Goal: Information Seeking & Learning: Learn about a topic

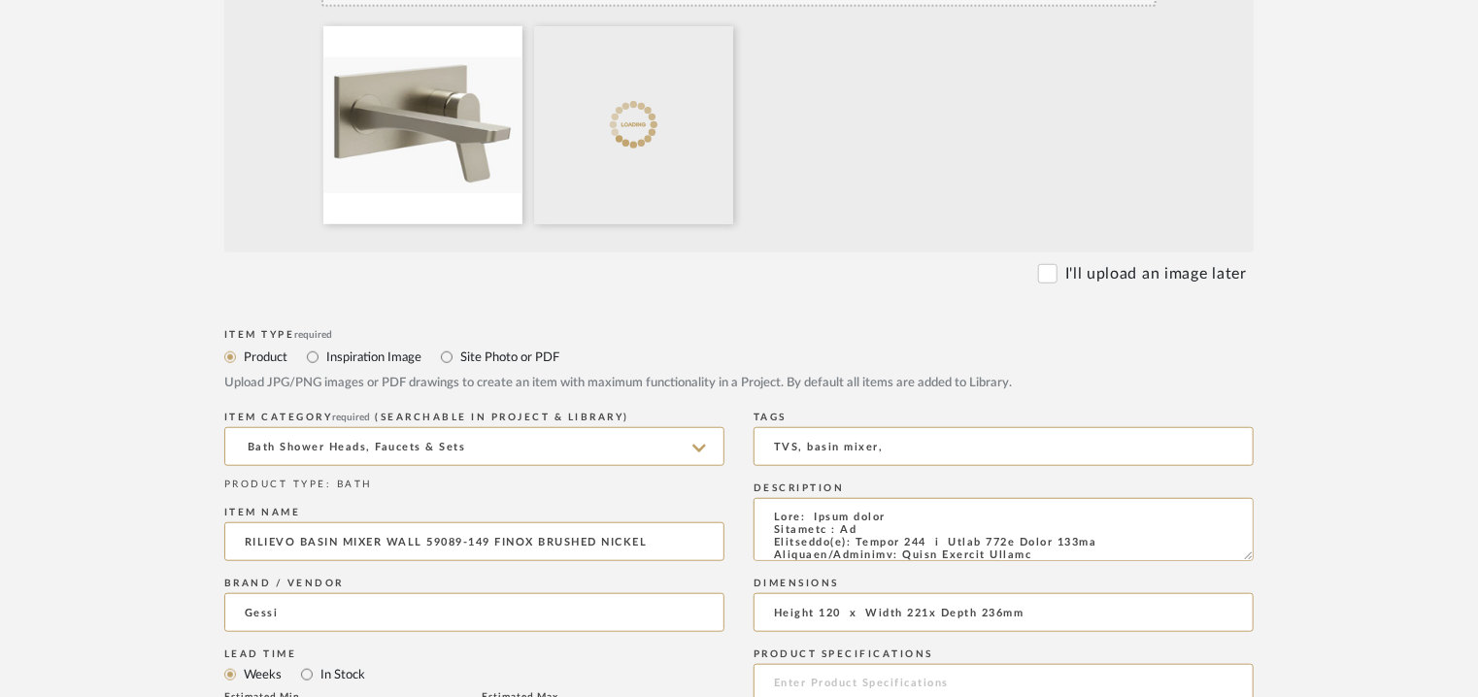
scroll to position [583, 0]
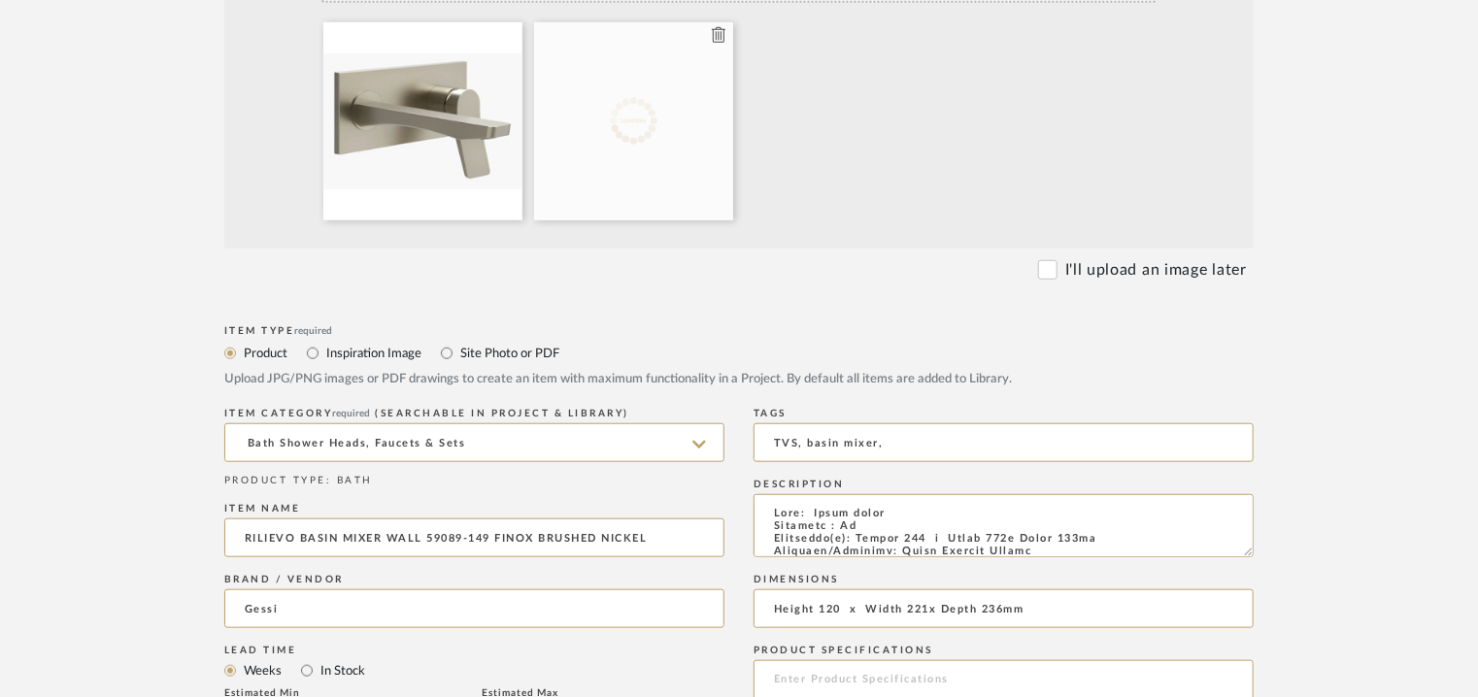
click at [722, 37] on icon at bounding box center [719, 35] width 14 height 16
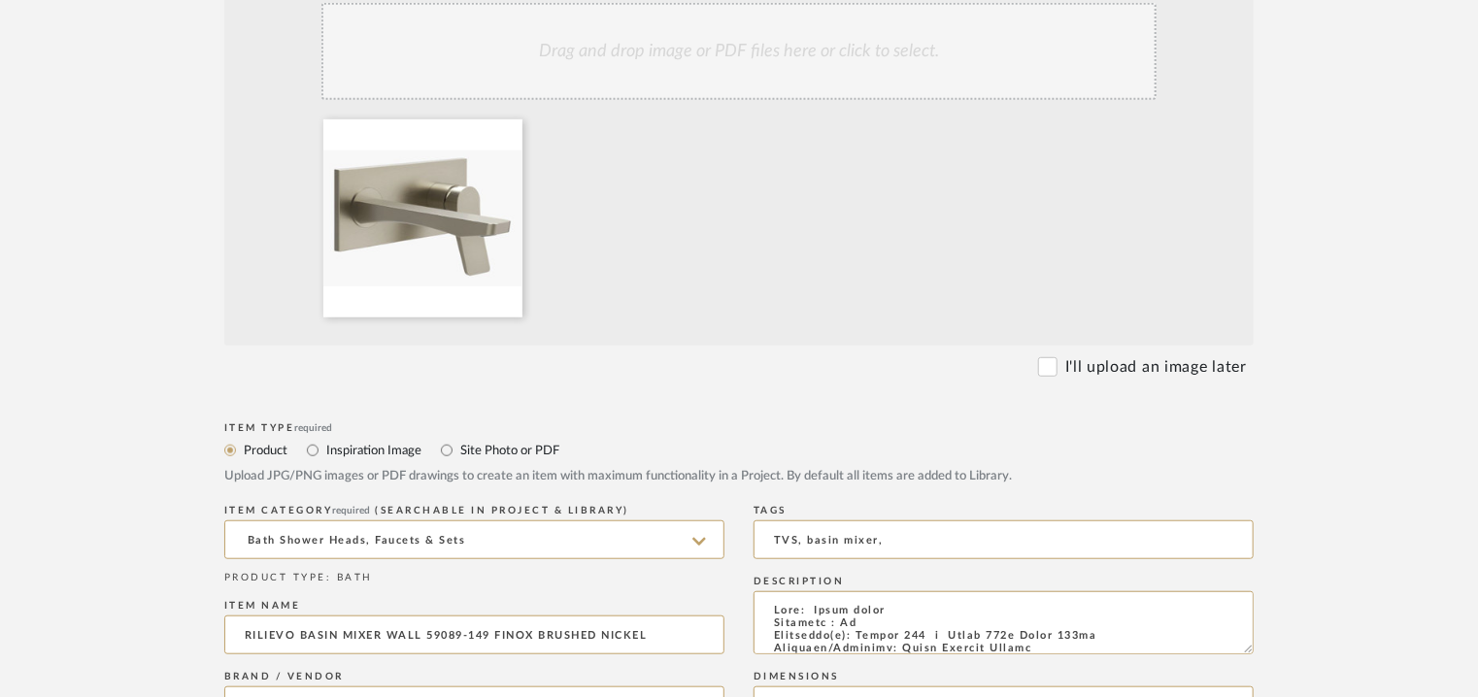
scroll to position [486, 0]
click at [756, 54] on div "Drag and drop image or PDF files here or click to select." at bounding box center [738, 51] width 835 height 97
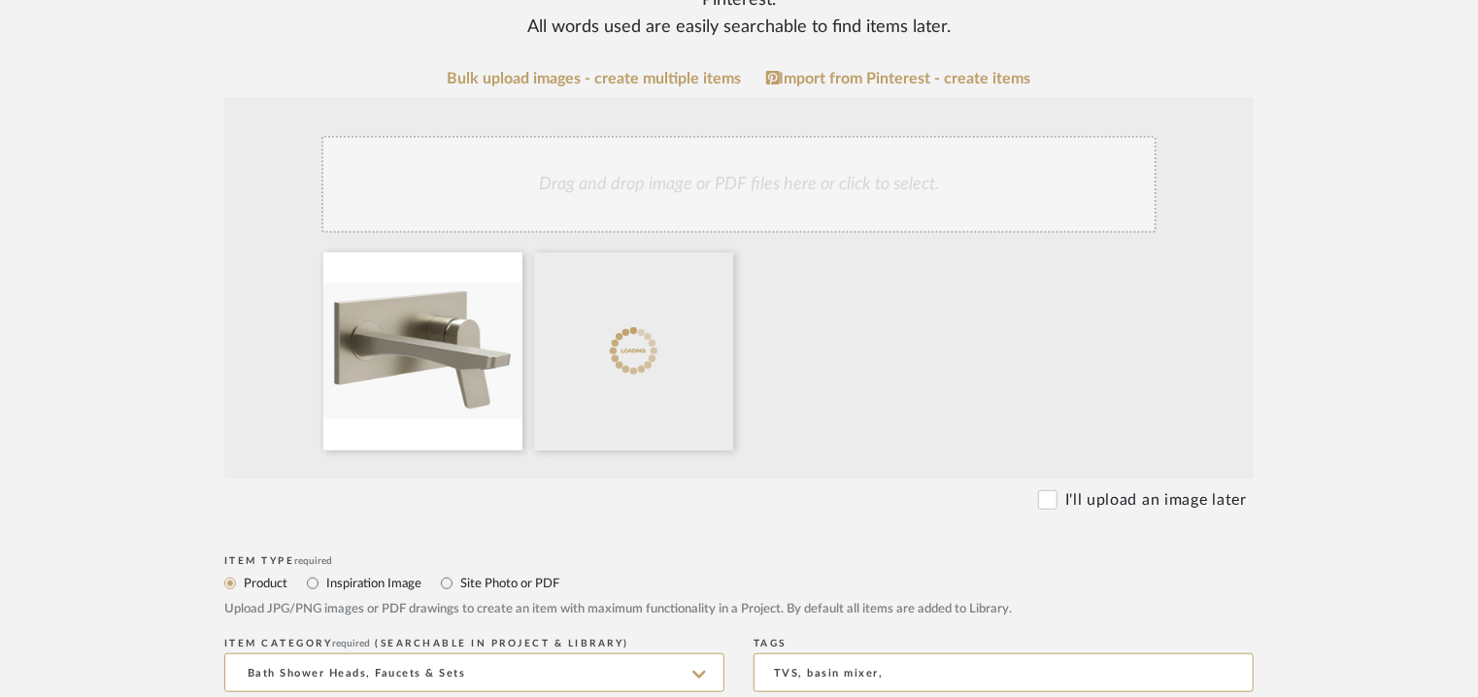
scroll to position [291, 0]
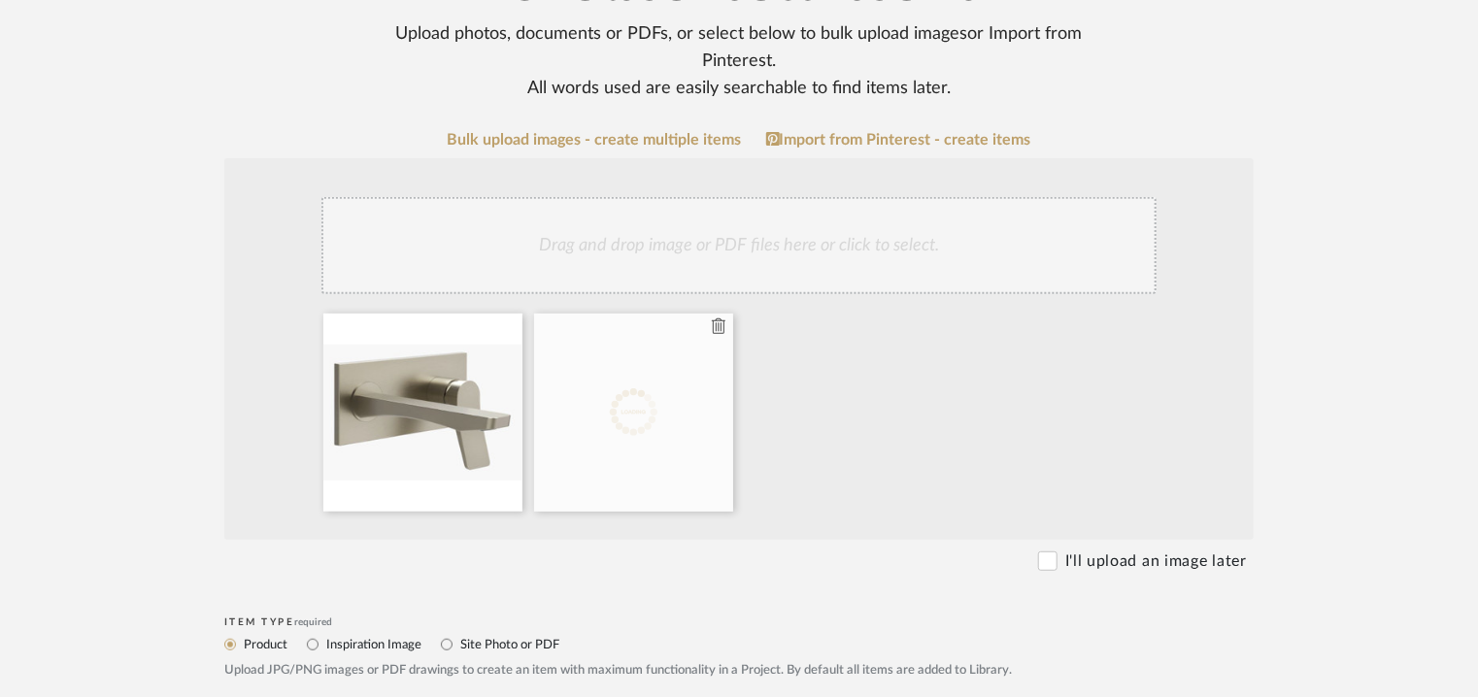
click at [724, 324] on icon at bounding box center [719, 327] width 14 height 16
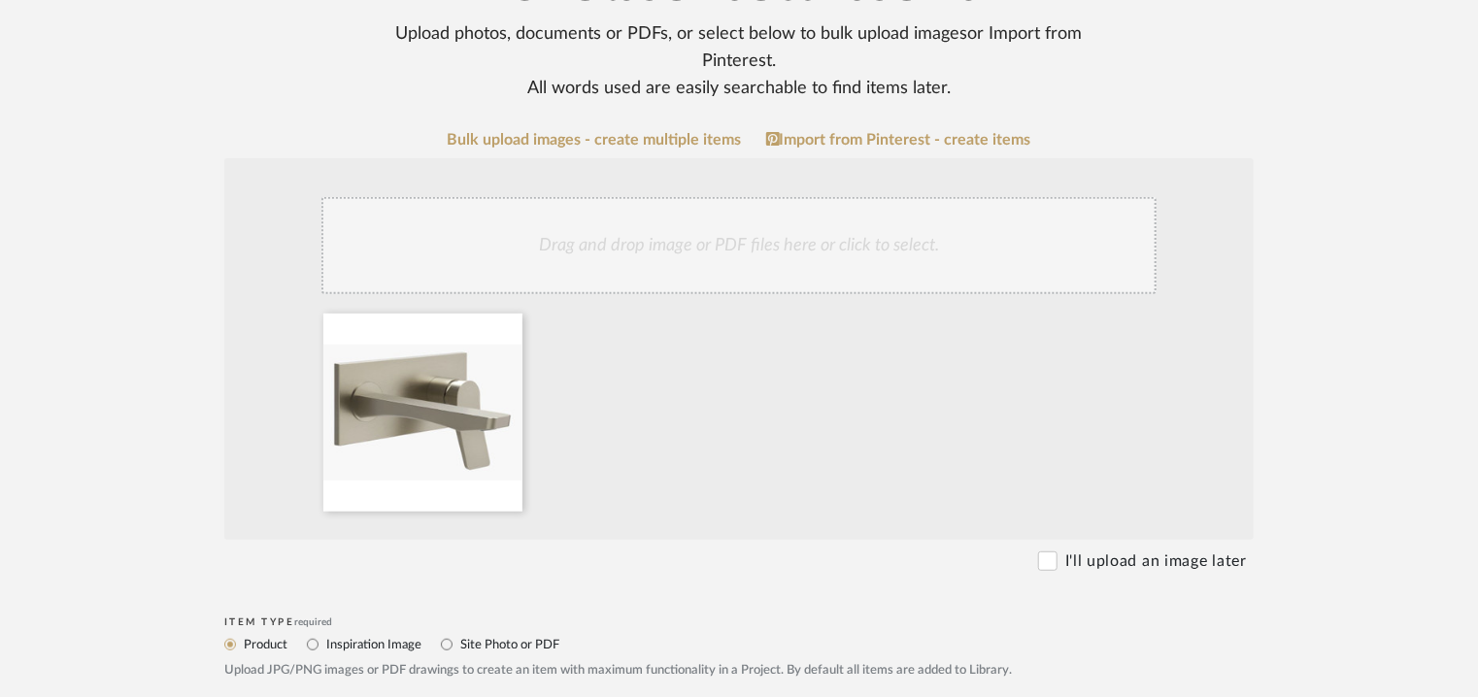
click at [614, 218] on div "Drag and drop image or PDF files here or click to select." at bounding box center [738, 245] width 835 height 97
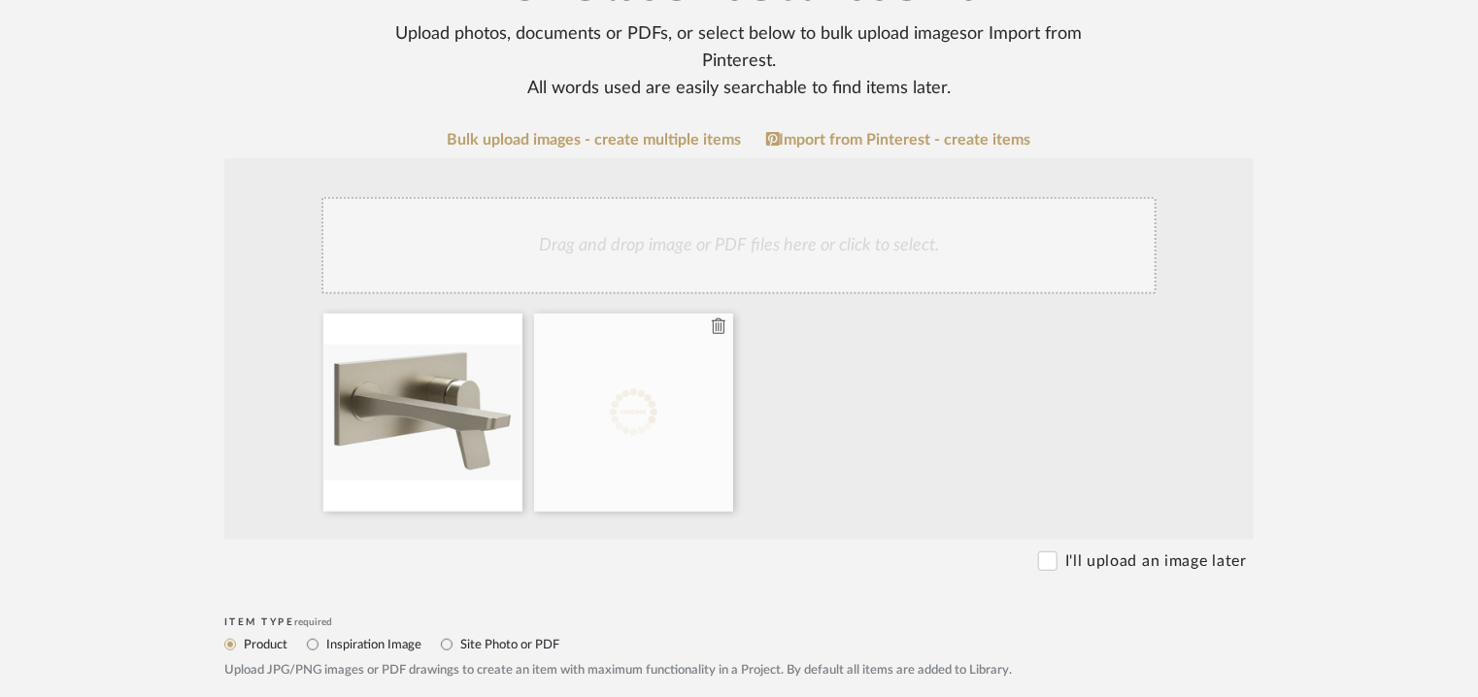
click at [724, 325] on icon at bounding box center [719, 327] width 14 height 16
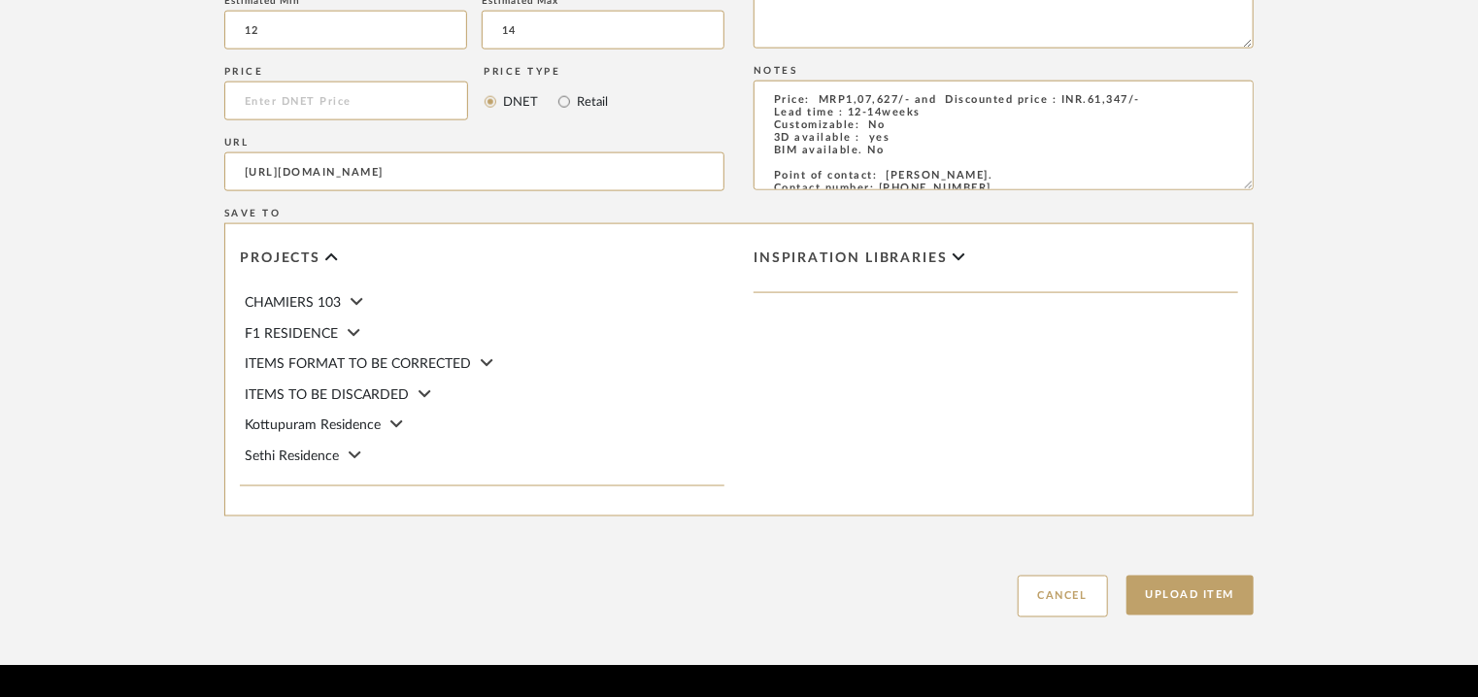
scroll to position [1332, 0]
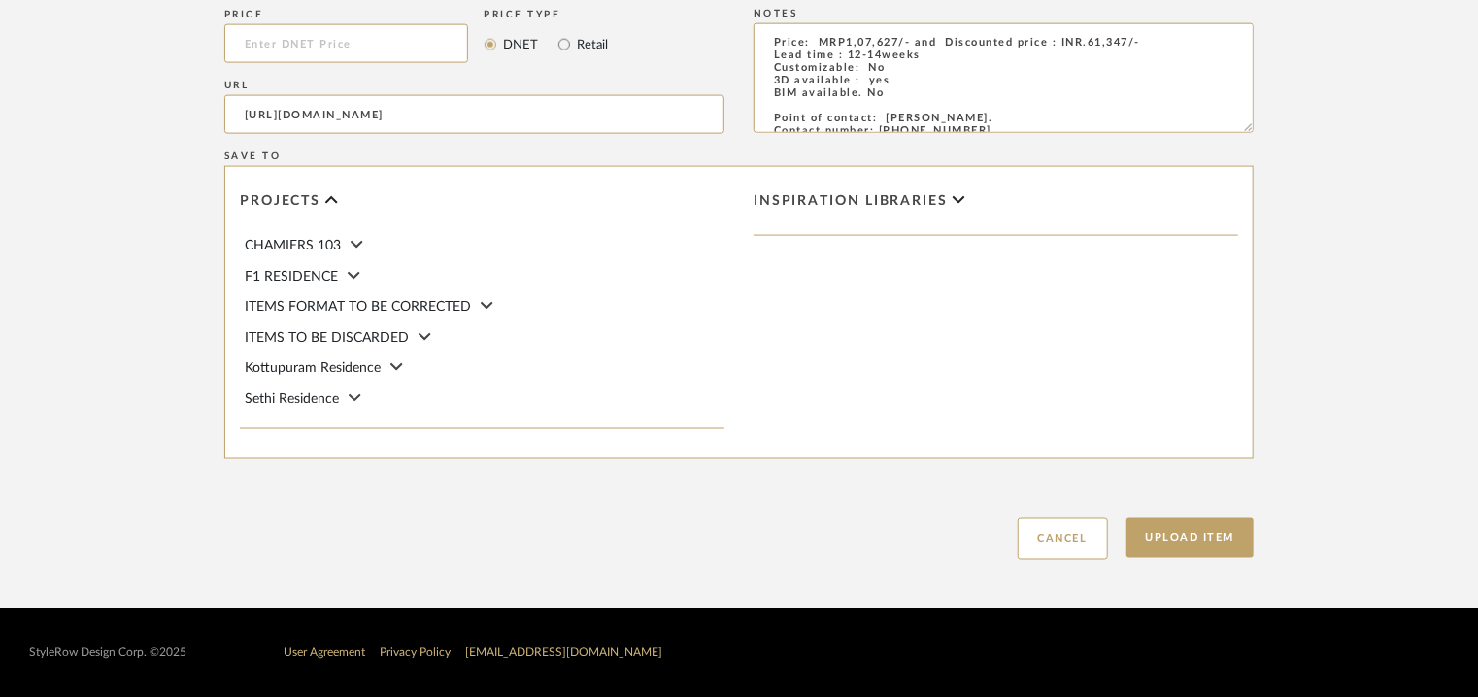
drag, startPoint x: 1160, startPoint y: 549, endPoint x: 1052, endPoint y: 243, distance: 324.7
click at [1052, 296] on div "Item Type required Product Inspiration Image Site Photo or PDF Upload JPG/PNG i…" at bounding box center [738, 66] width 1029 height 990
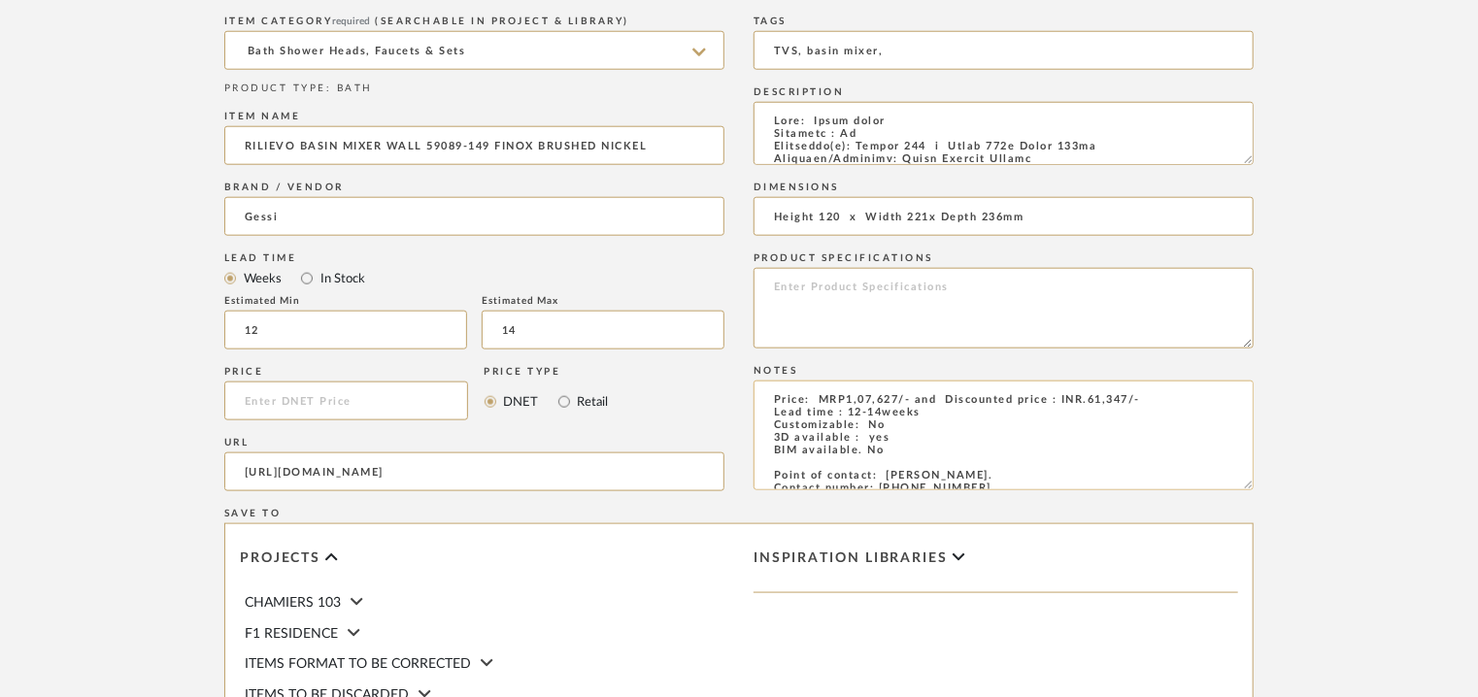
scroll to position [944, 0]
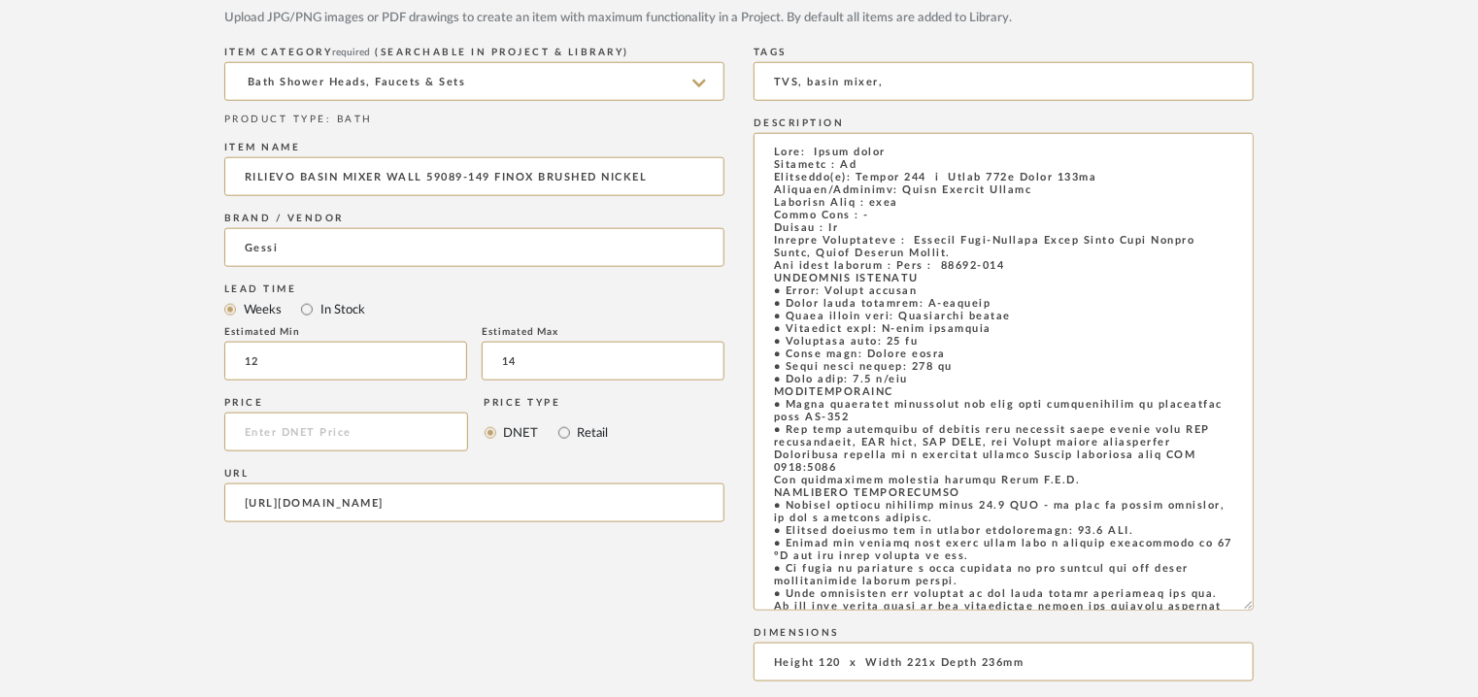
drag, startPoint x: 1247, startPoint y: 187, endPoint x: 1300, endPoint y: 619, distance: 434.5
click at [1305, 619] on form "Bulk upload images - create multiple items Import from Pinterest - create items…" at bounding box center [738, 421] width 1237 height 1884
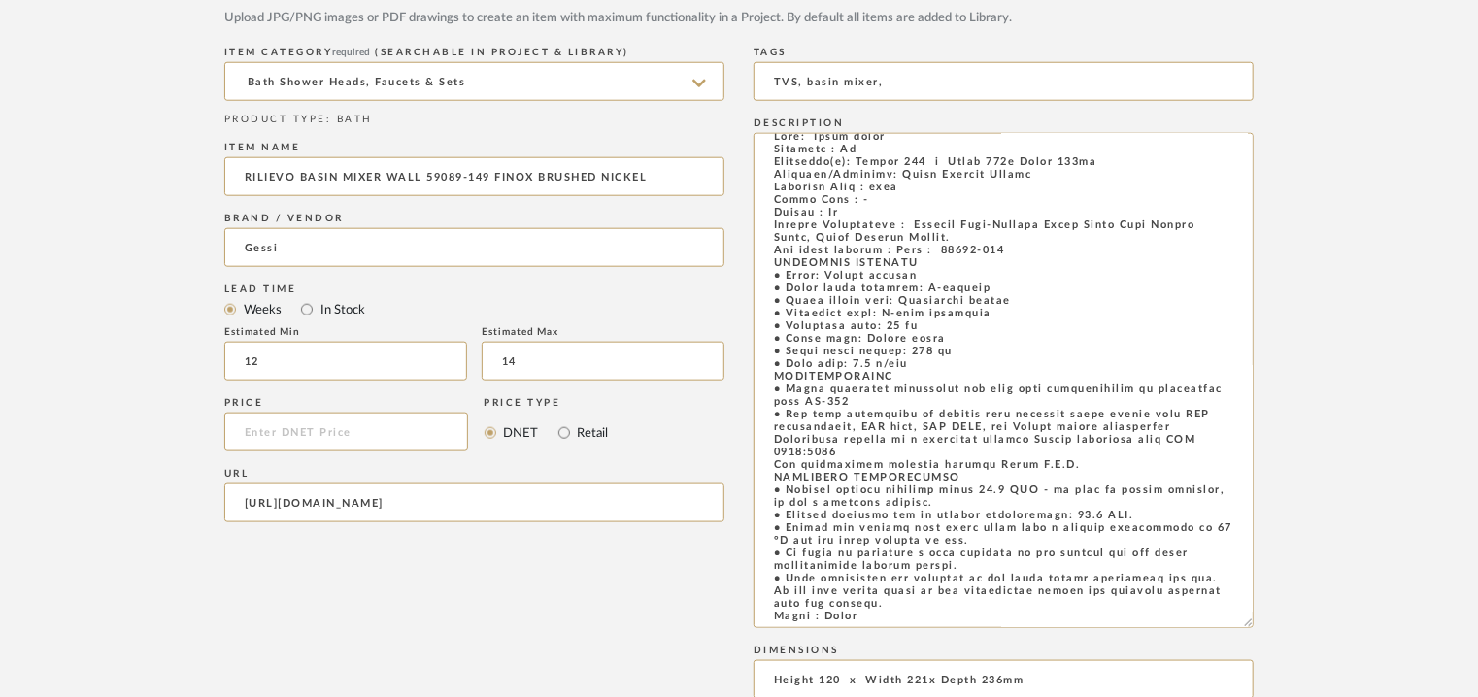
scroll to position [0, 0]
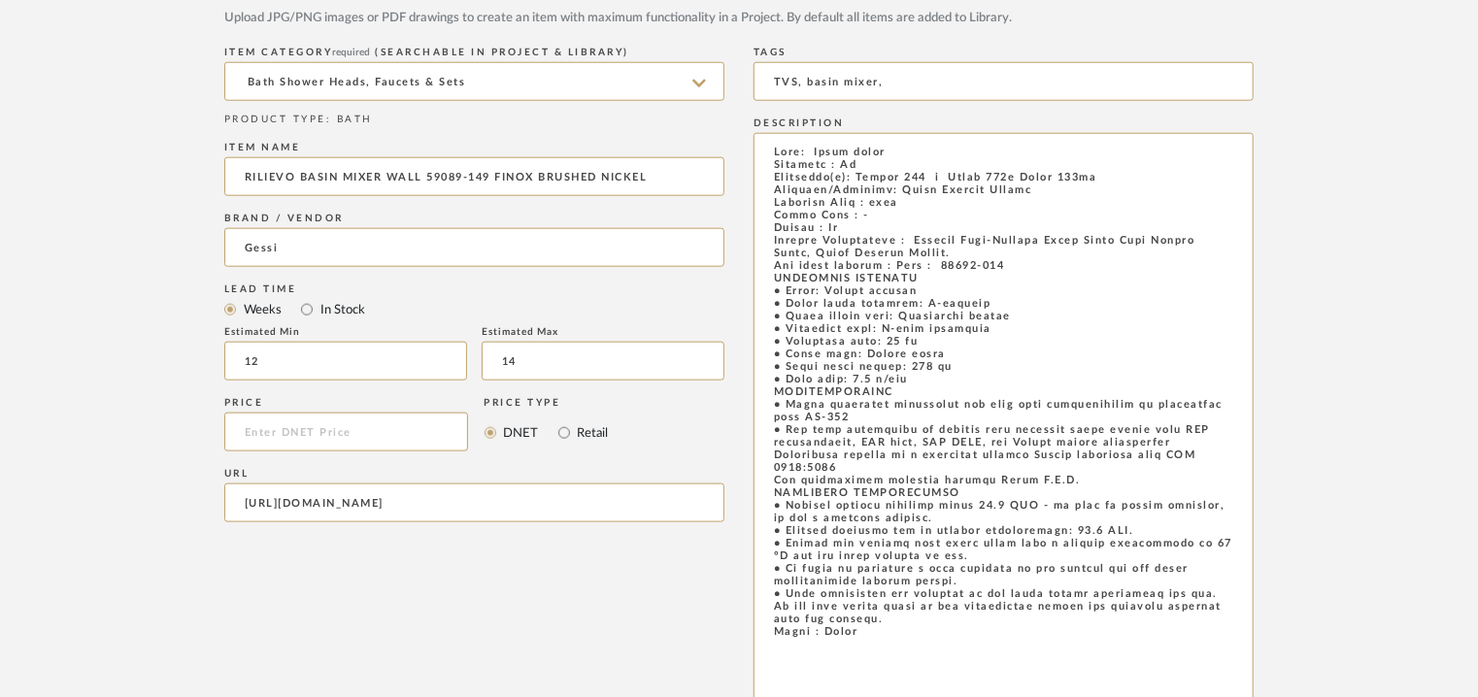
drag, startPoint x: 1248, startPoint y: 621, endPoint x: 1276, endPoint y: 754, distance: 136.0
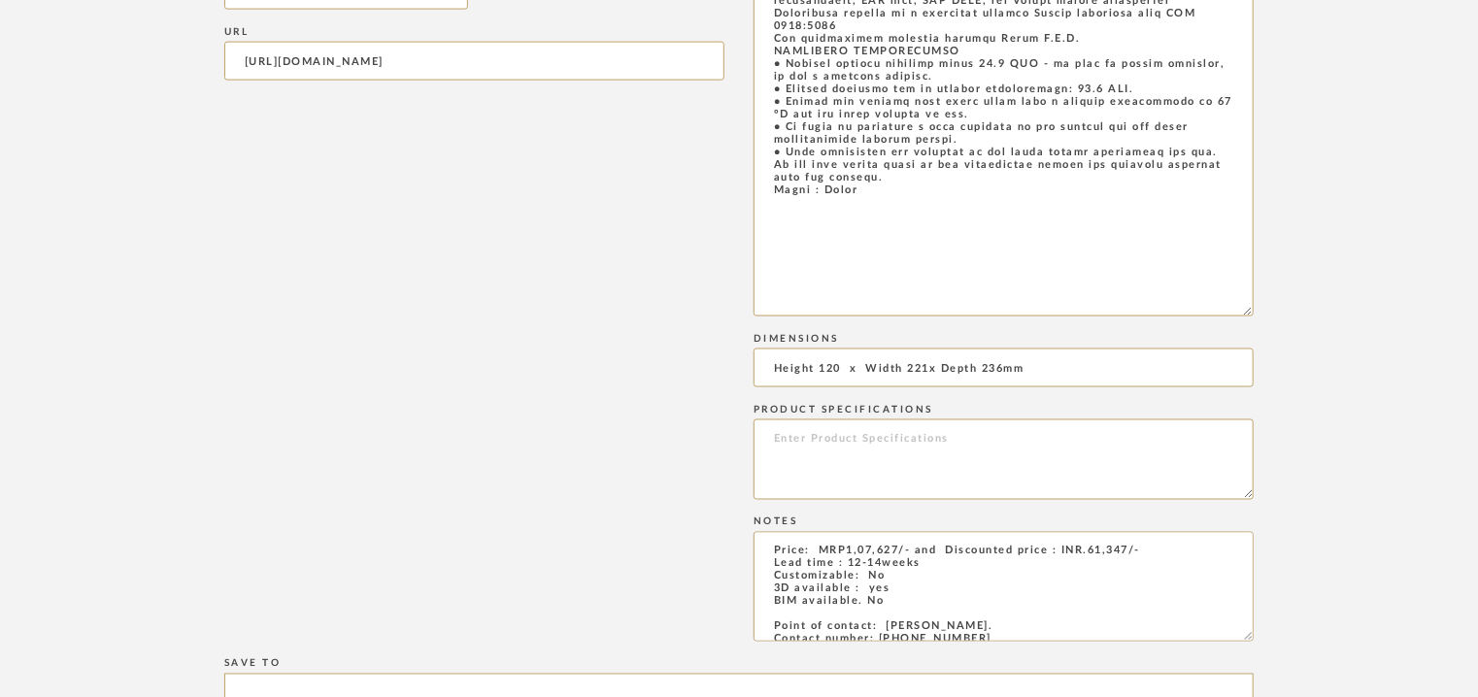
scroll to position [1429, 0]
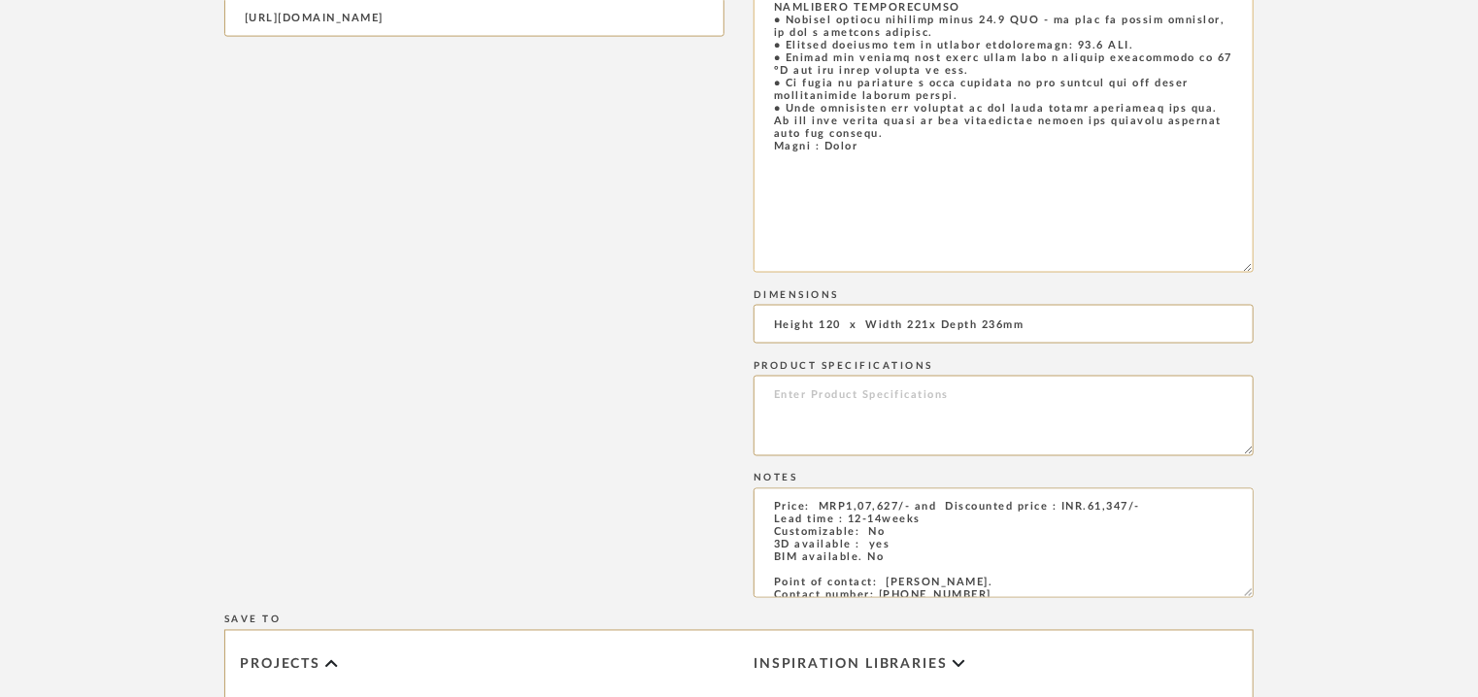
paste textarea "44697-031 Rettangolo K Concealed Part Wall Mounted Basin Mixer"
drag, startPoint x: 909, startPoint y: 217, endPoint x: 751, endPoint y: 185, distance: 161.3
click at [751, 185] on div "Item Type required Product Inspiration Image Site Photo or PDF Upload JPG/PNG i…" at bounding box center [738, 249] width 1029 height 1551
type textarea "Lore: Ipsum dolor Sitametc : Ad Elitseddo(e): Tempor 773 i Utlab 858e Dolor 991…"
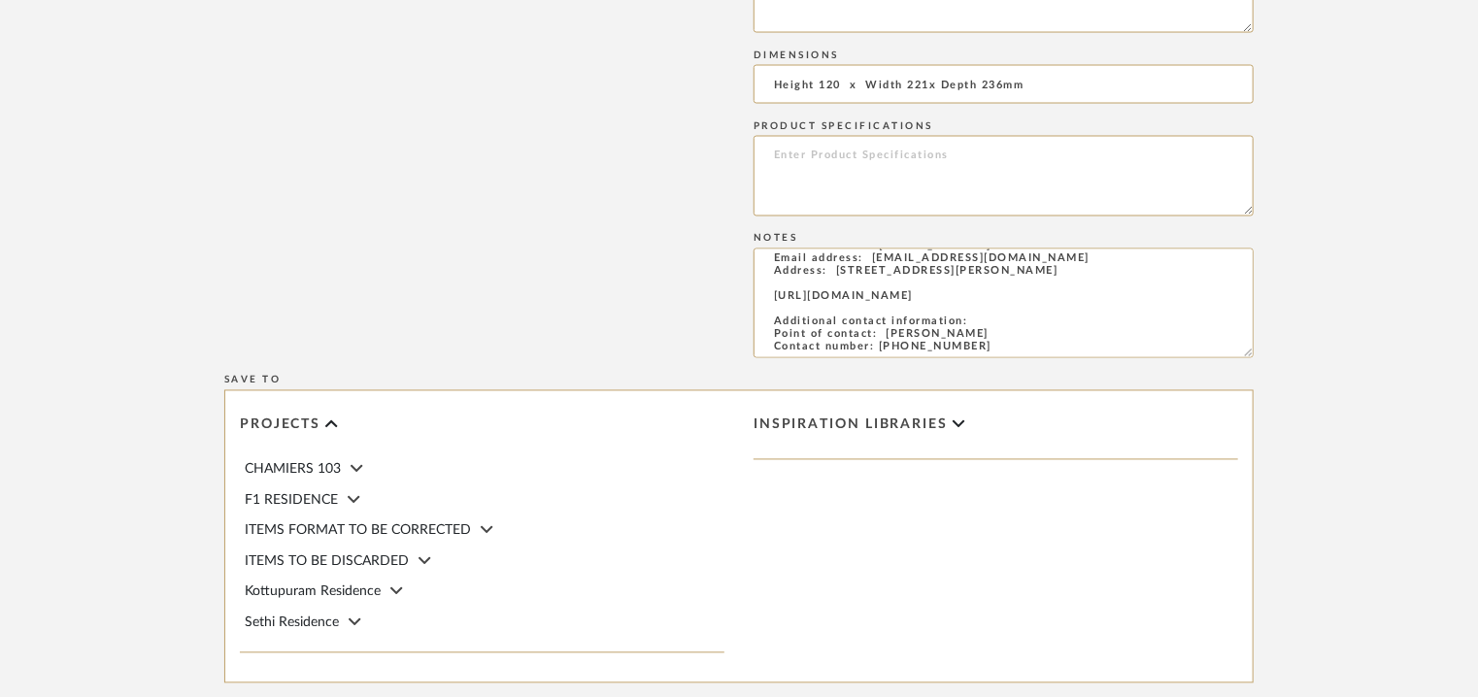
scroll to position [1895, 0]
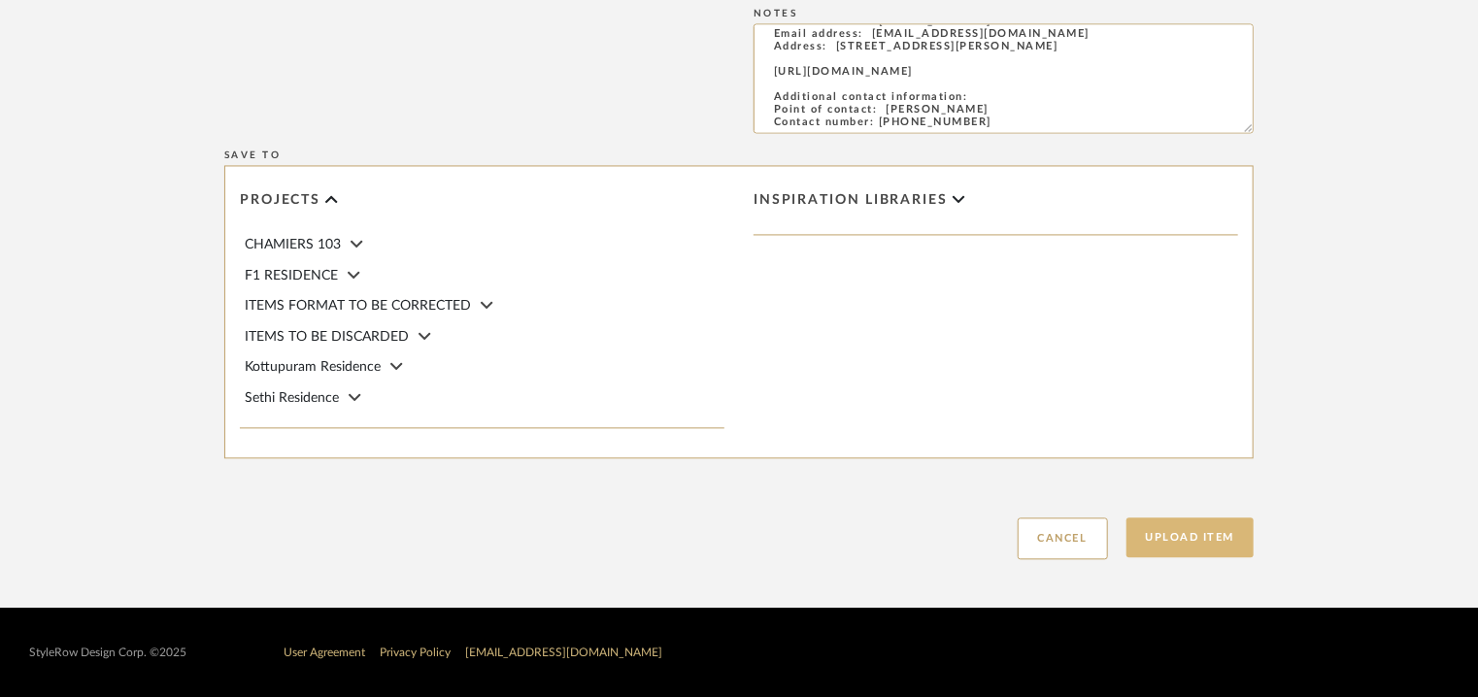
click at [1204, 538] on button "Upload Item" at bounding box center [1190, 538] width 128 height 40
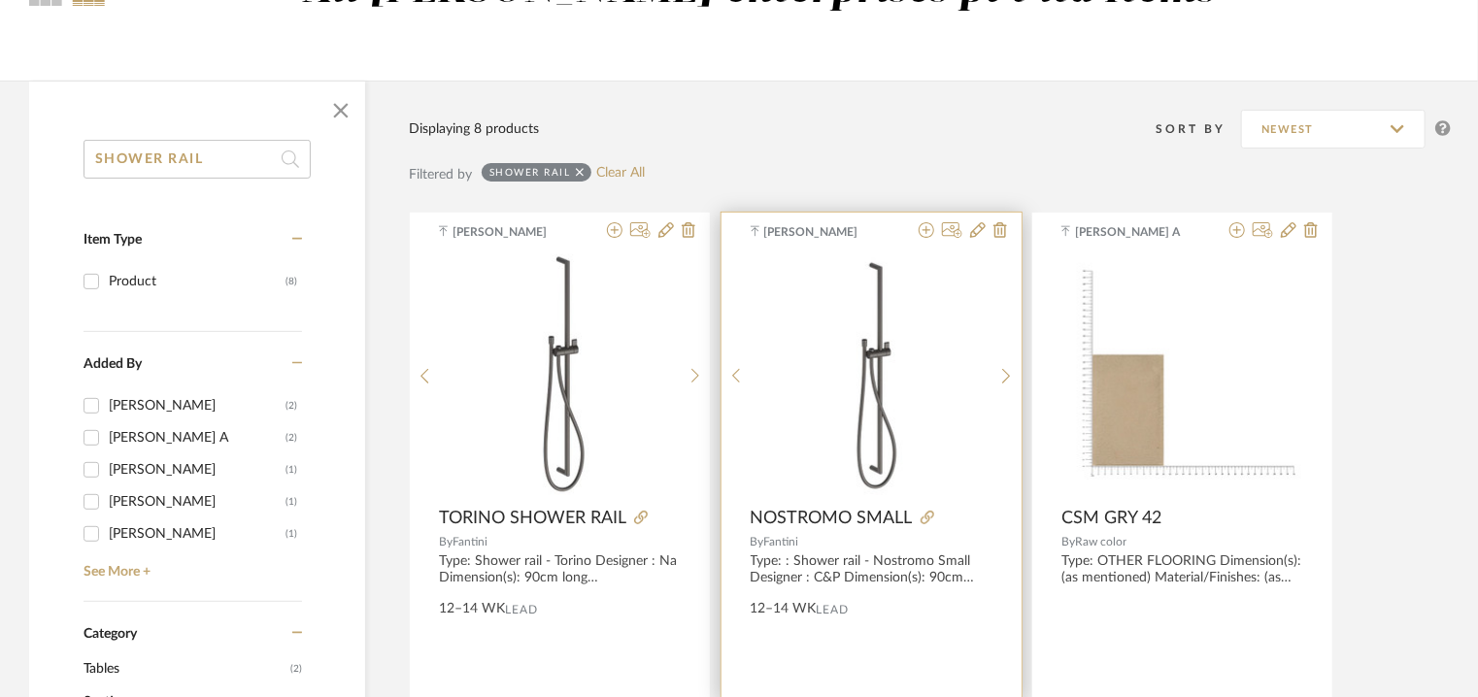
scroll to position [291, 0]
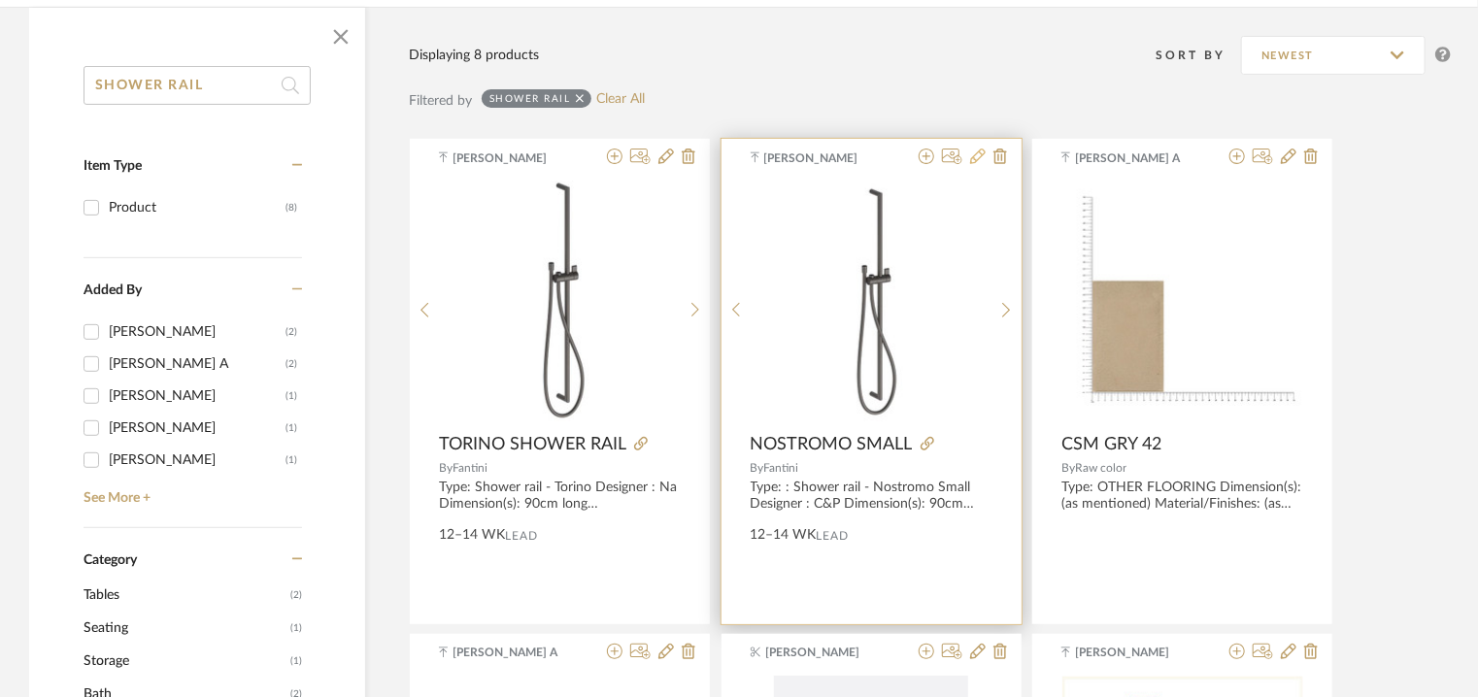
click at [975, 154] on icon at bounding box center [978, 157] width 16 height 16
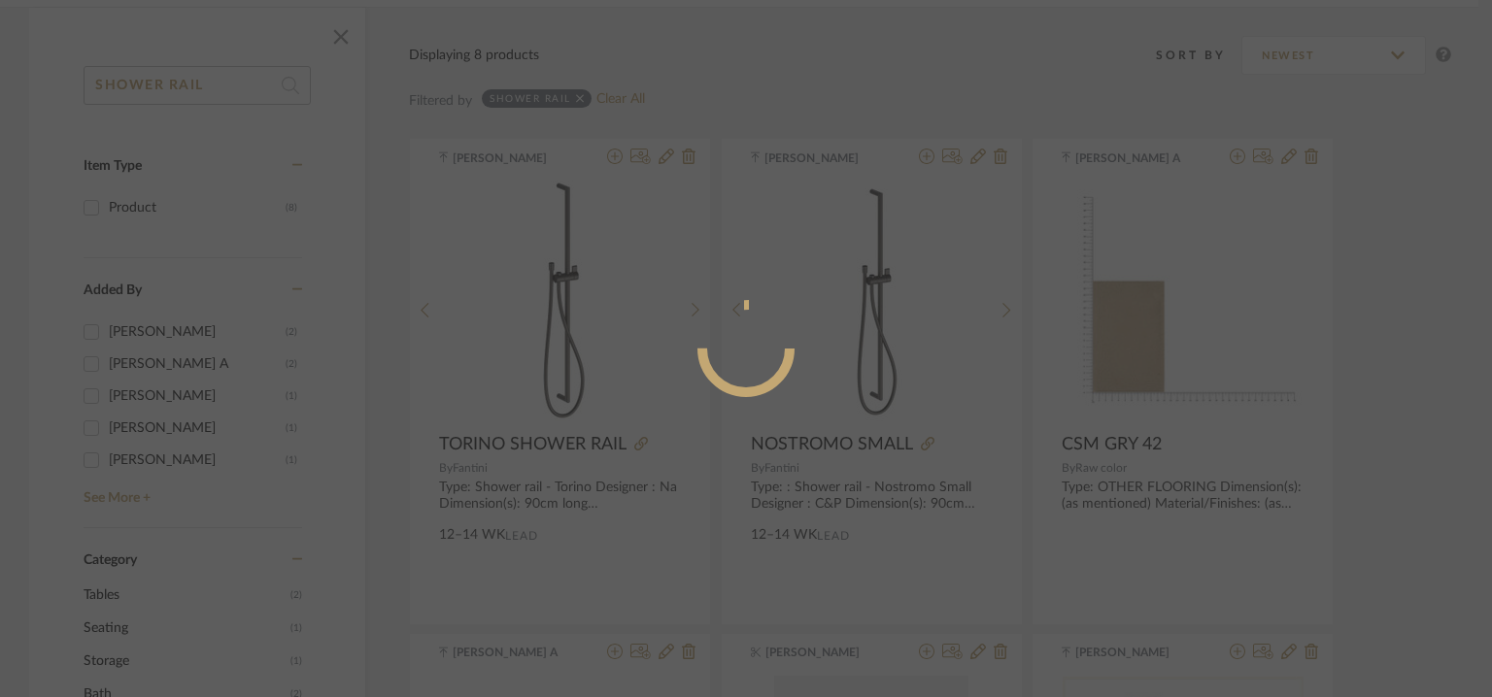
radio input "true"
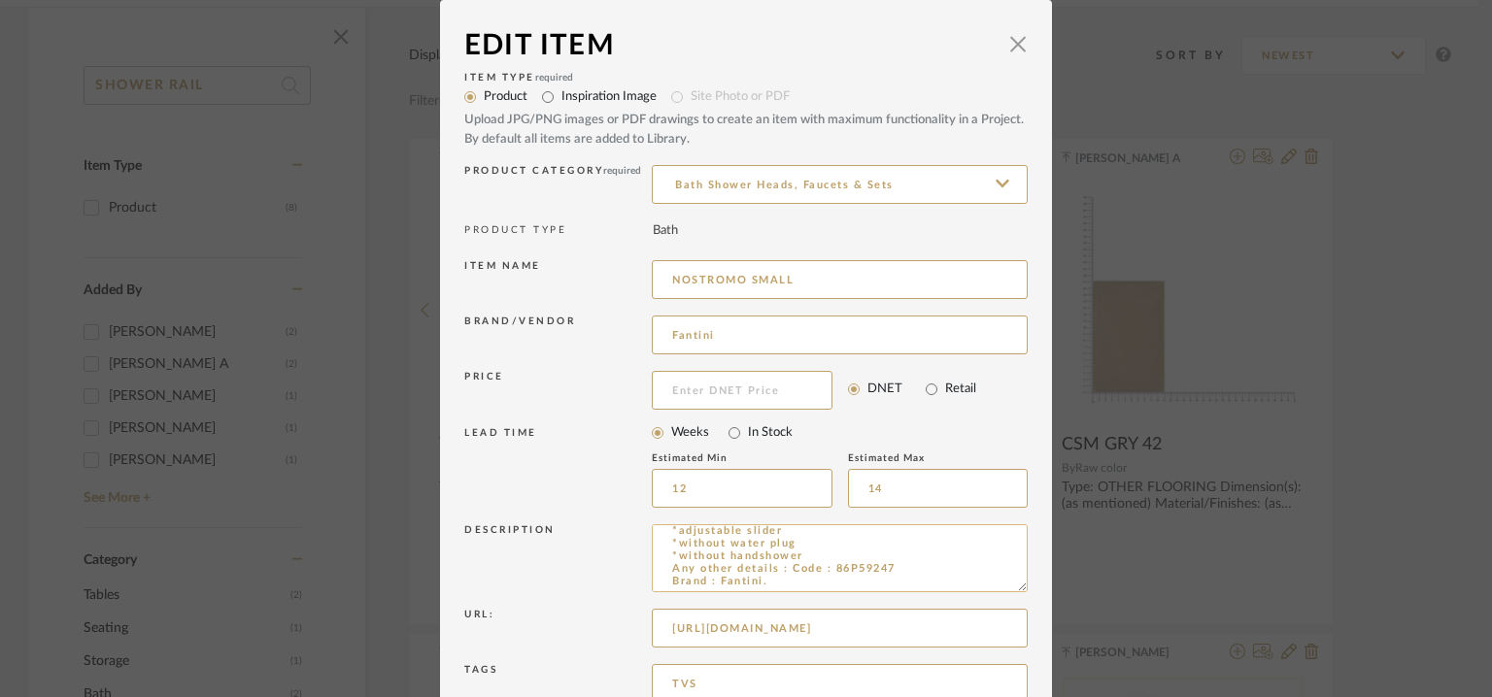
scroll to position [124, 0]
click at [1012, 45] on span "button" at bounding box center [1017, 43] width 39 height 39
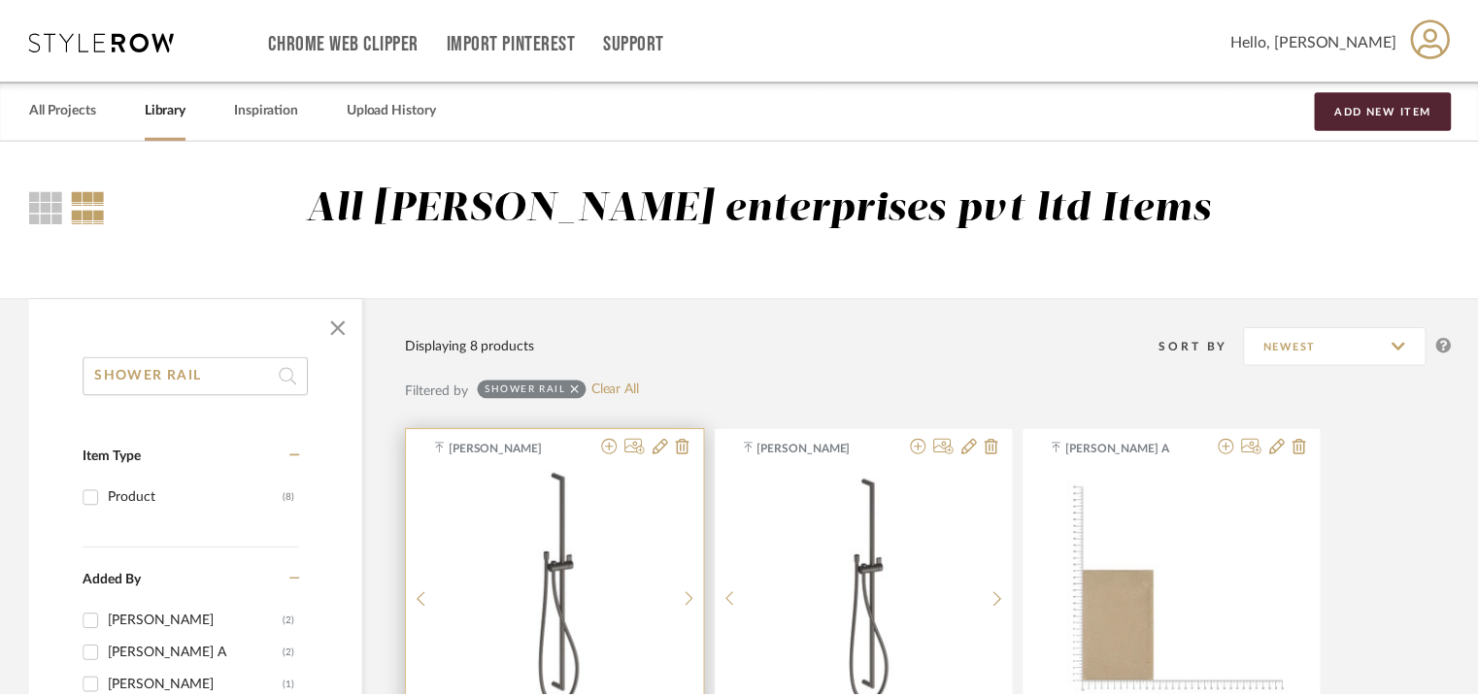
scroll to position [291, 0]
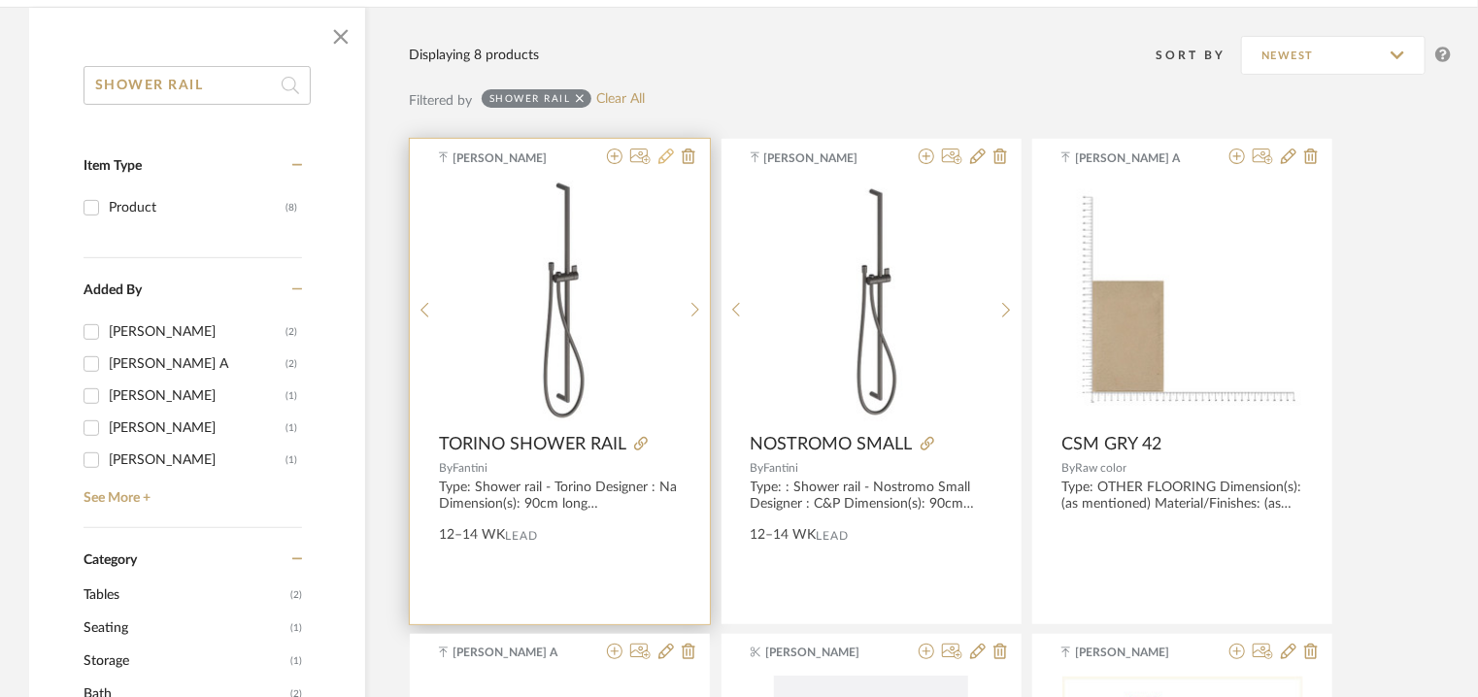
click at [666, 156] on icon at bounding box center [666, 157] width 16 height 16
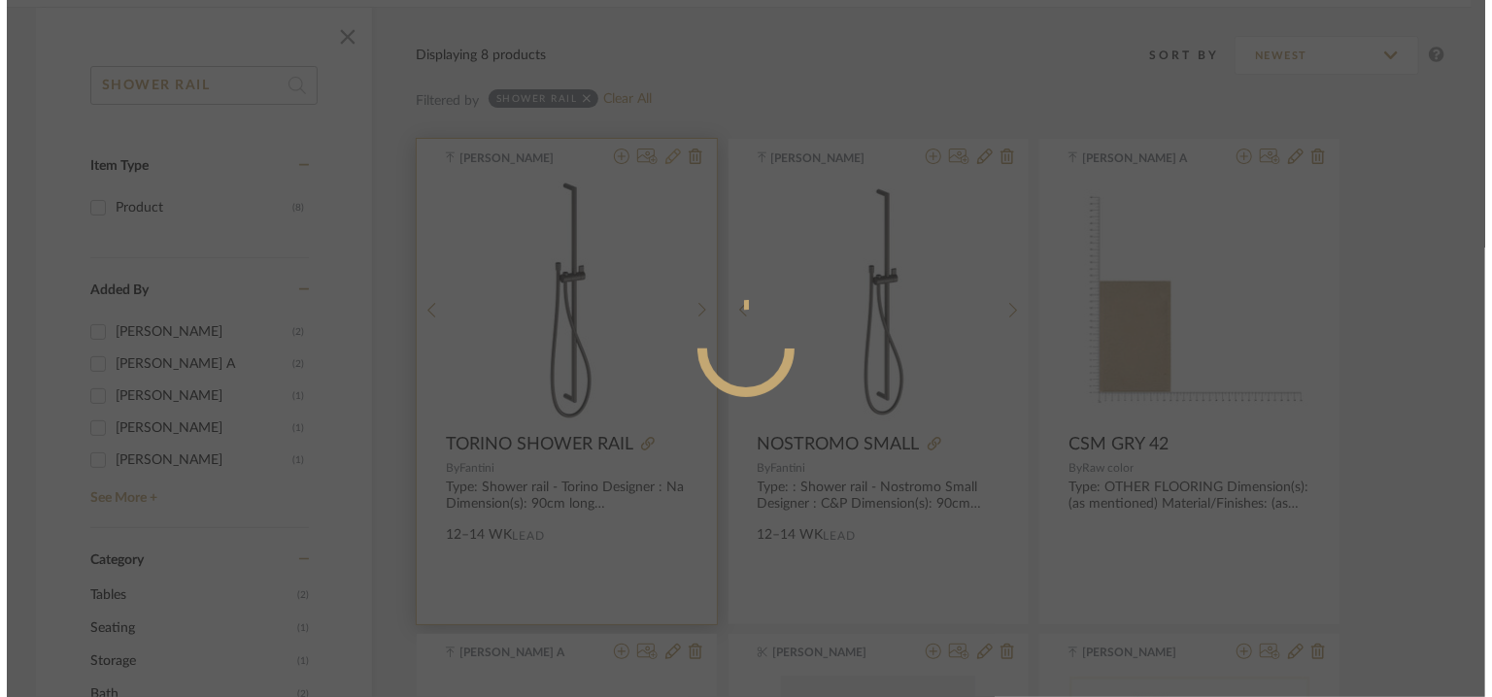
scroll to position [0, 0]
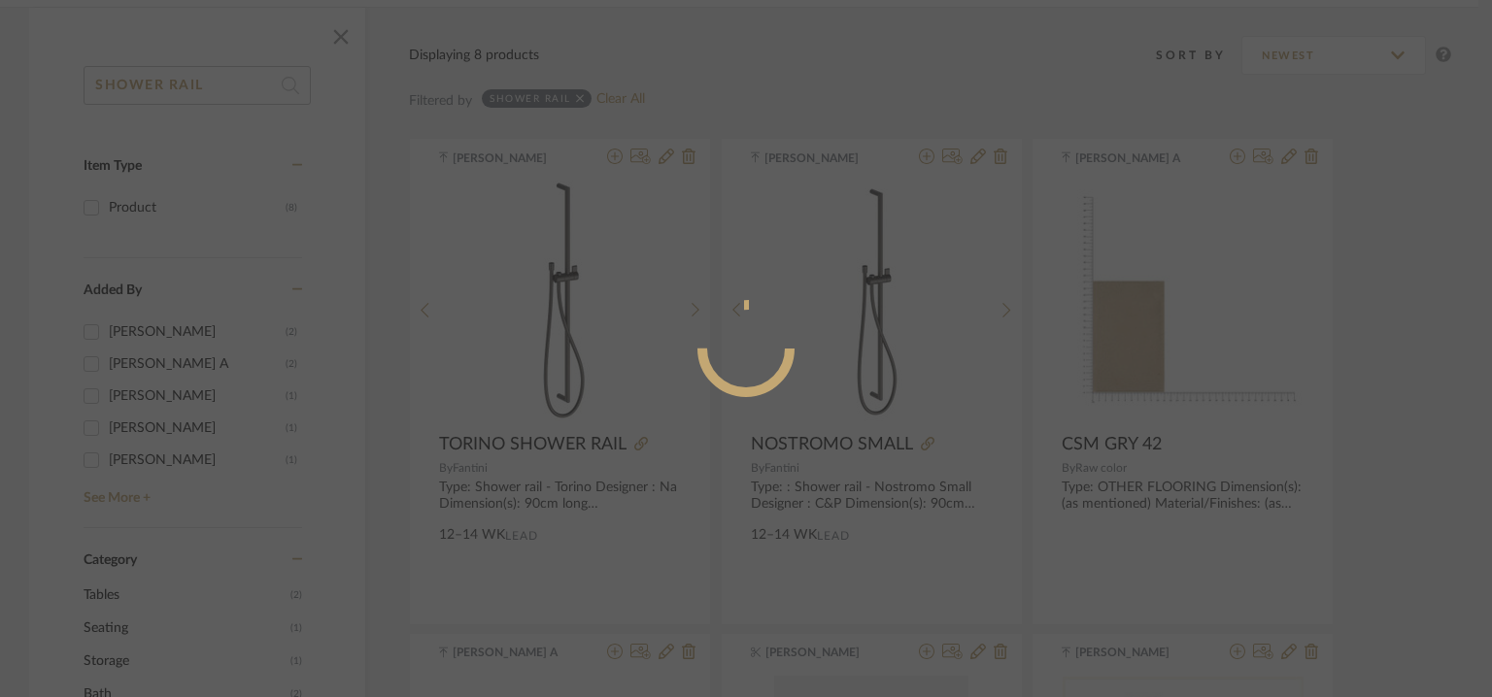
radio input "true"
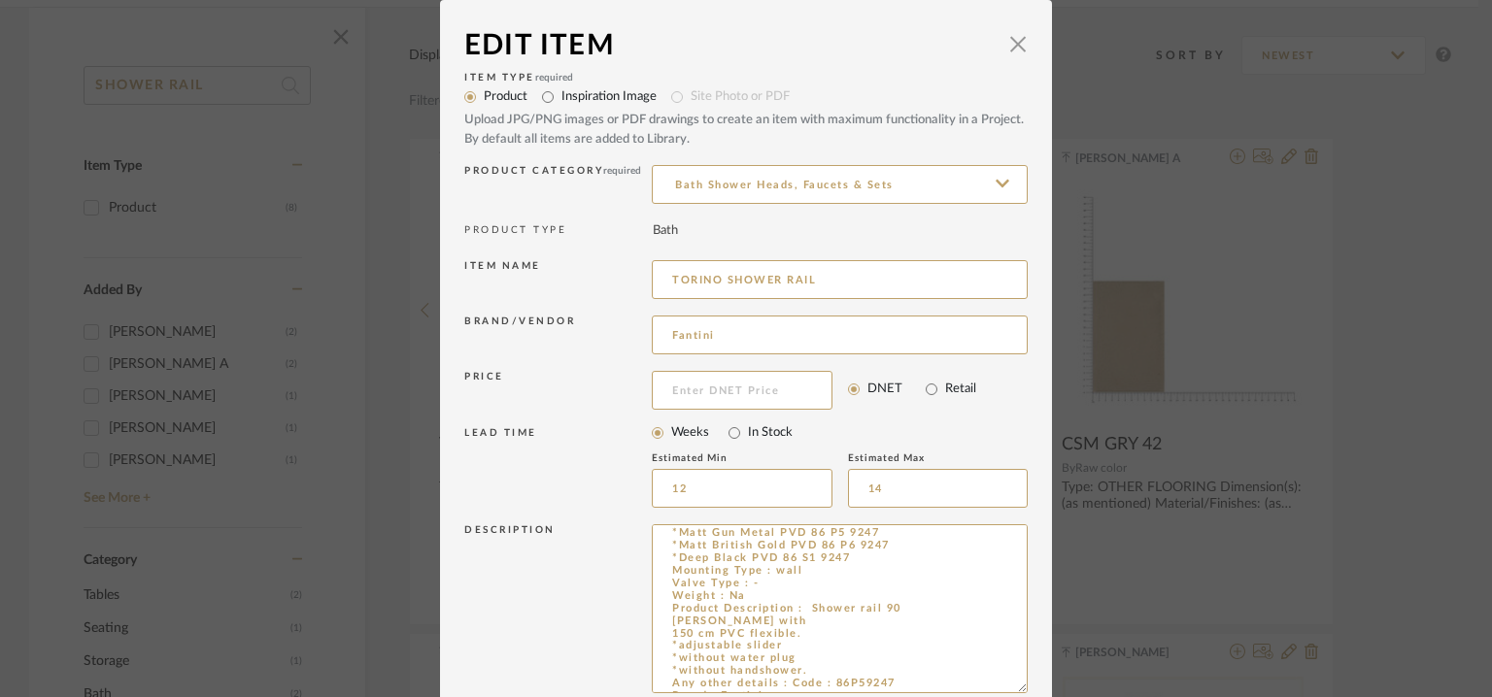
scroll to position [94, 0]
drag, startPoint x: 1007, startPoint y: 584, endPoint x: 1048, endPoint y: 703, distance: 126.2
click at [1048, 406] on html "Chrome Web Clipper Import Pinterest Support All Projects Library Inspiration Up…" at bounding box center [746, 57] width 1492 height 697
click at [1011, 39] on span "button" at bounding box center [1017, 43] width 39 height 39
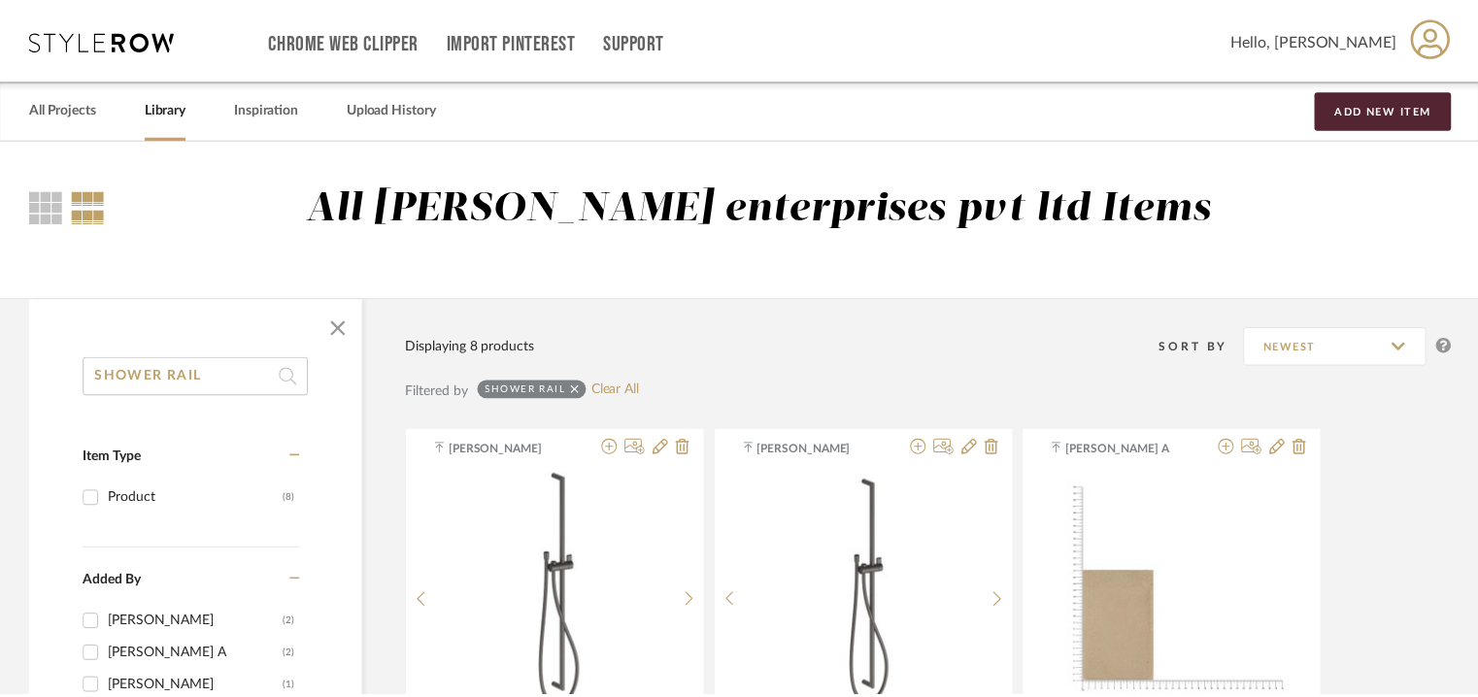
scroll to position [291, 0]
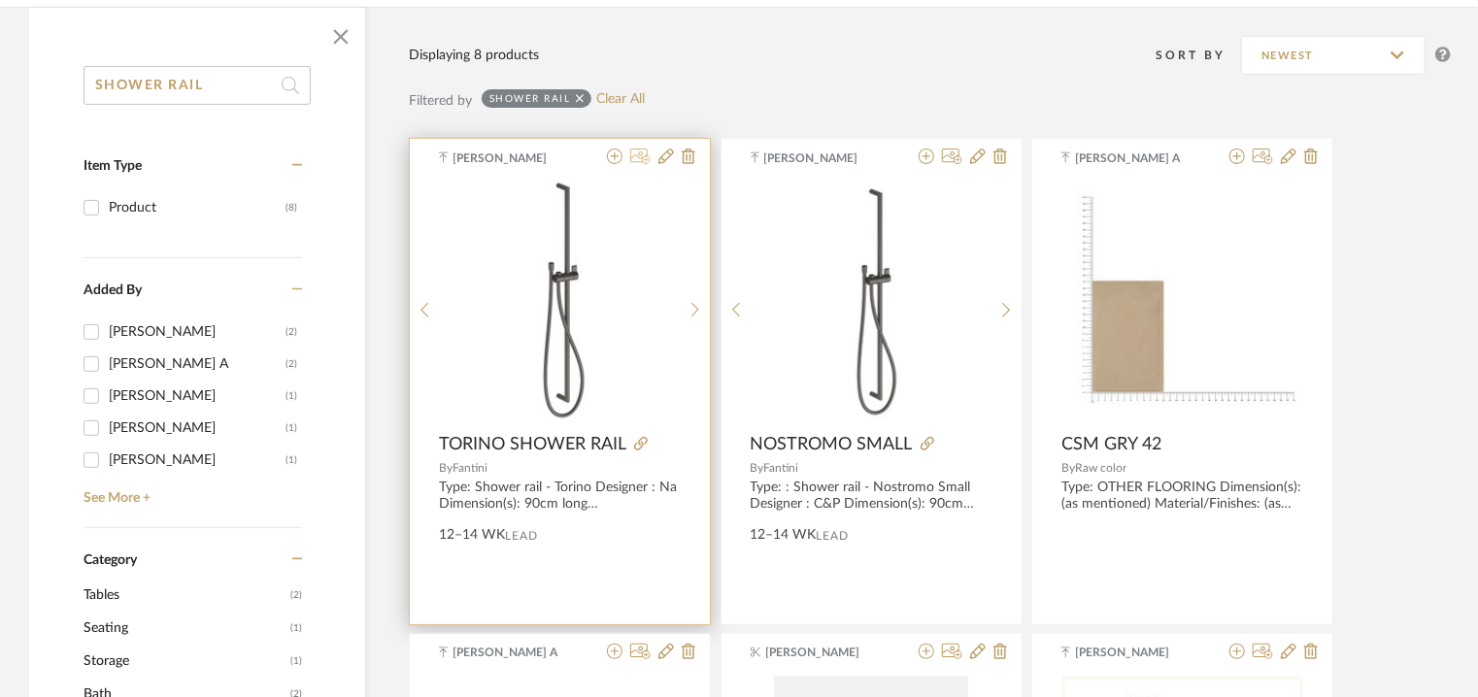
click at [649, 152] on icon at bounding box center [640, 157] width 20 height 16
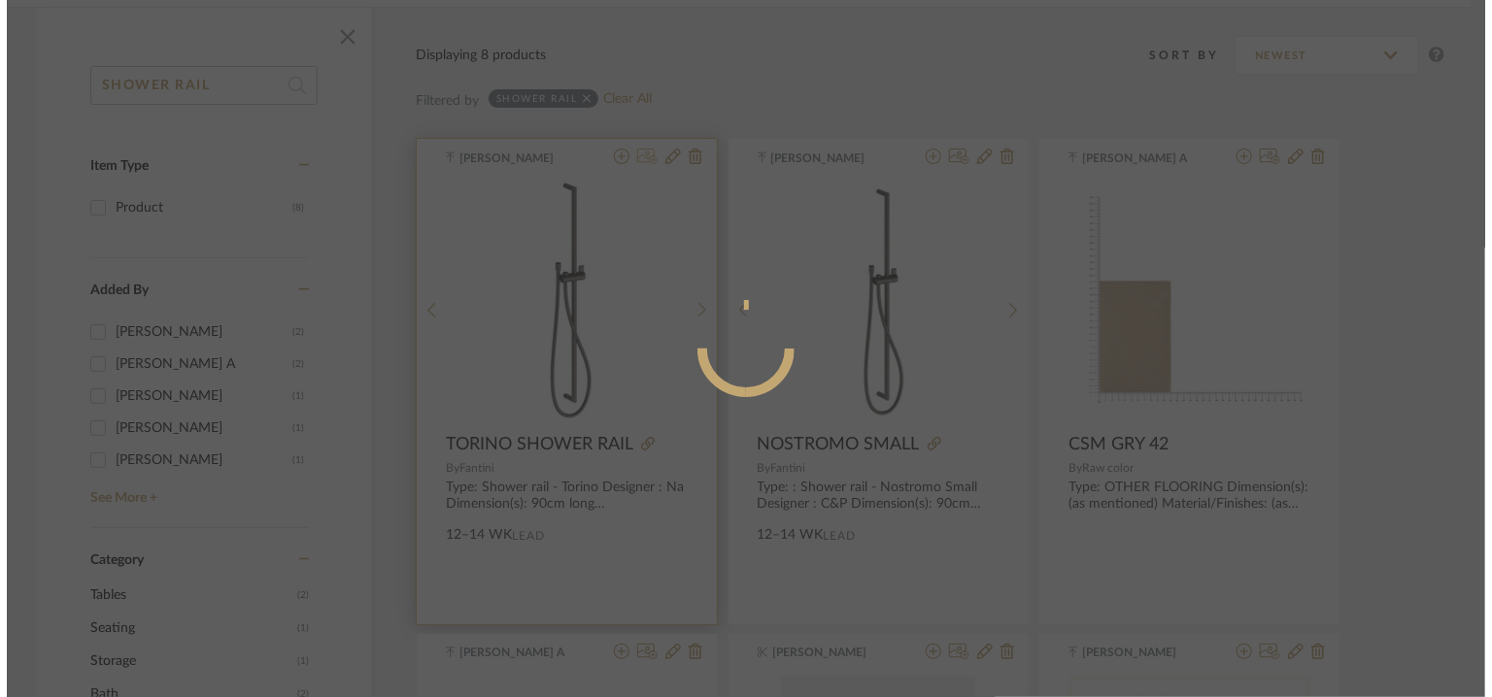
scroll to position [0, 0]
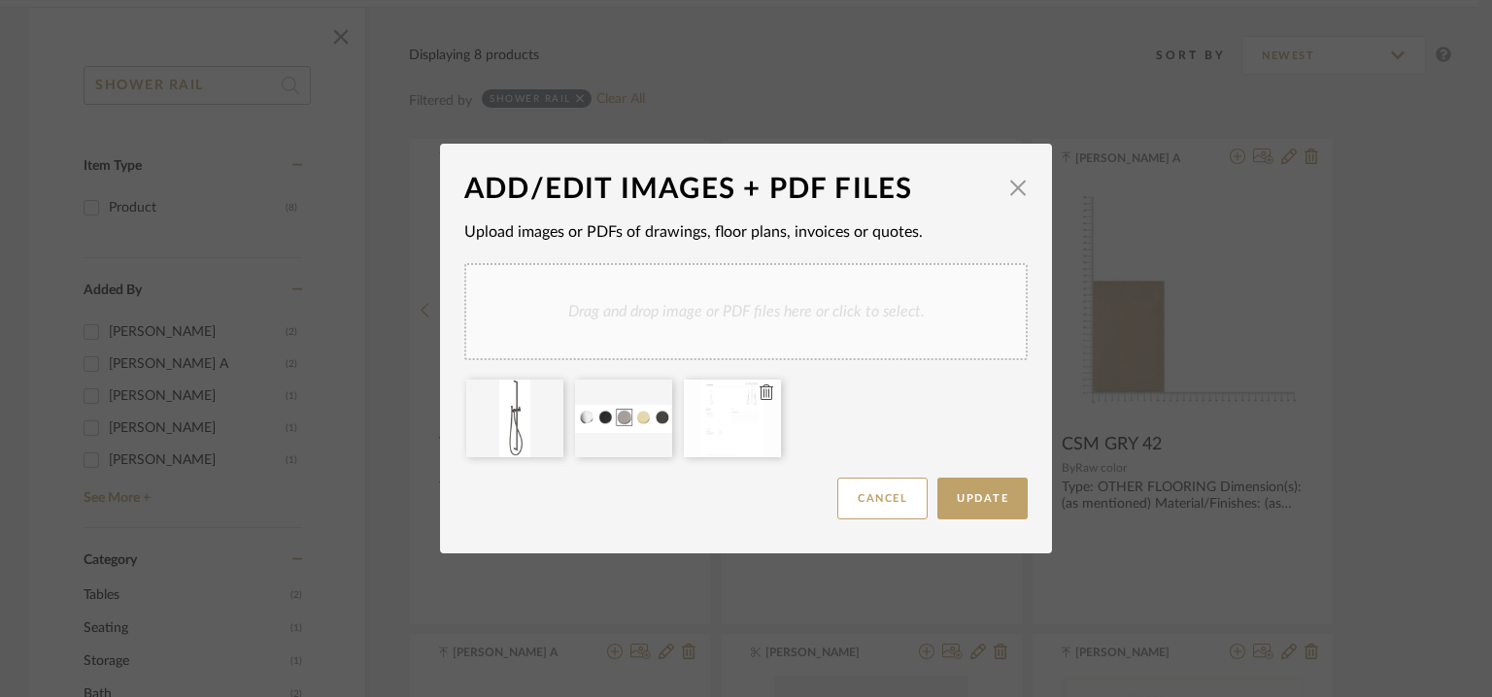
click at [730, 410] on div at bounding box center [732, 419] width 97 height 78
click at [1010, 184] on span "button" at bounding box center [1017, 187] width 39 height 39
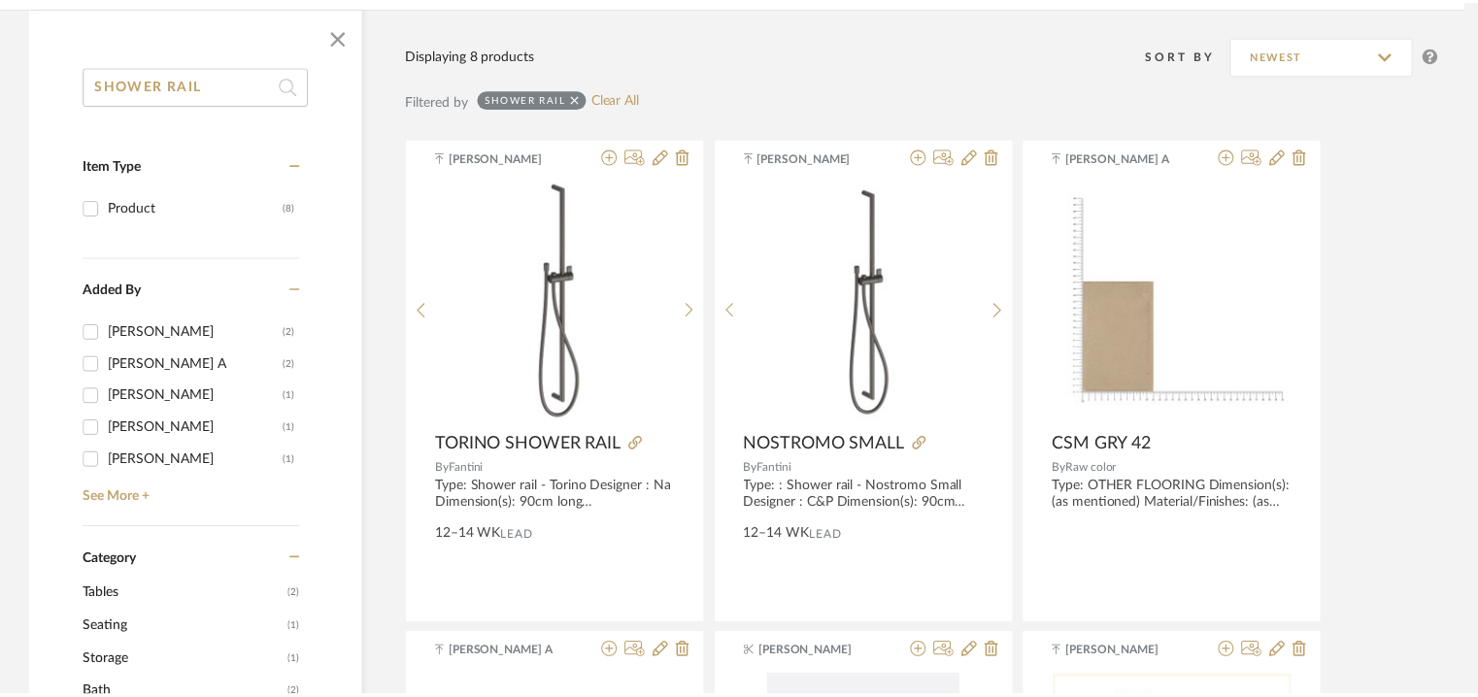
scroll to position [291, 0]
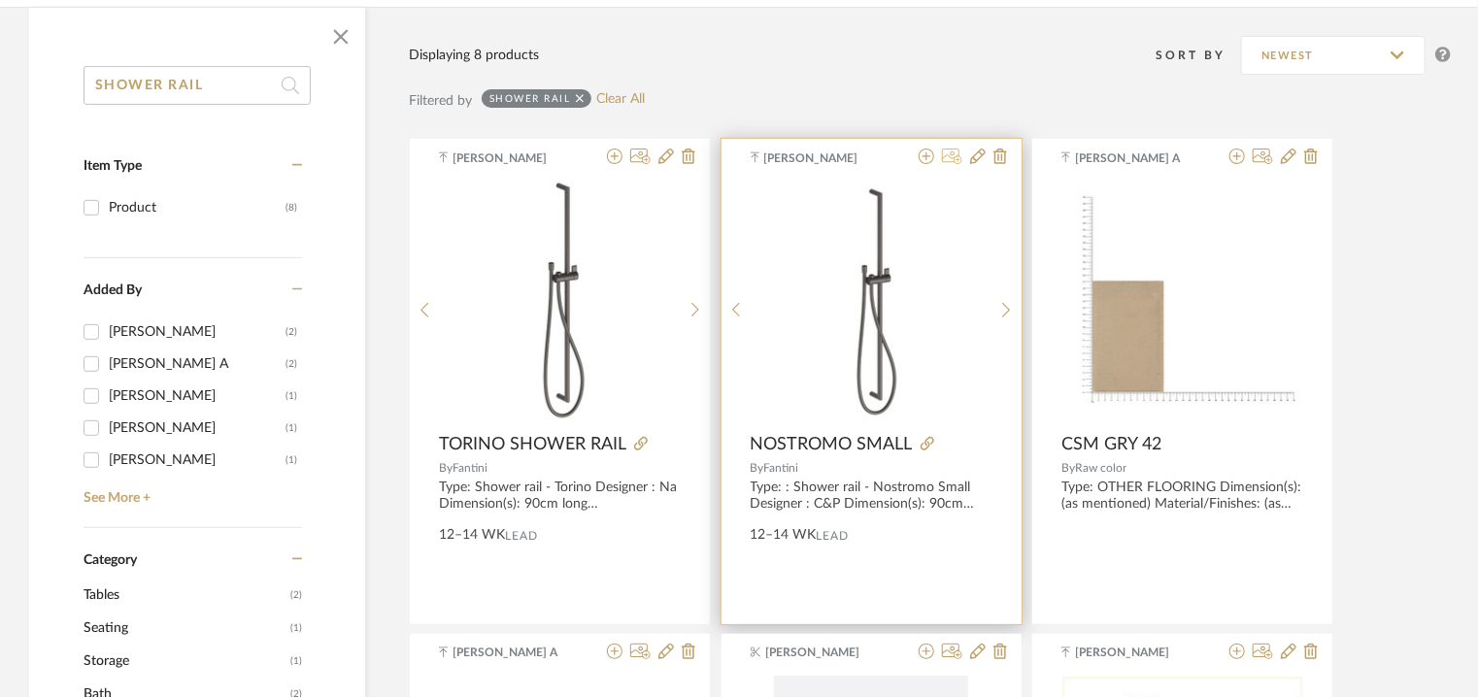
click at [953, 154] on icon at bounding box center [952, 157] width 20 height 16
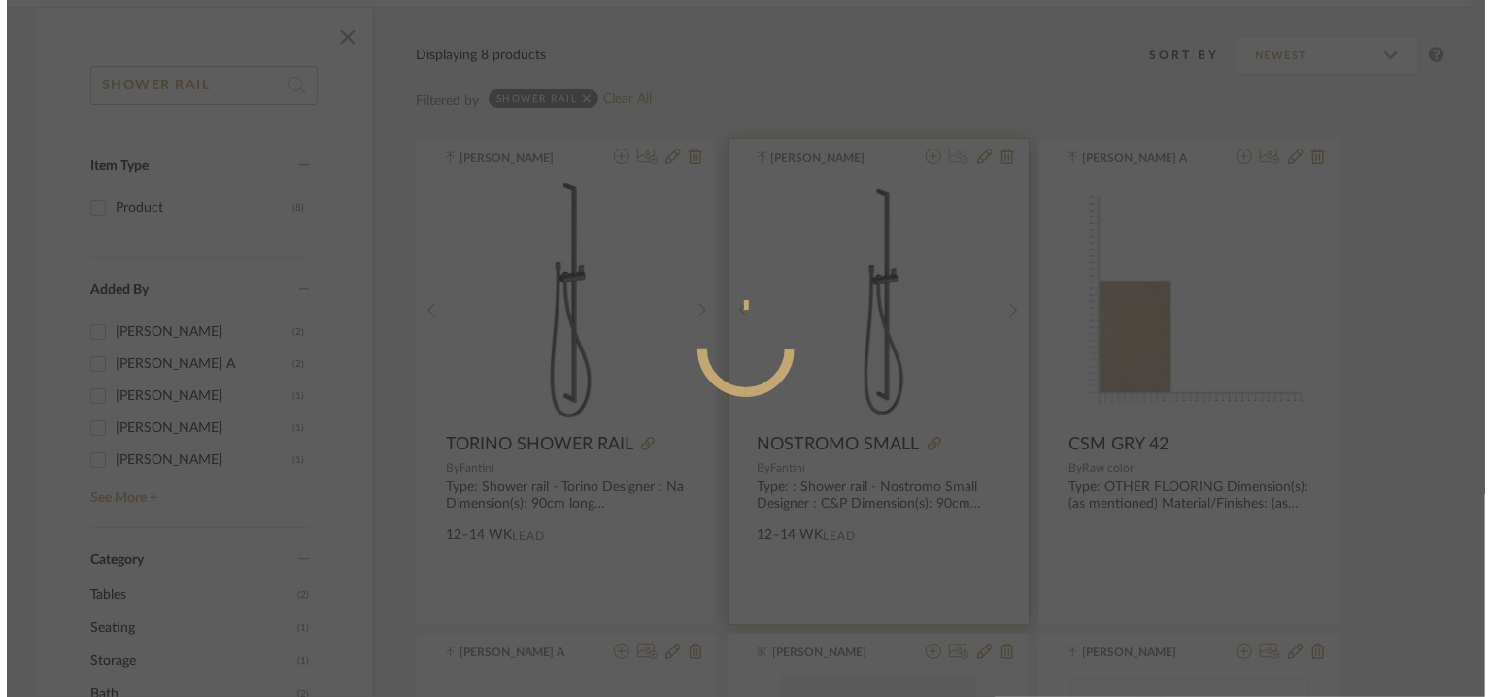
scroll to position [0, 0]
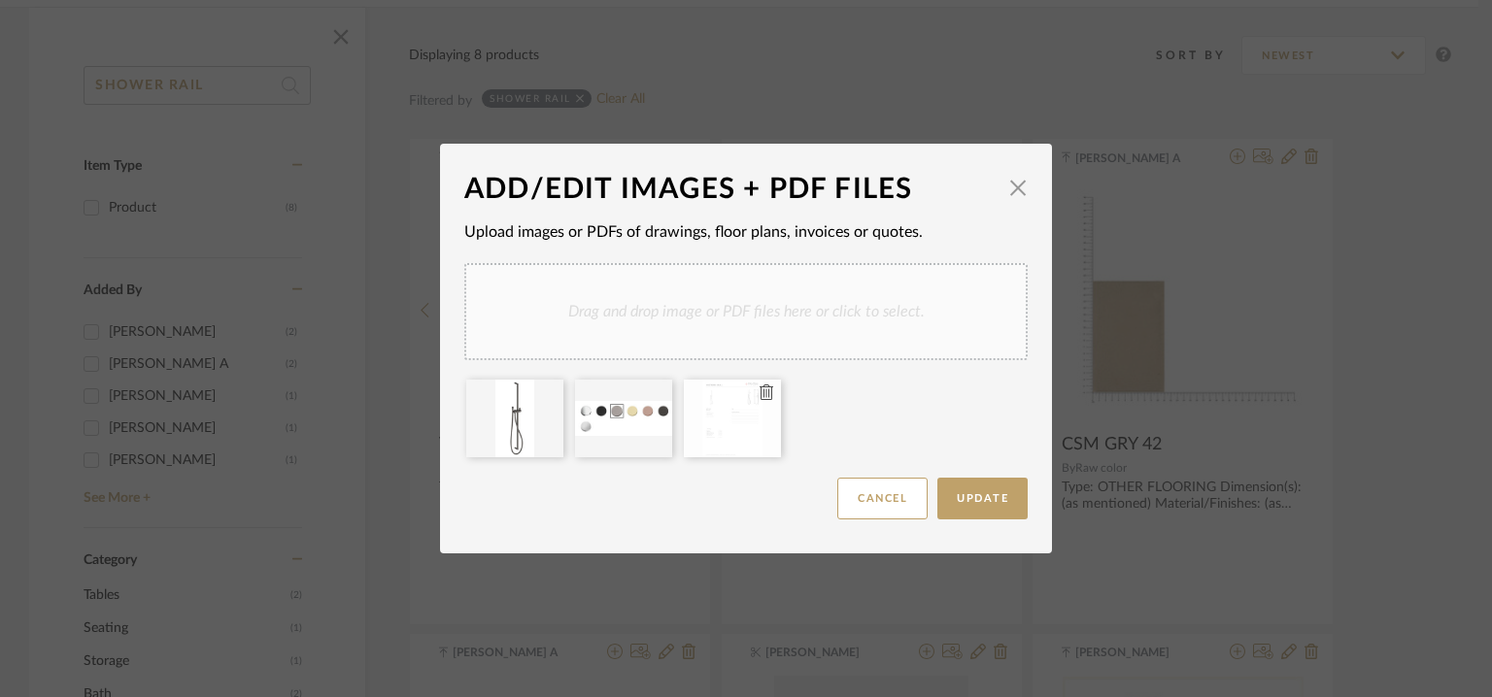
click at [711, 449] on div at bounding box center [732, 419] width 97 height 78
click at [734, 416] on div at bounding box center [732, 419] width 97 height 78
click at [1005, 513] on button "Update" at bounding box center [982, 499] width 90 height 42
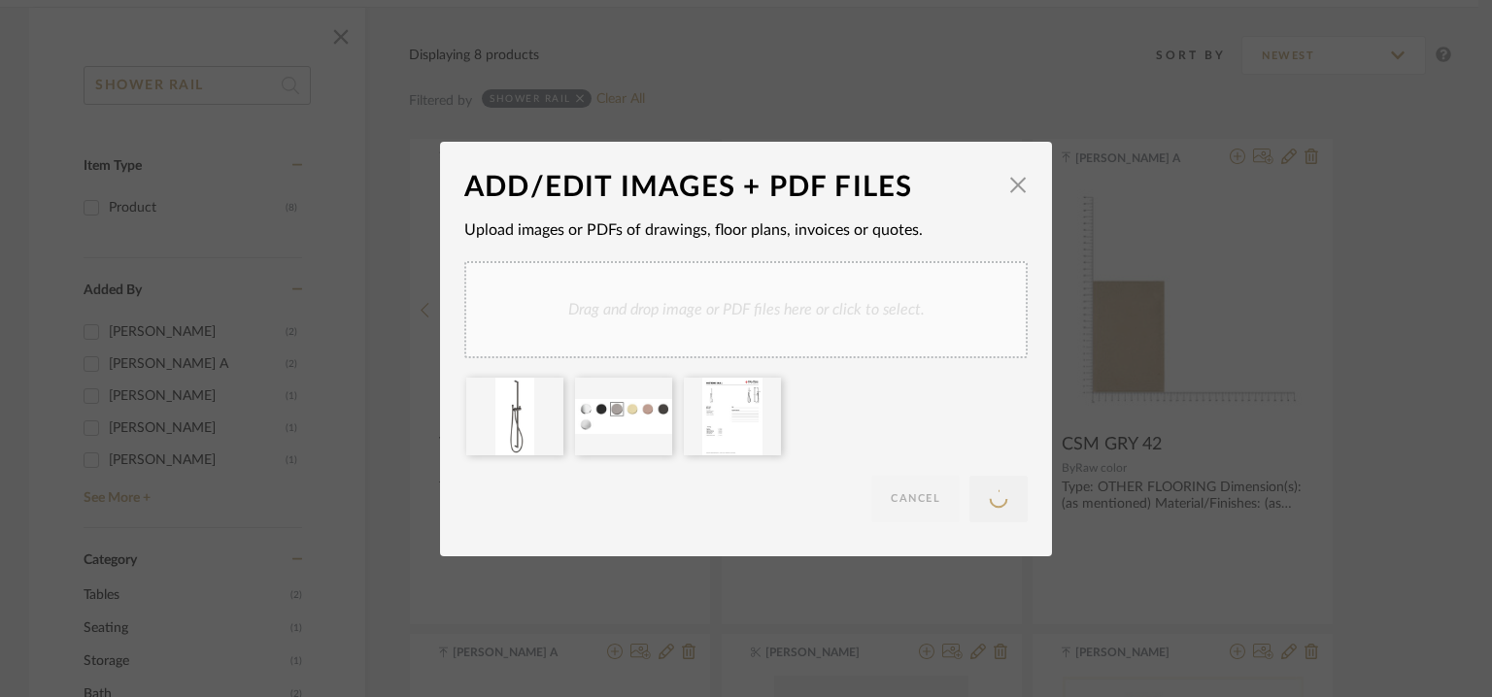
click at [866, 308] on div "Drag and drop image or PDF files here or click to select." at bounding box center [745, 309] width 563 height 97
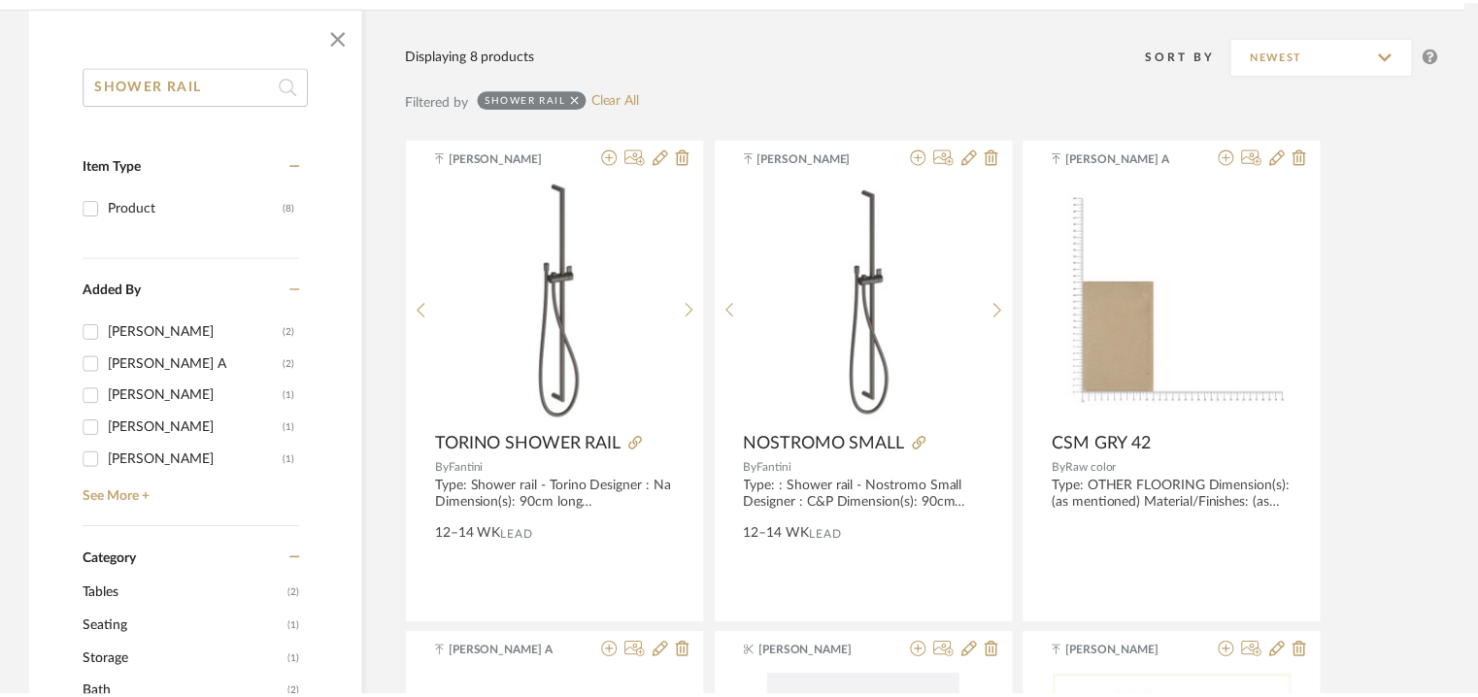
scroll to position [291, 0]
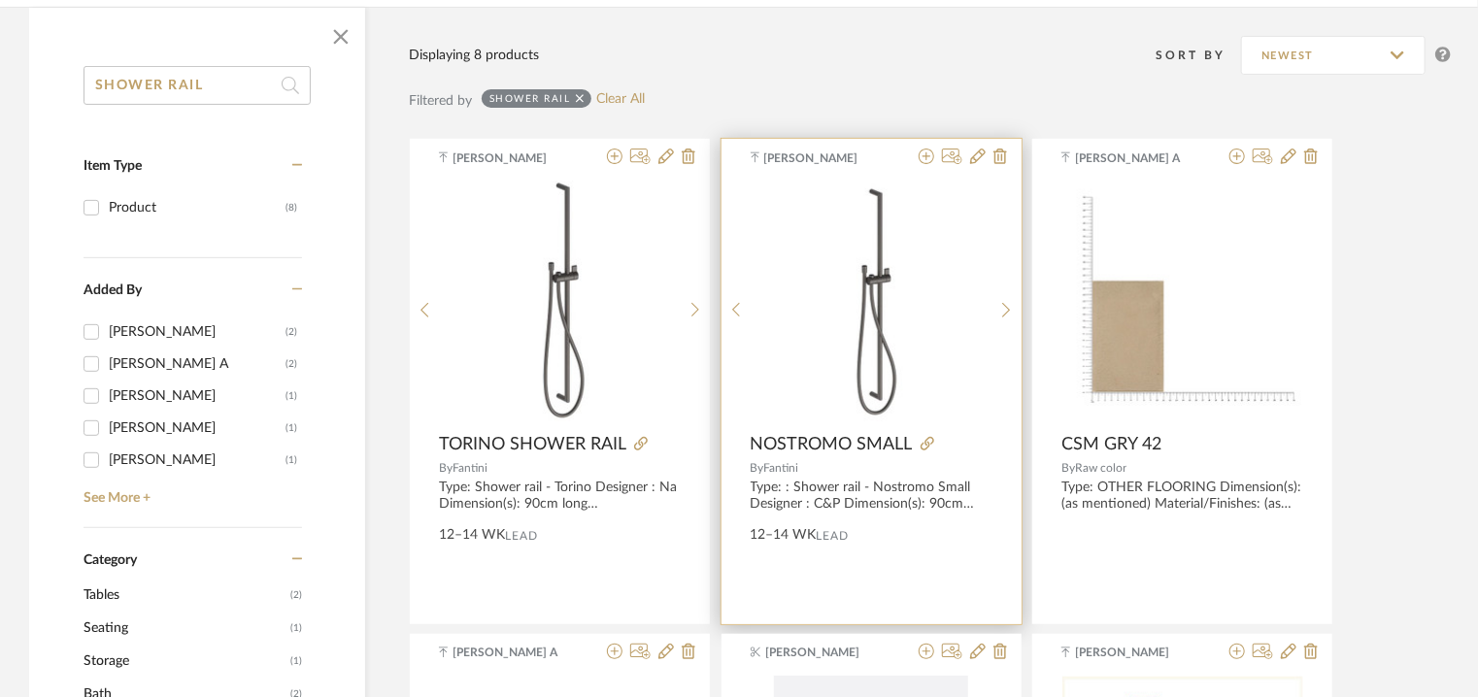
click at [892, 405] on img "0" at bounding box center [871, 302] width 122 height 243
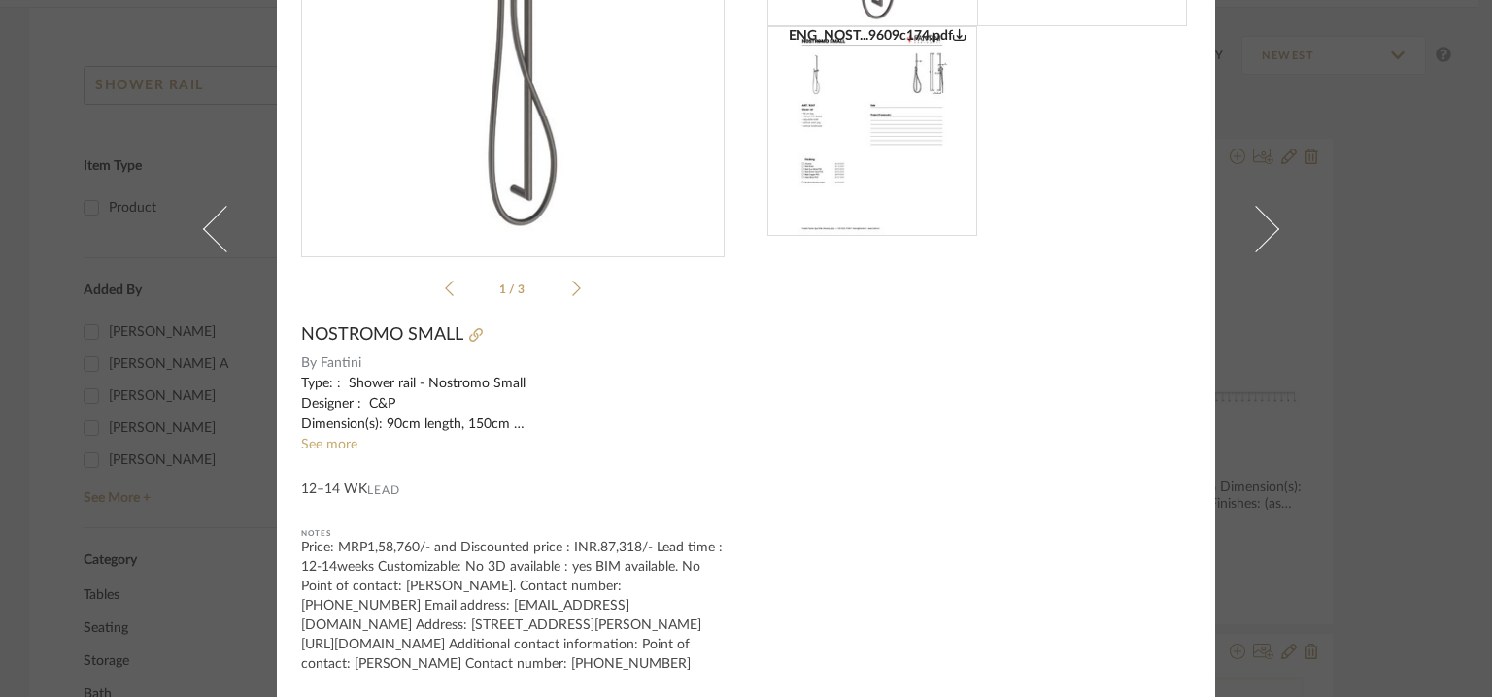
scroll to position [0, 0]
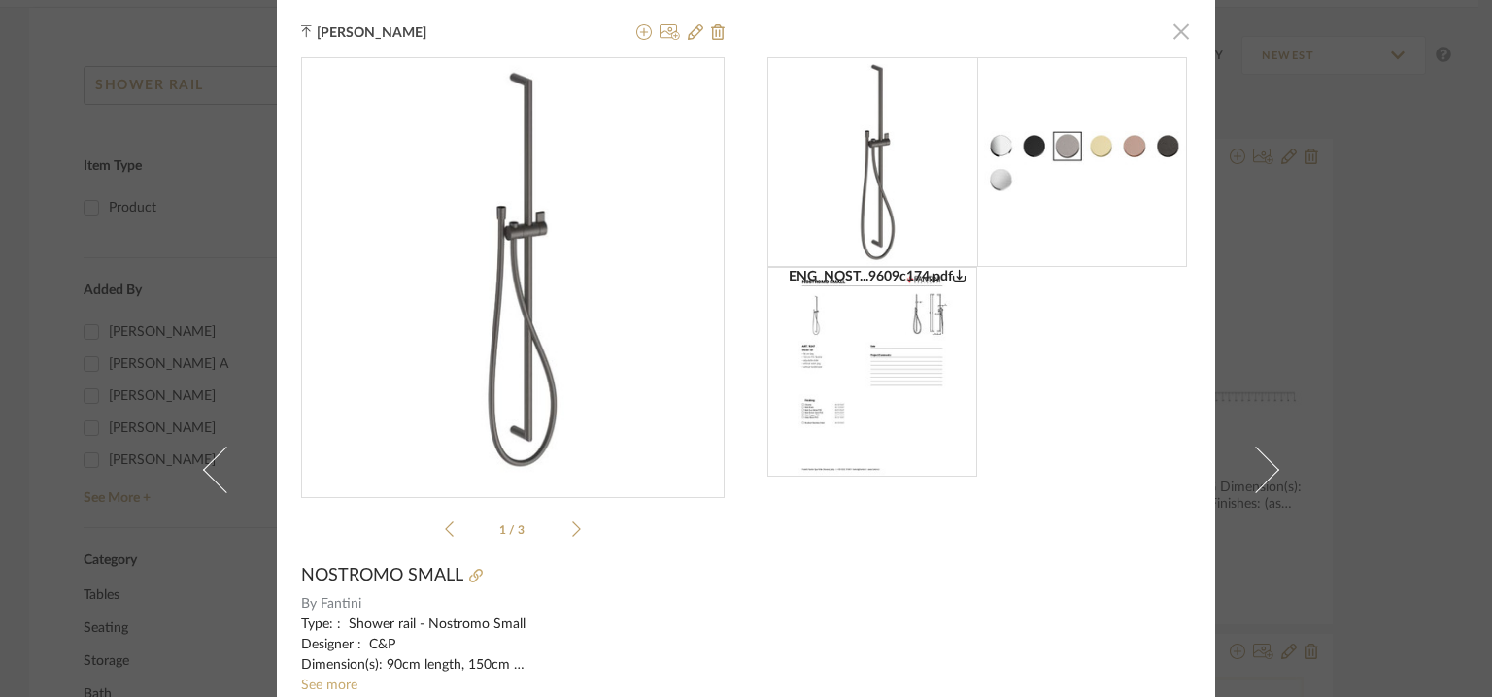
click at [1177, 32] on span "button" at bounding box center [1180, 31] width 39 height 39
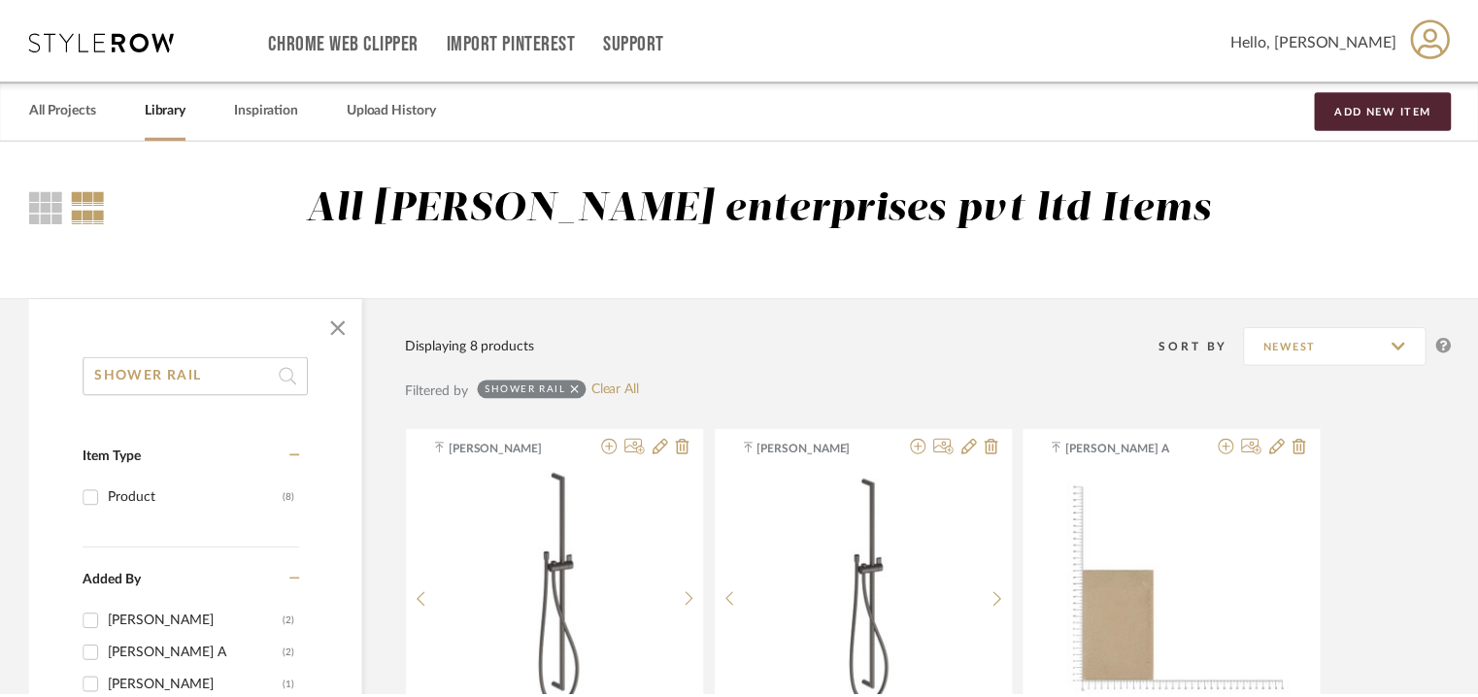
scroll to position [291, 0]
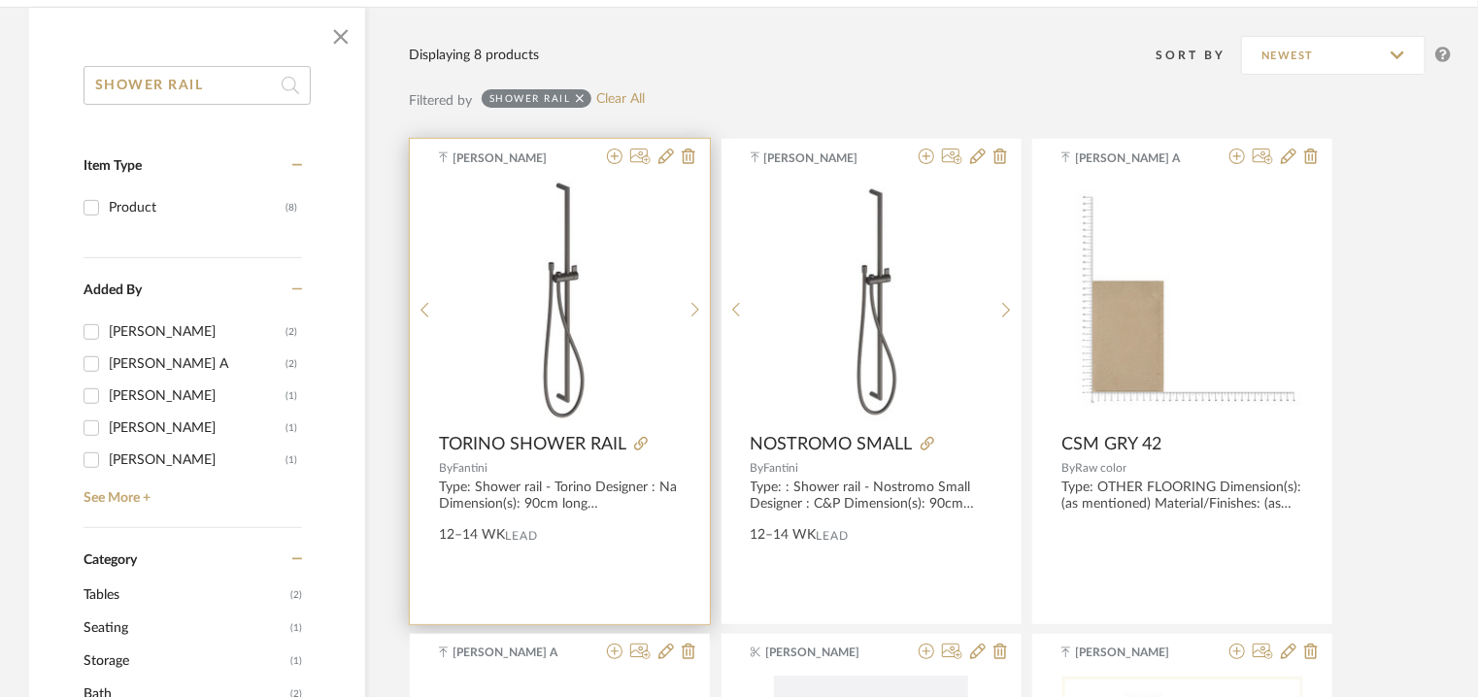
click at [509, 362] on div "0" at bounding box center [560, 302] width 241 height 243
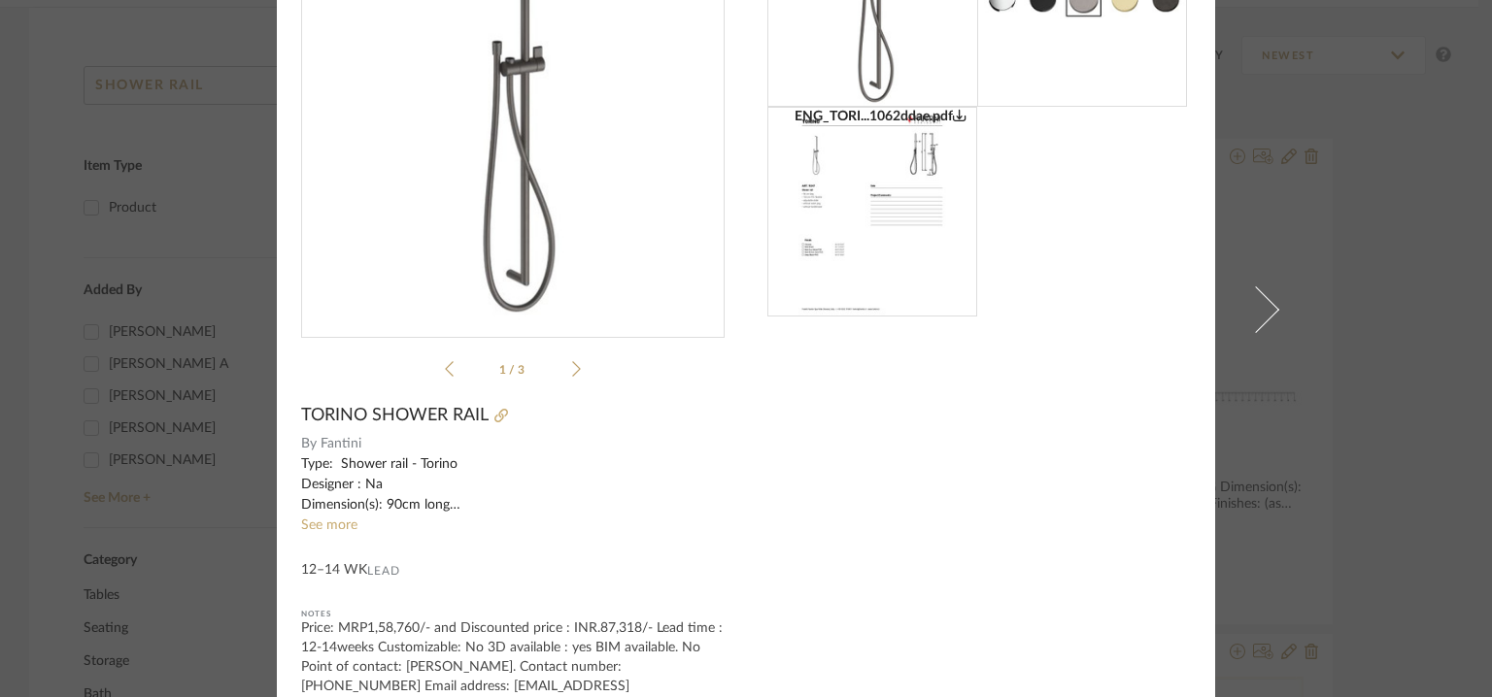
scroll to position [0, 0]
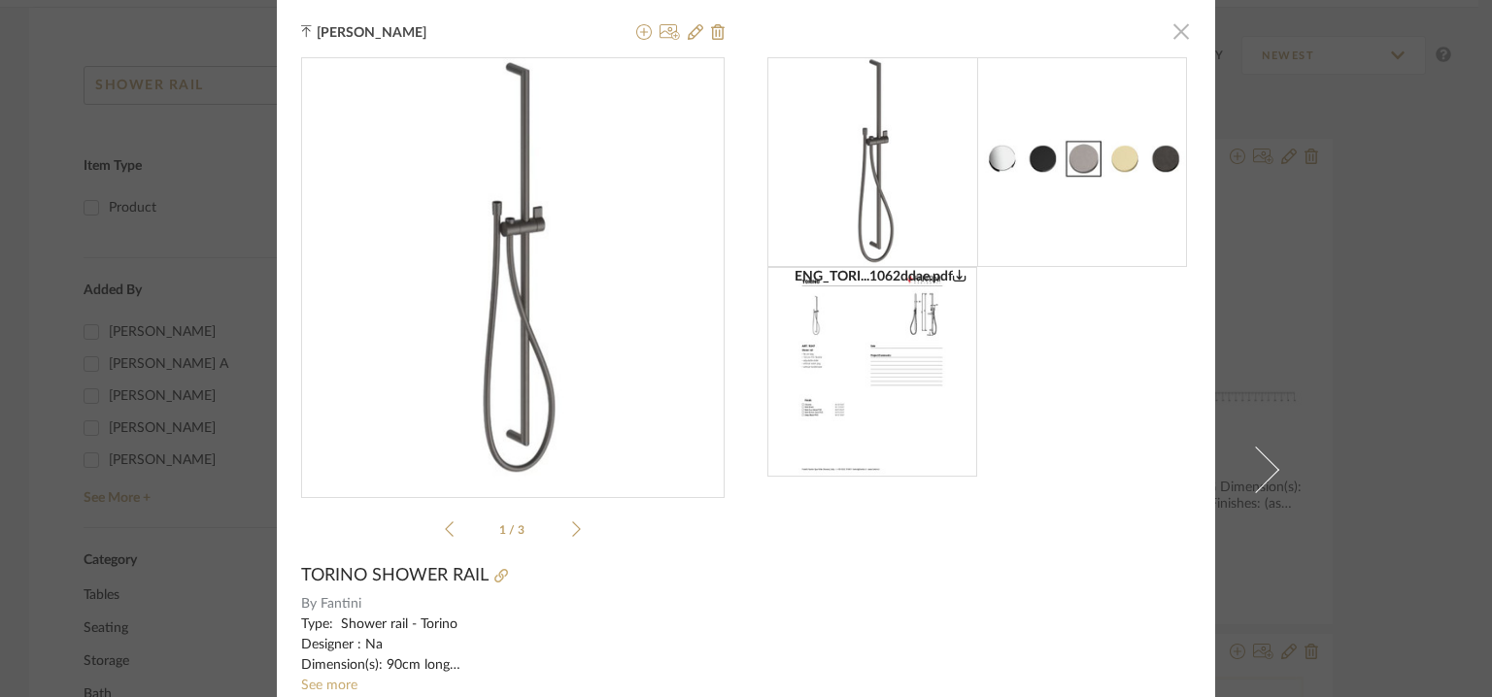
click at [1178, 30] on span "button" at bounding box center [1180, 31] width 39 height 39
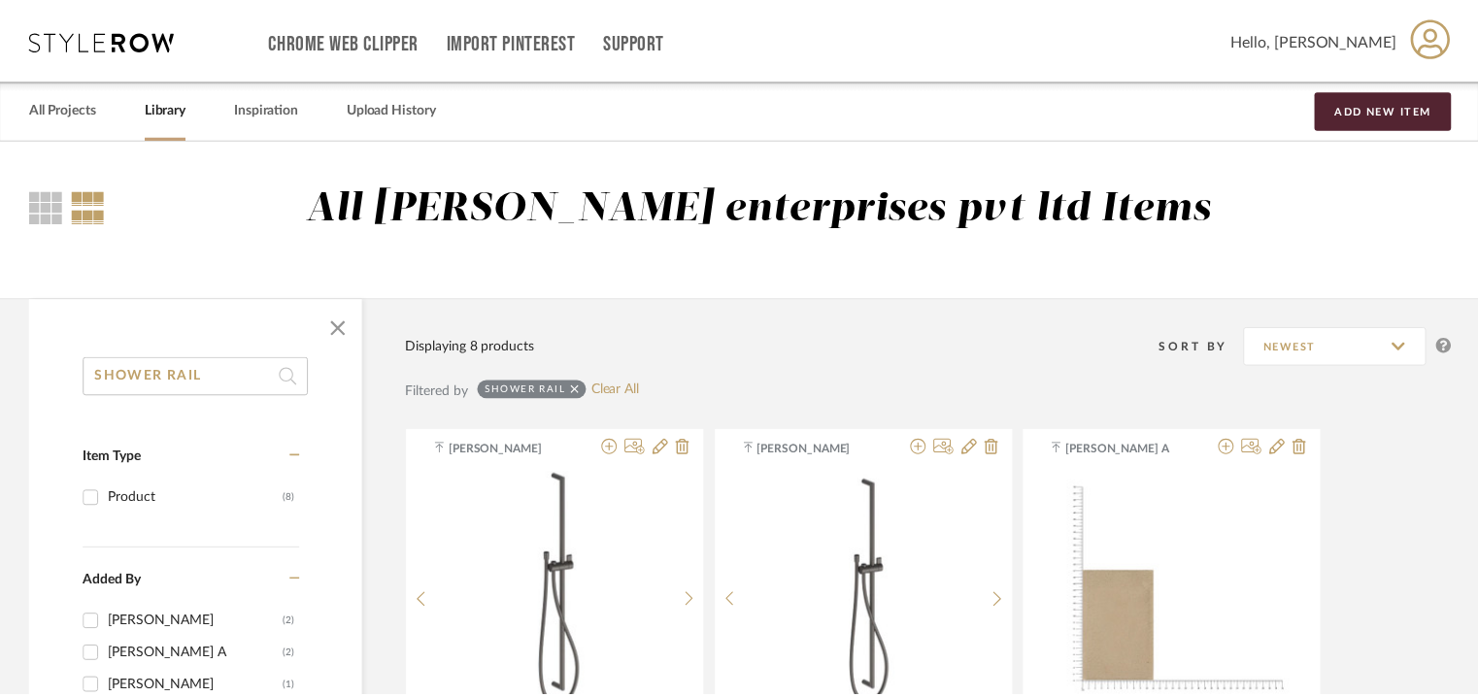
scroll to position [291, 0]
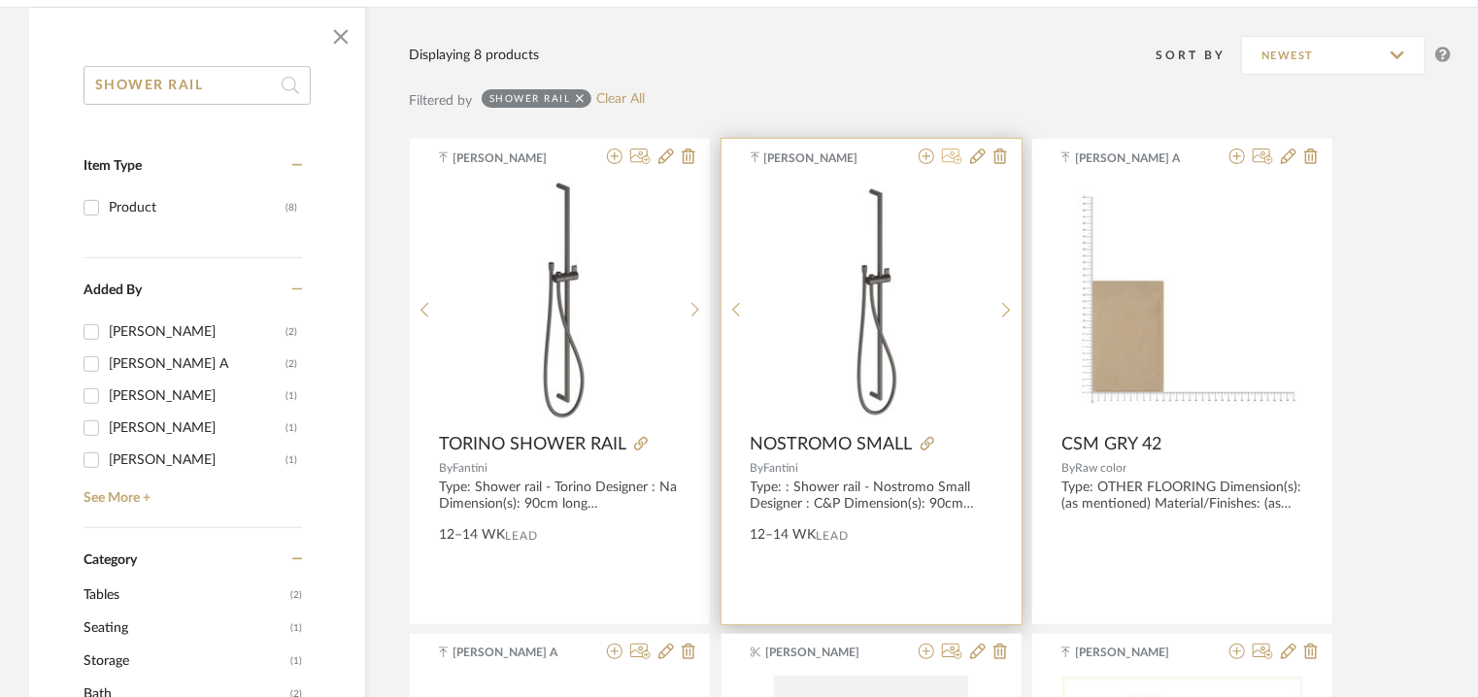
click at [960, 153] on icon at bounding box center [952, 157] width 20 height 16
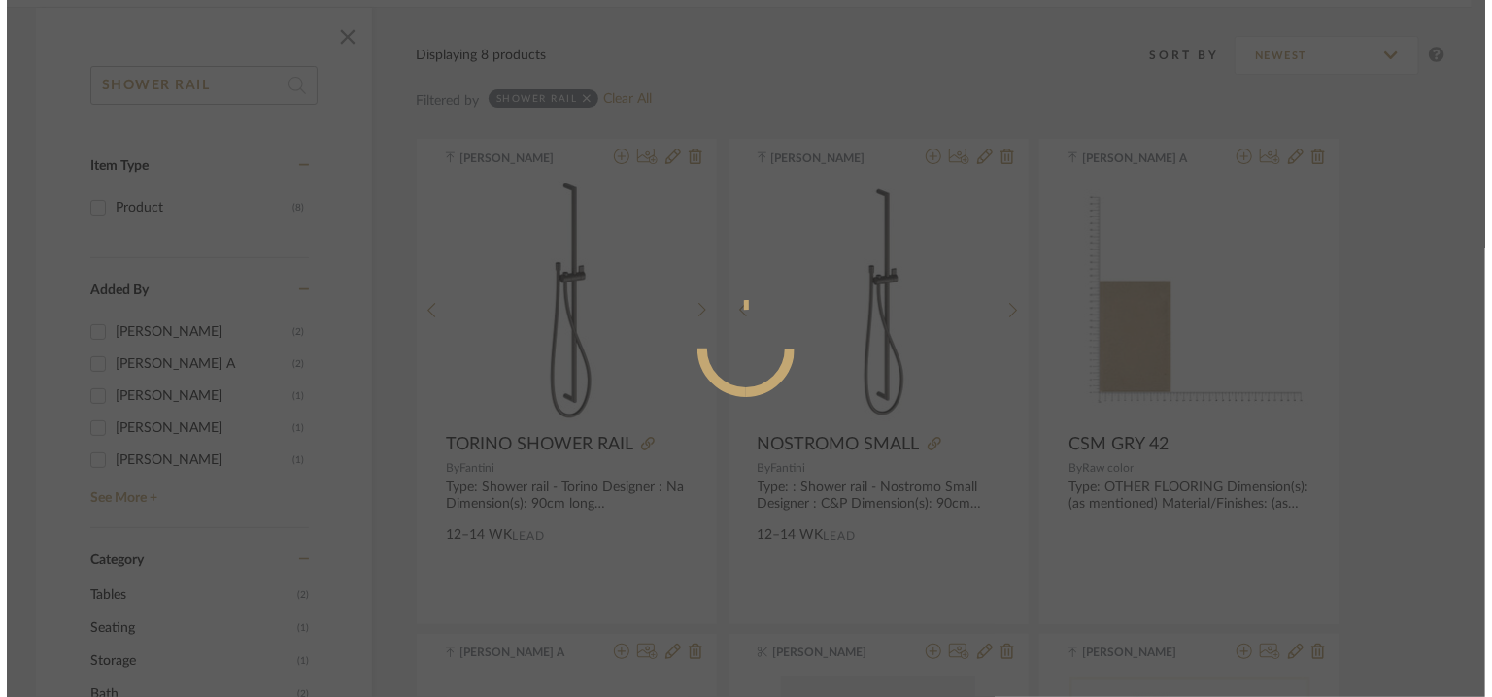
scroll to position [0, 0]
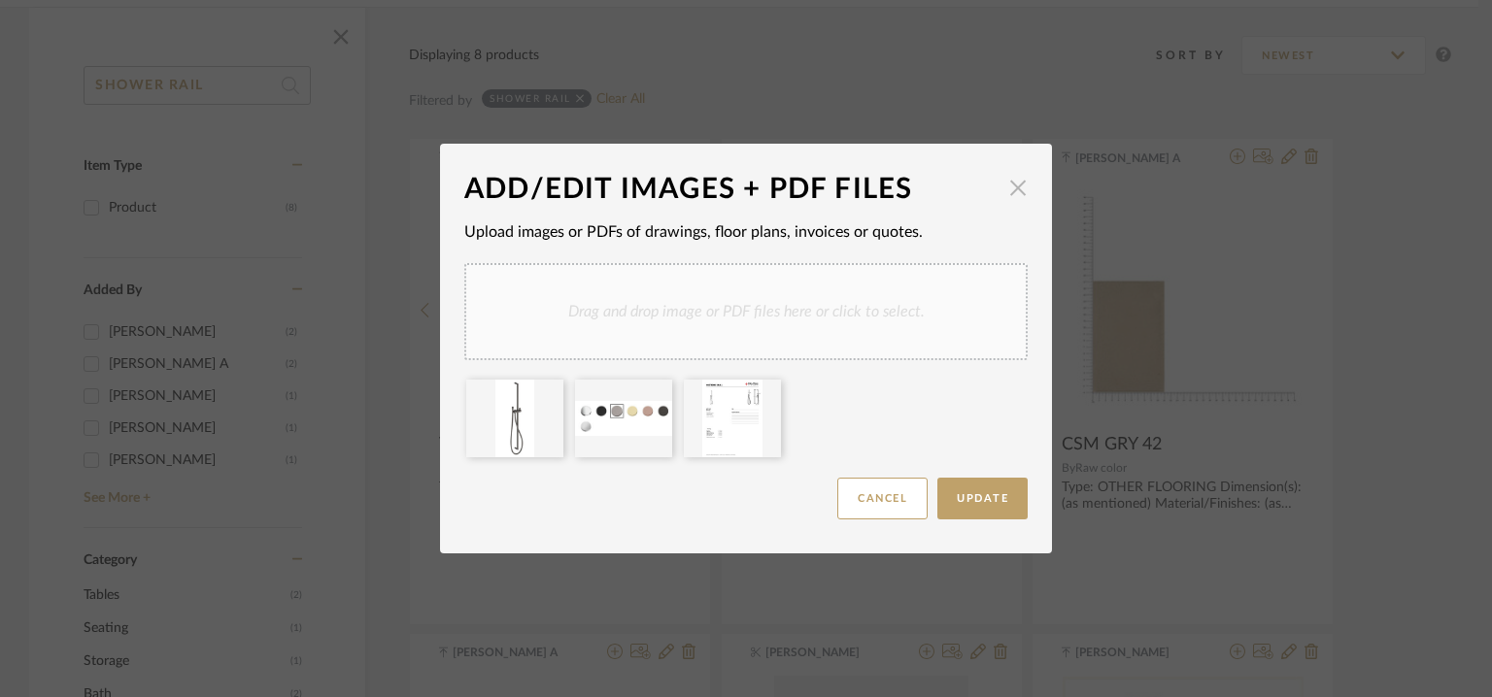
click at [1011, 185] on span "button" at bounding box center [1017, 187] width 39 height 39
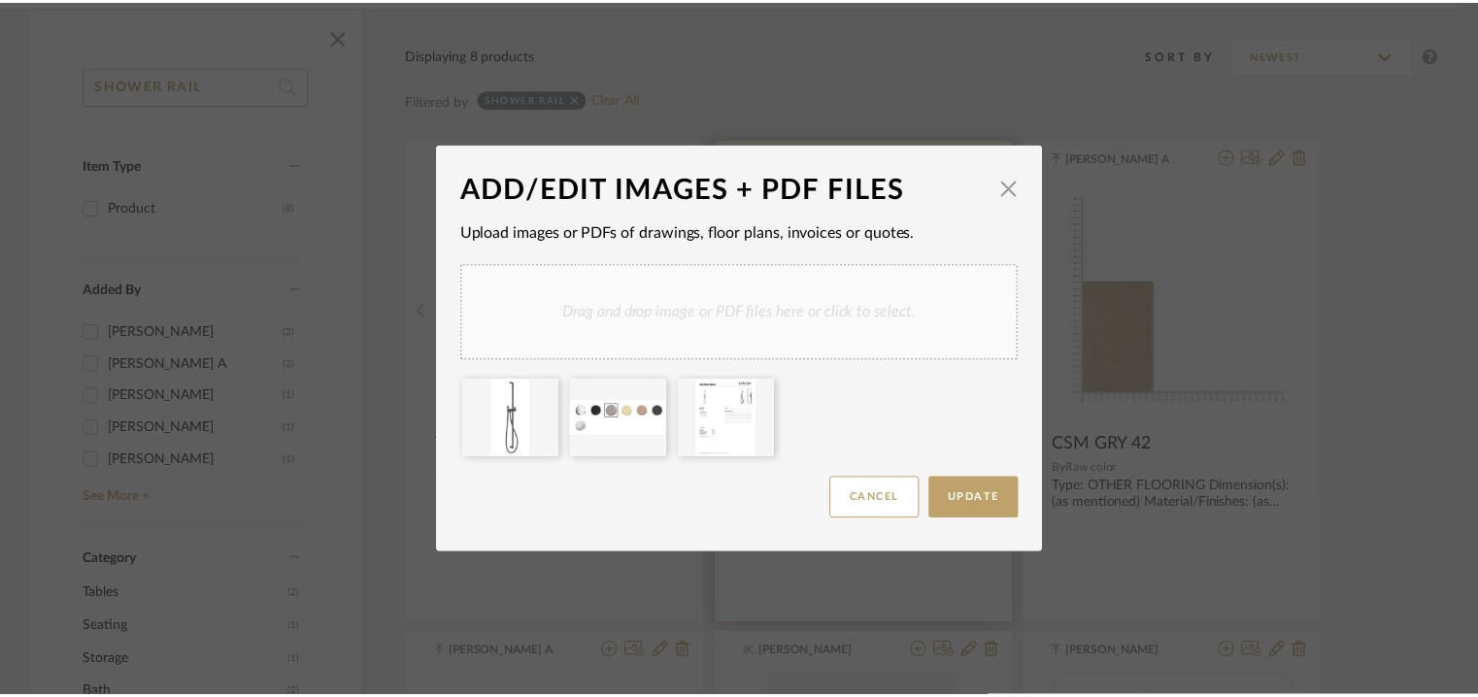
scroll to position [291, 0]
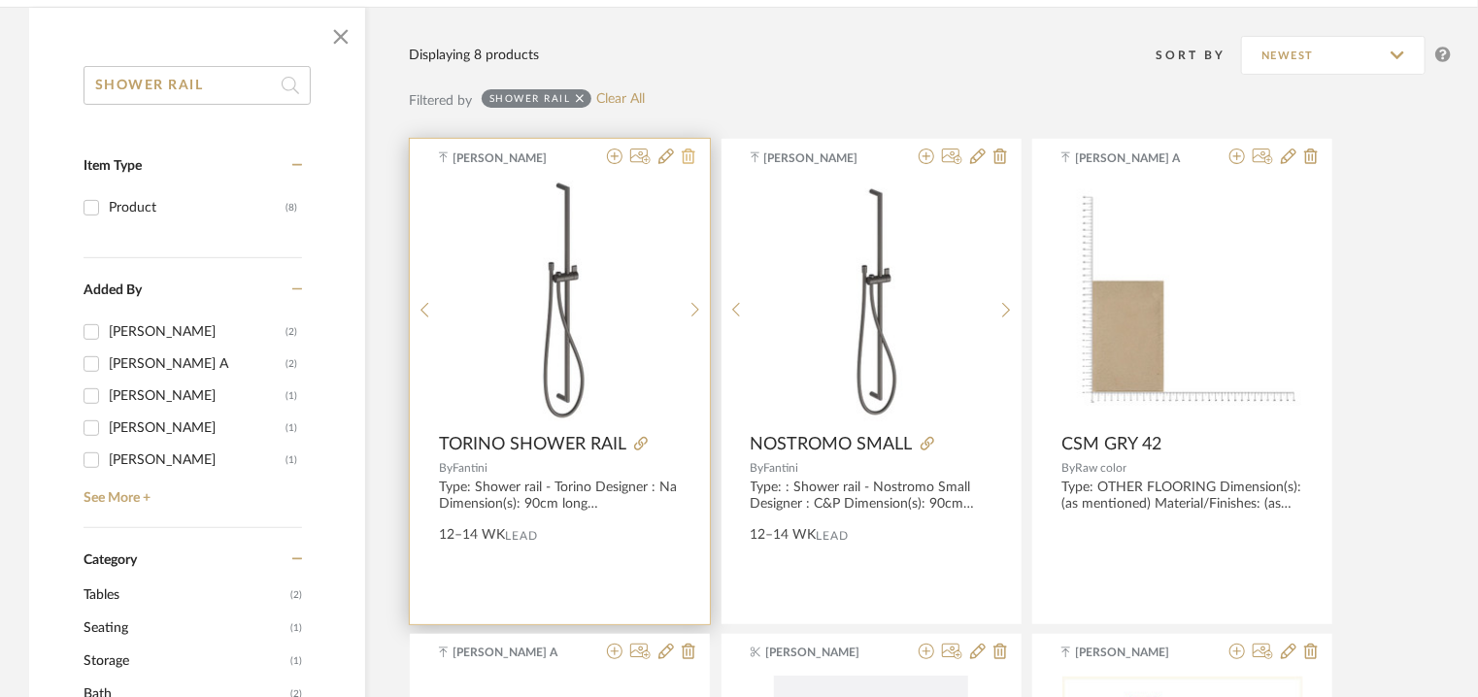
click at [687, 154] on icon at bounding box center [689, 157] width 14 height 16
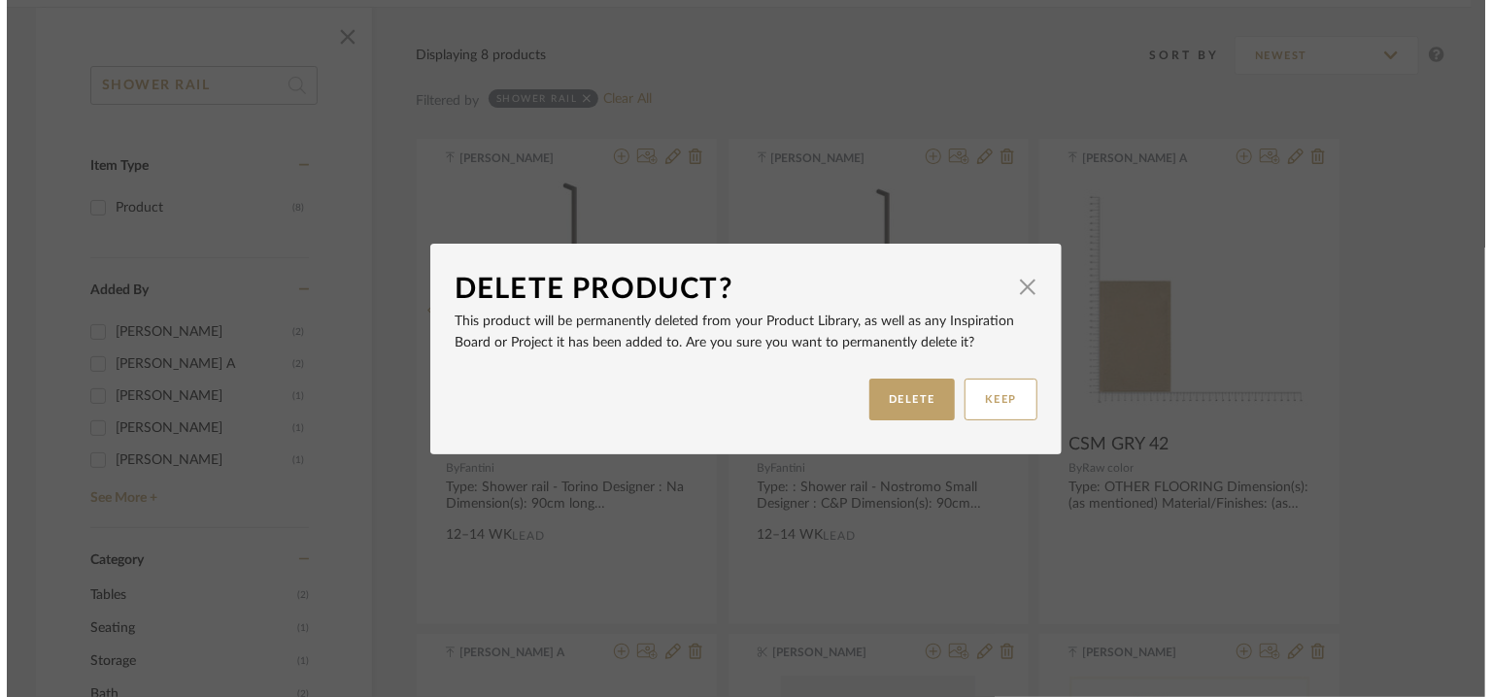
scroll to position [0, 0]
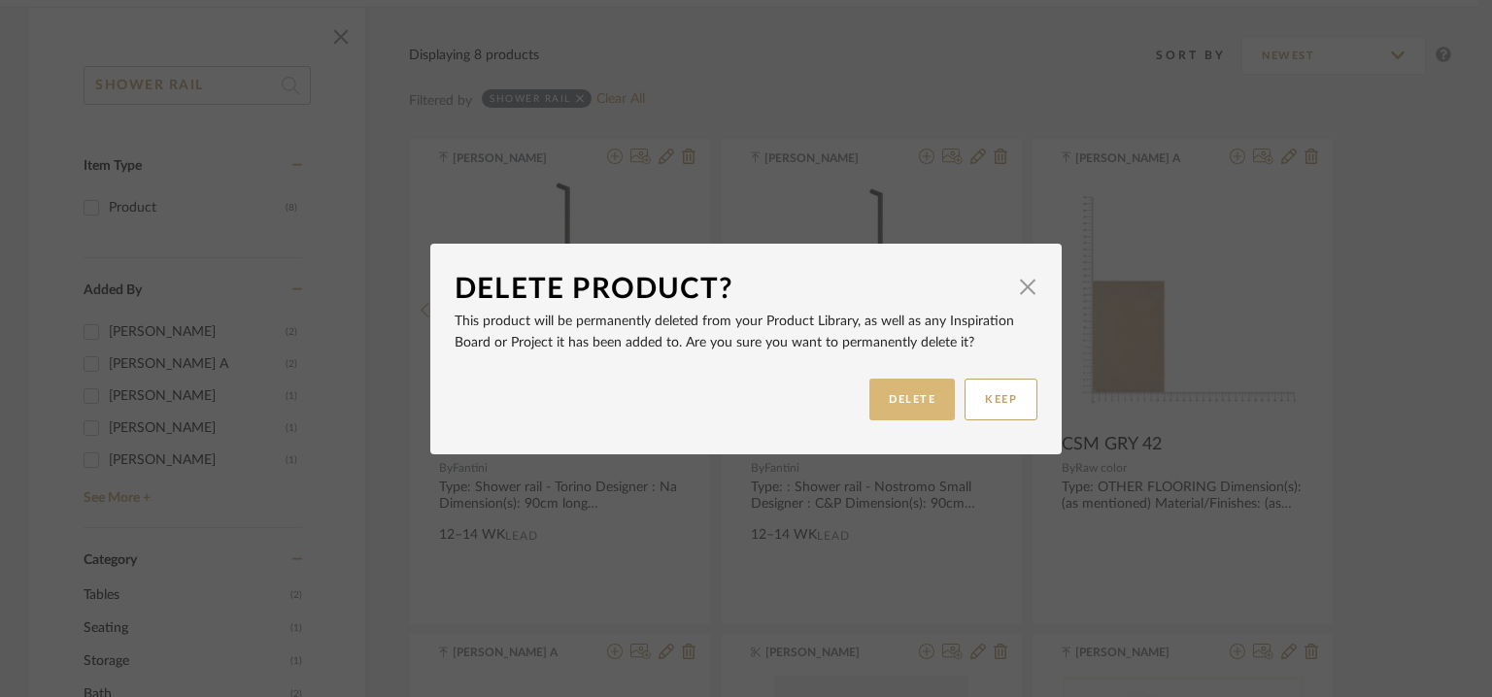
click at [892, 407] on button "DELETE" at bounding box center [911, 400] width 85 height 42
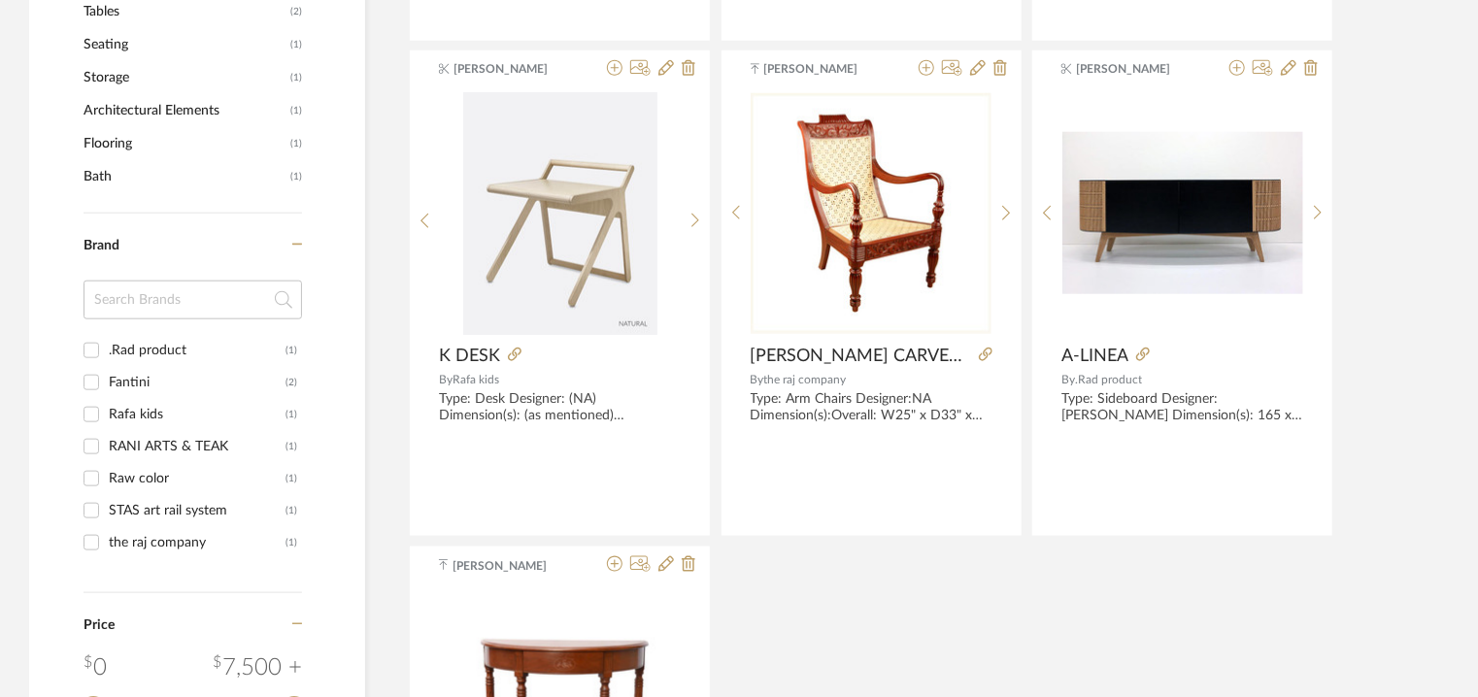
scroll to position [857, 0]
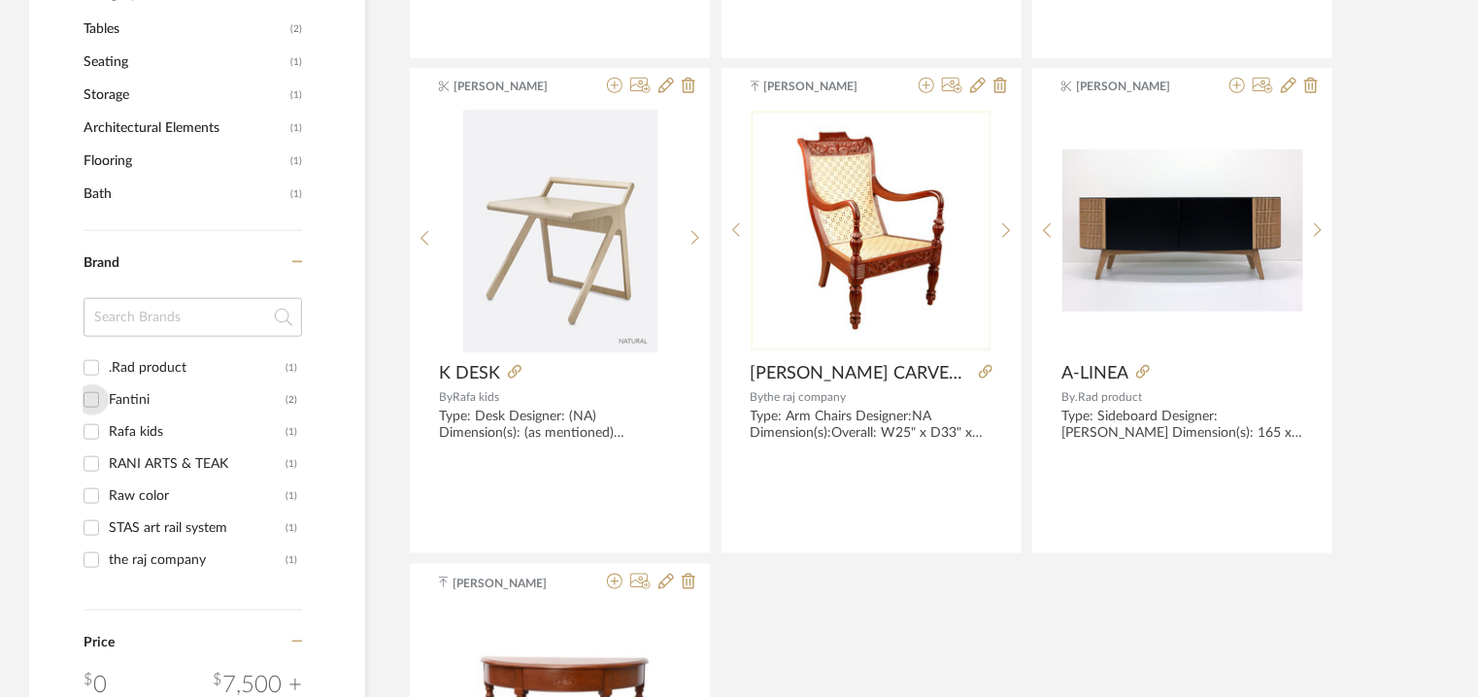
click at [97, 395] on input "Fantini (2)" at bounding box center [91, 400] width 31 height 31
checkbox input "true"
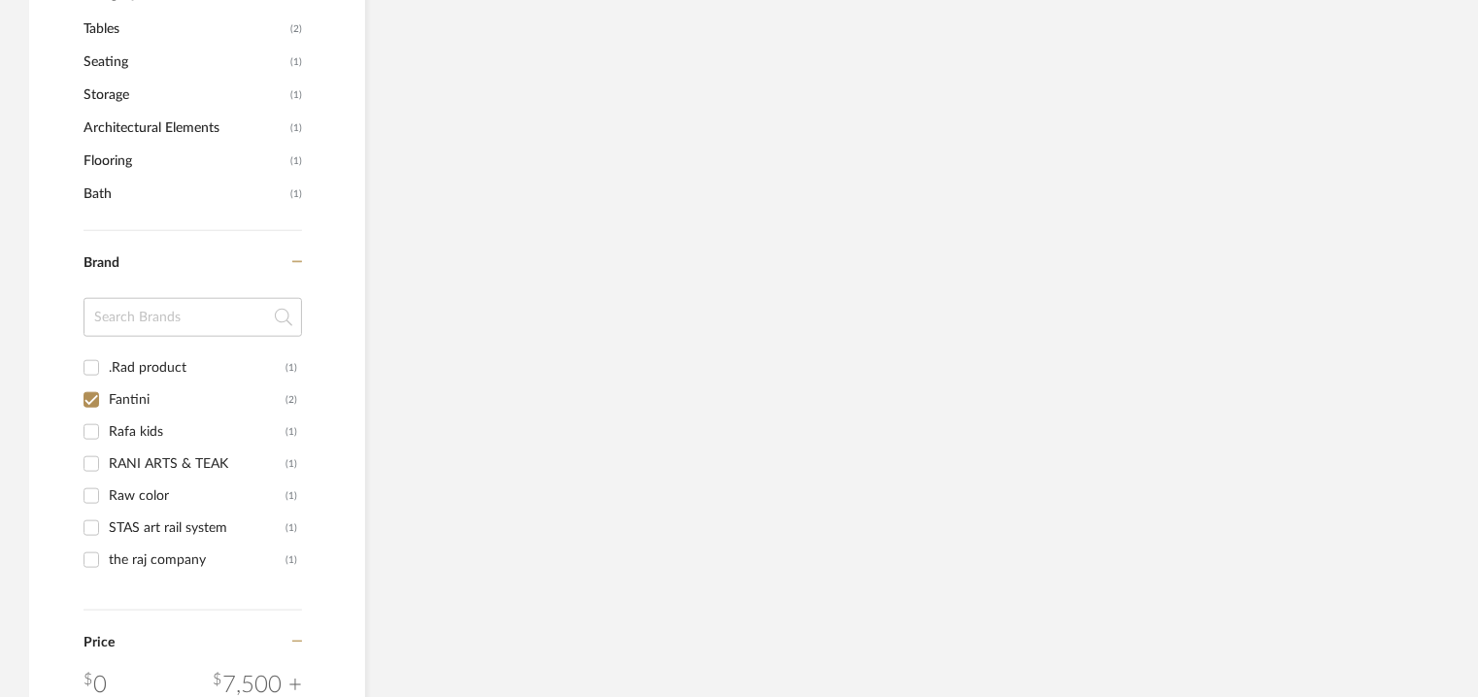
scroll to position [275, 0]
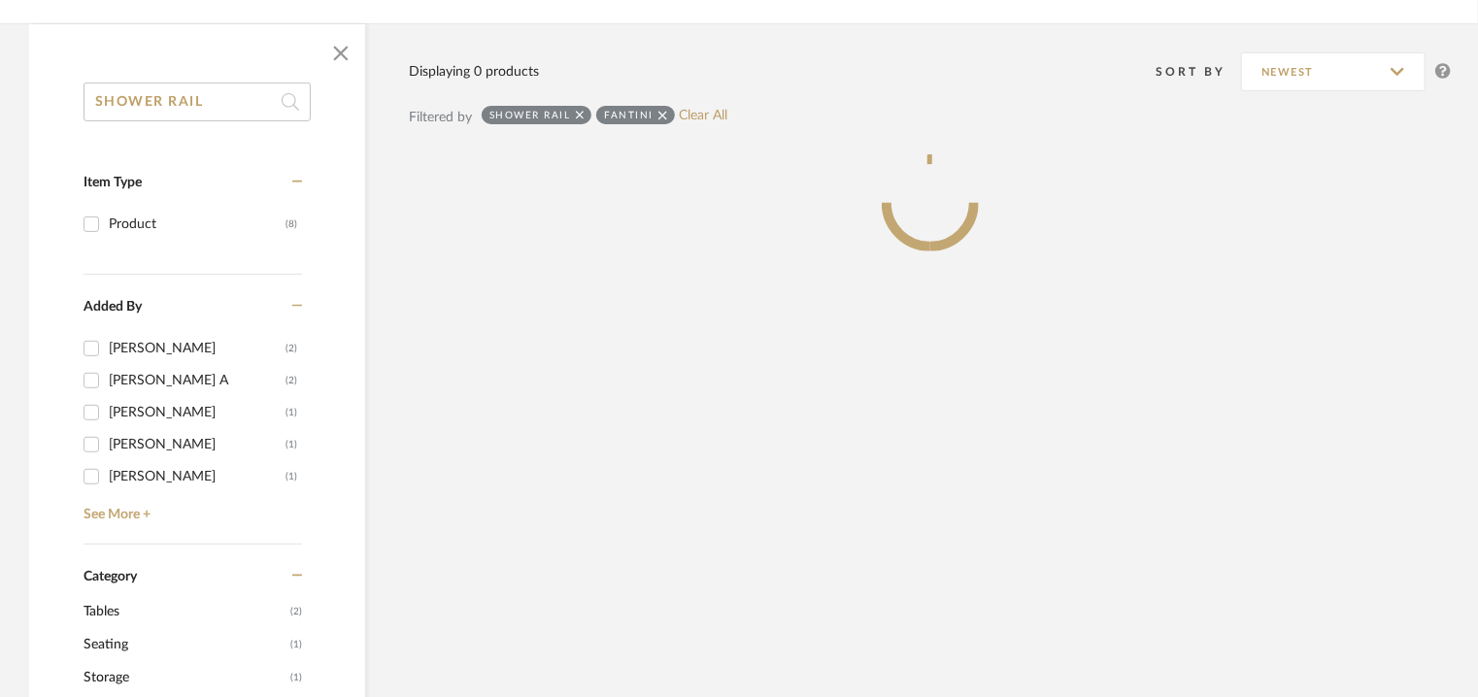
drag, startPoint x: 207, startPoint y: 96, endPoint x: 4, endPoint y: 69, distance: 204.8
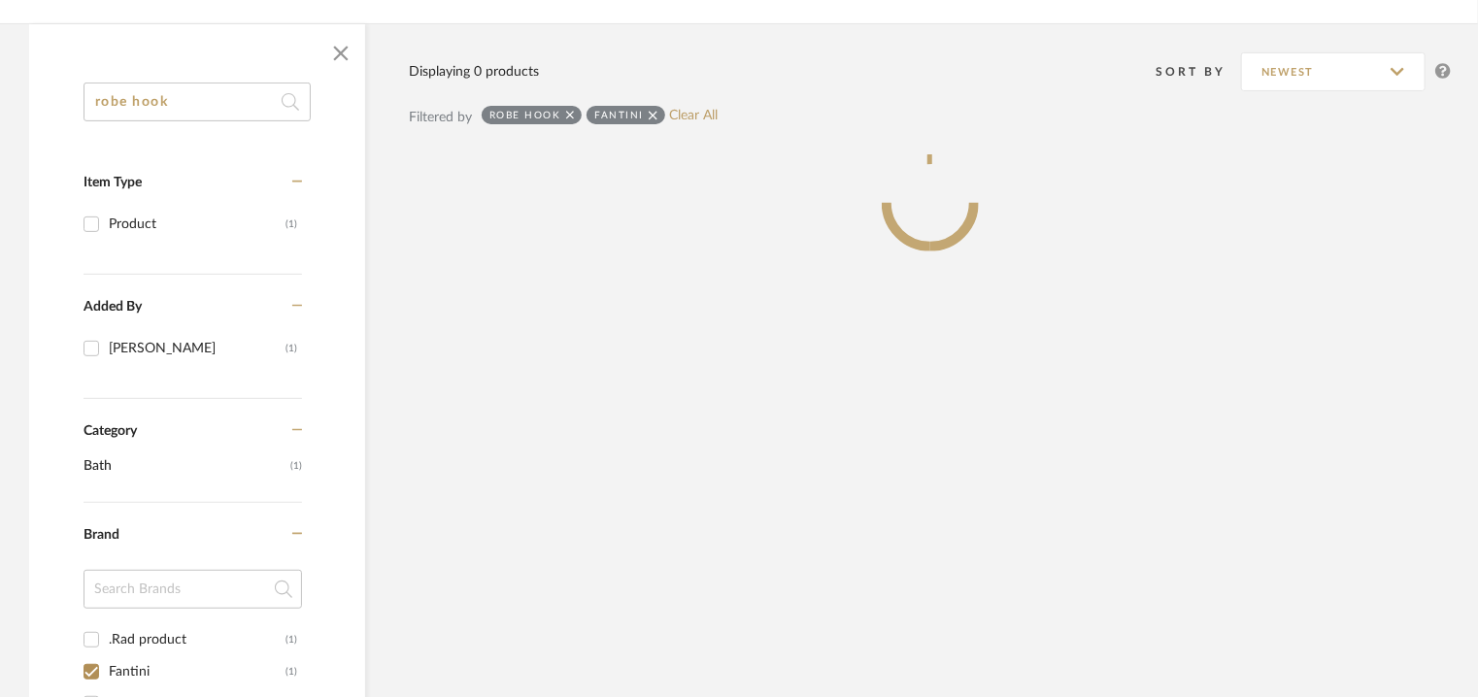
type input "robe hook"
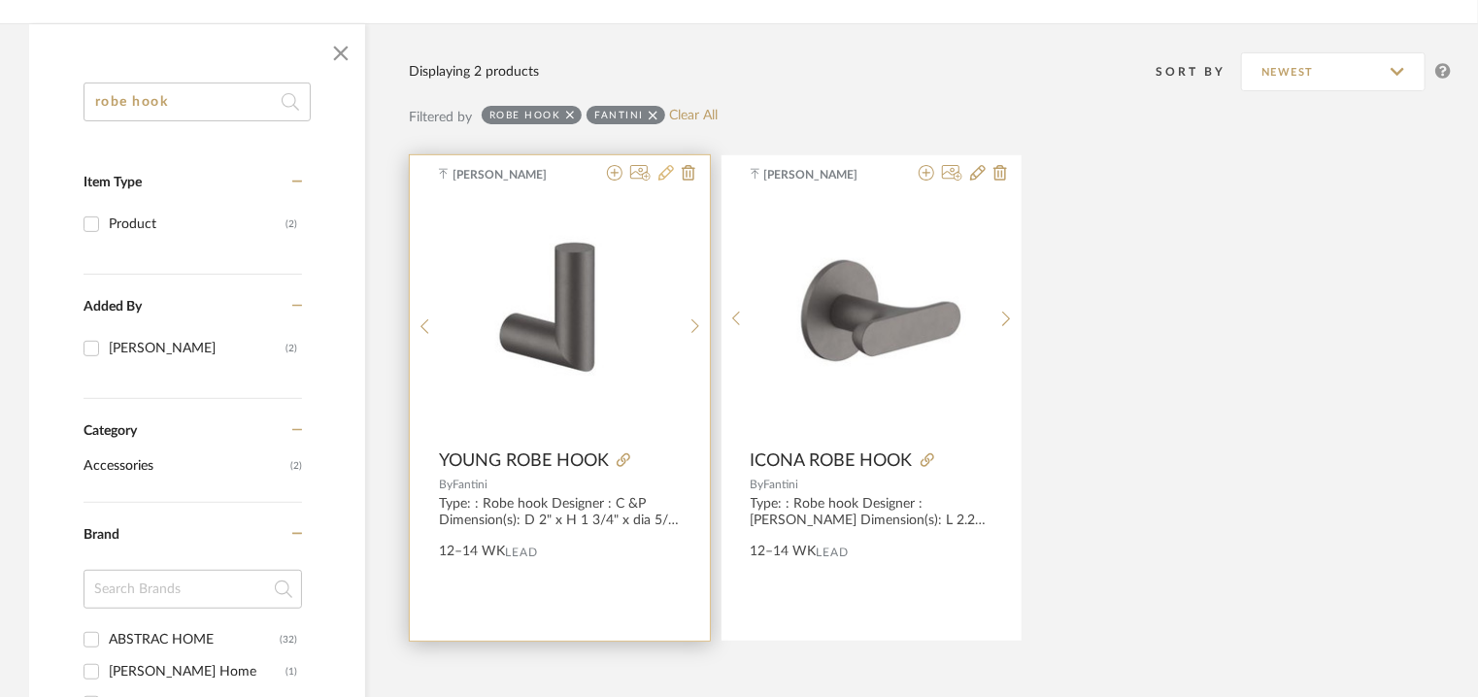
click at [665, 173] on icon at bounding box center [666, 173] width 16 height 16
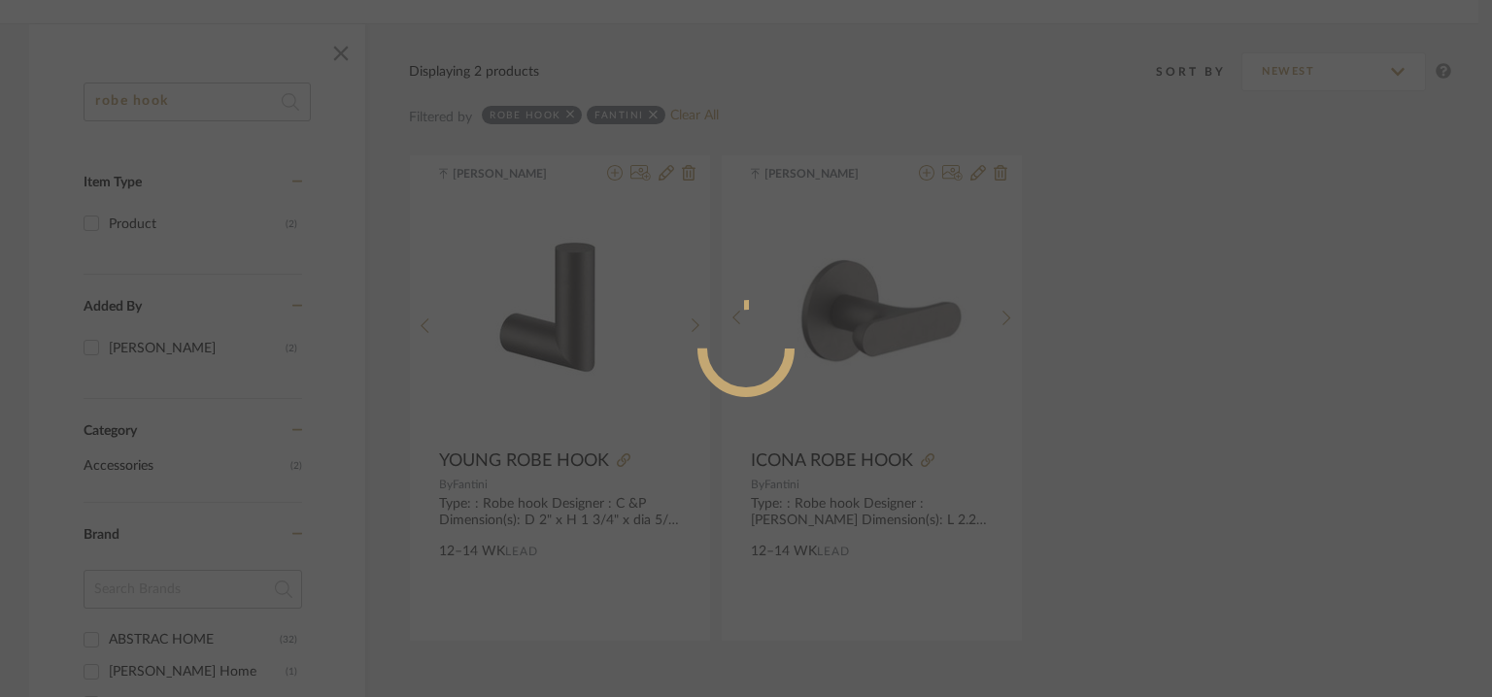
radio input "true"
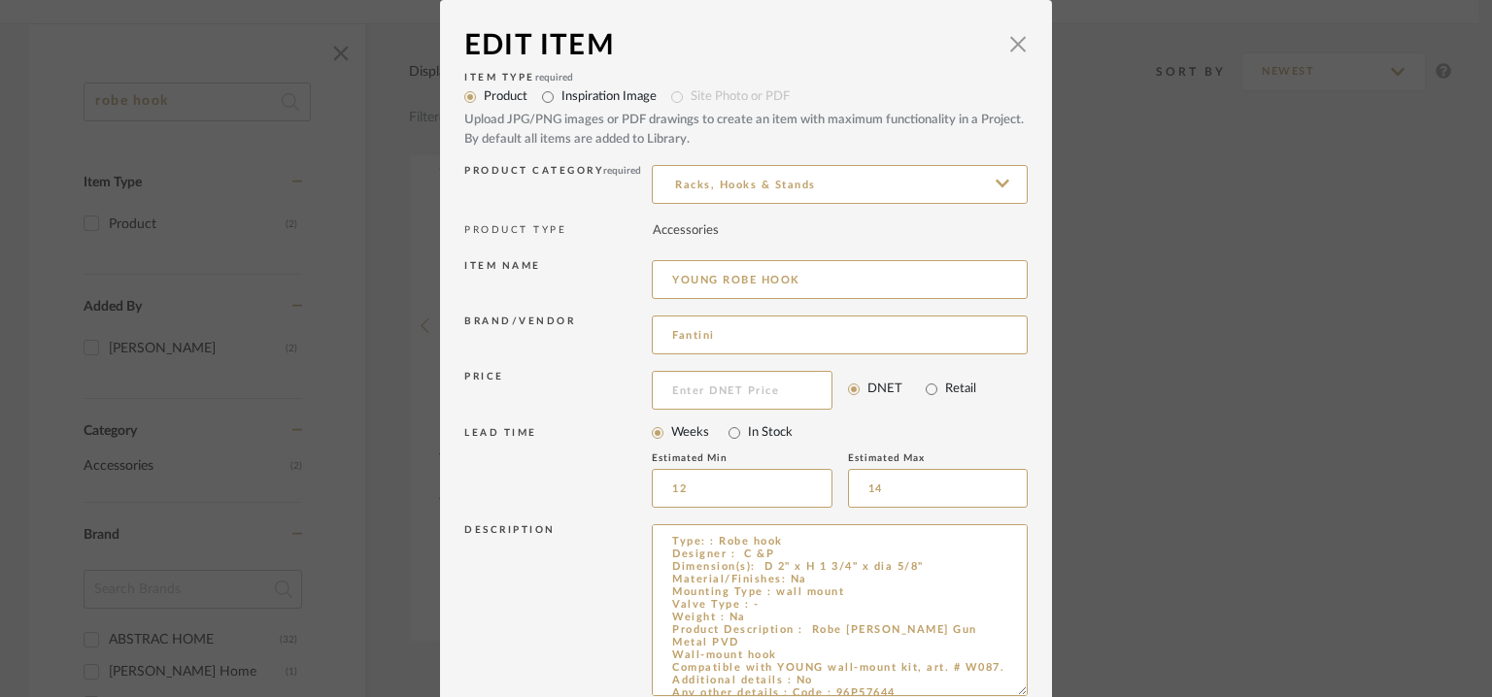
drag, startPoint x: 1014, startPoint y: 580, endPoint x: 1051, endPoint y: 754, distance: 177.7
click at [1051, 422] on html "Chrome Web Clipper Import Pinterest Support All Projects Library Inspiration Up…" at bounding box center [746, 73] width 1492 height 697
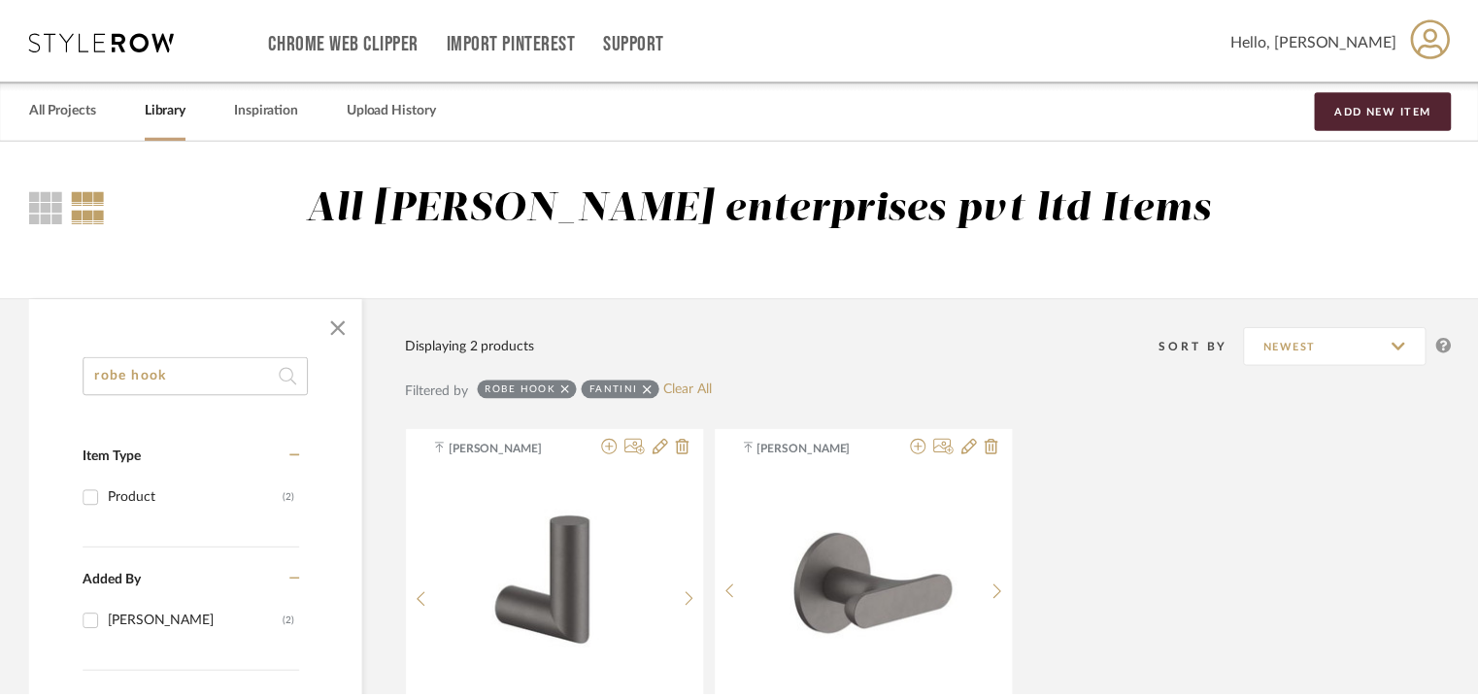
scroll to position [275, 0]
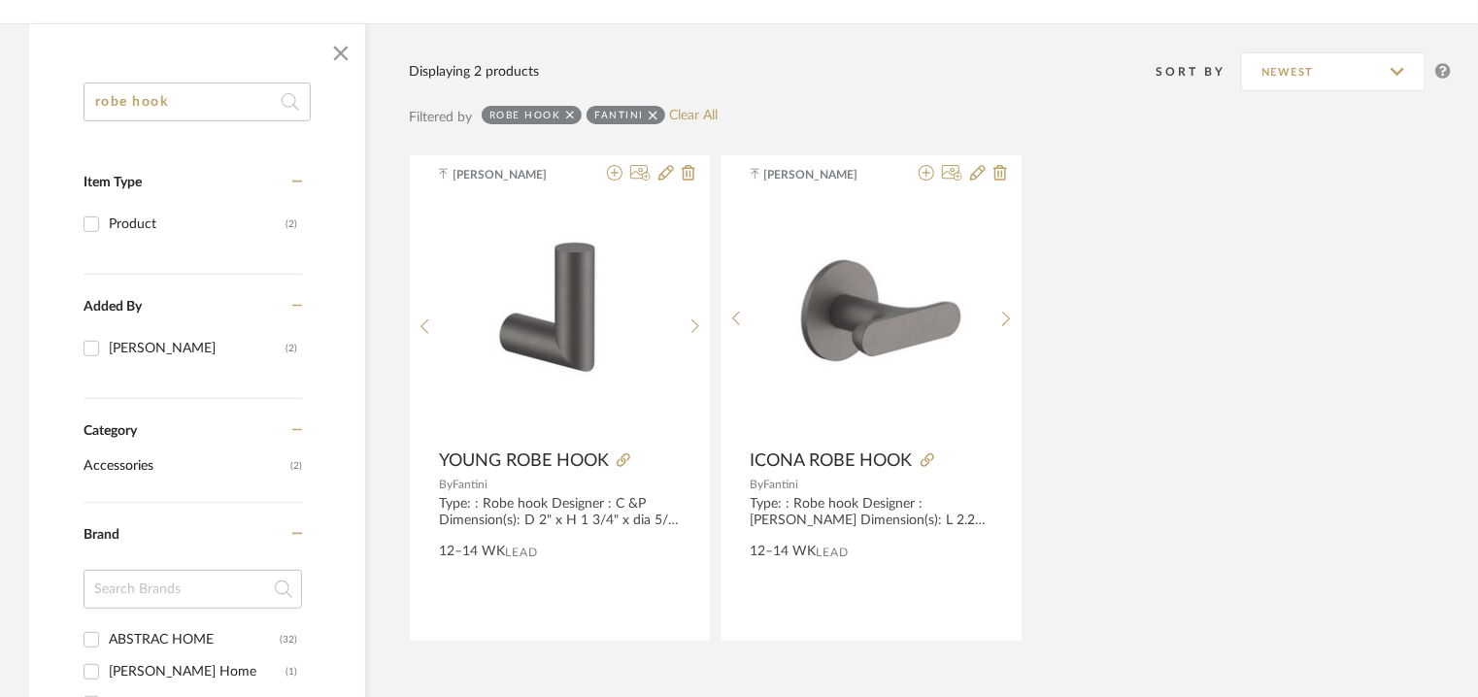
drag, startPoint x: 34, startPoint y: 107, endPoint x: 0, endPoint y: 107, distance: 34.0
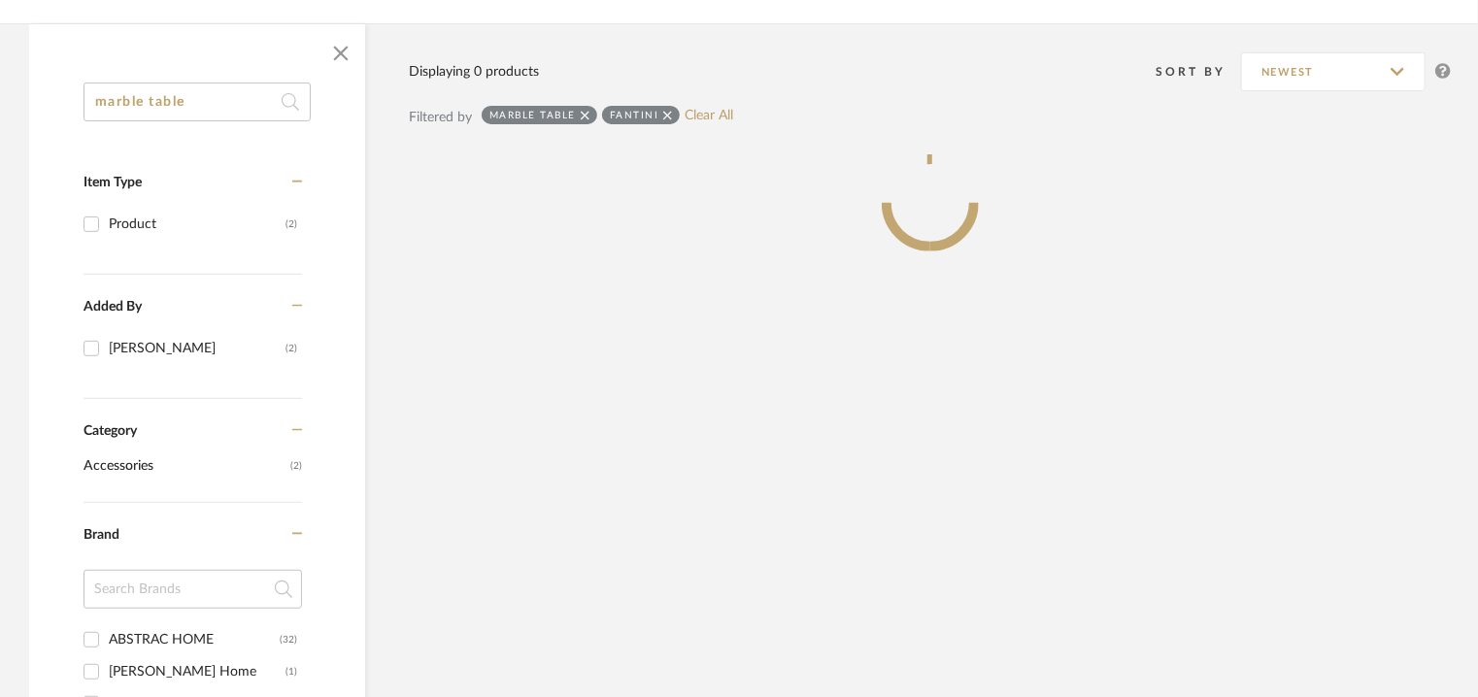
type input "marble table"
click at [668, 113] on icon at bounding box center [667, 115] width 9 height 9
checkbox input "false"
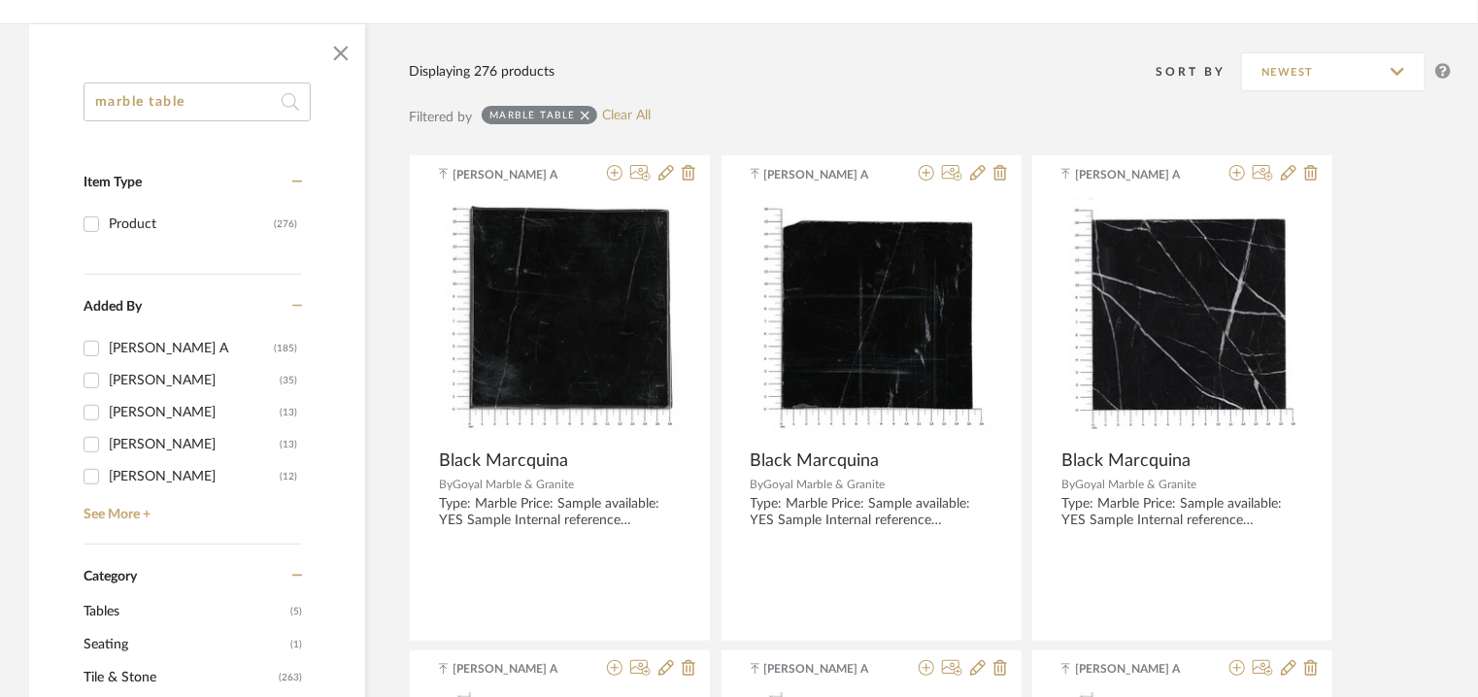
drag, startPoint x: 144, startPoint y: 96, endPoint x: 0, endPoint y: 75, distance: 145.3
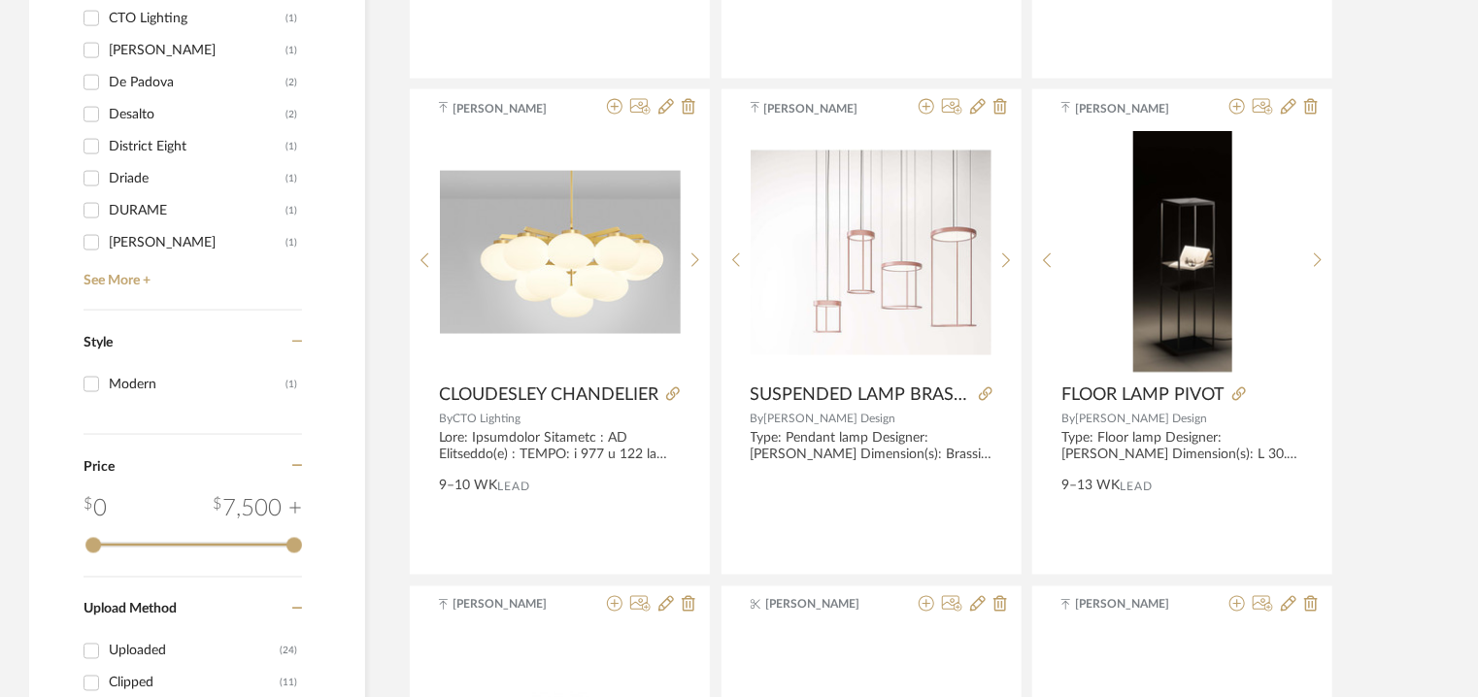
scroll to position [1343, 0]
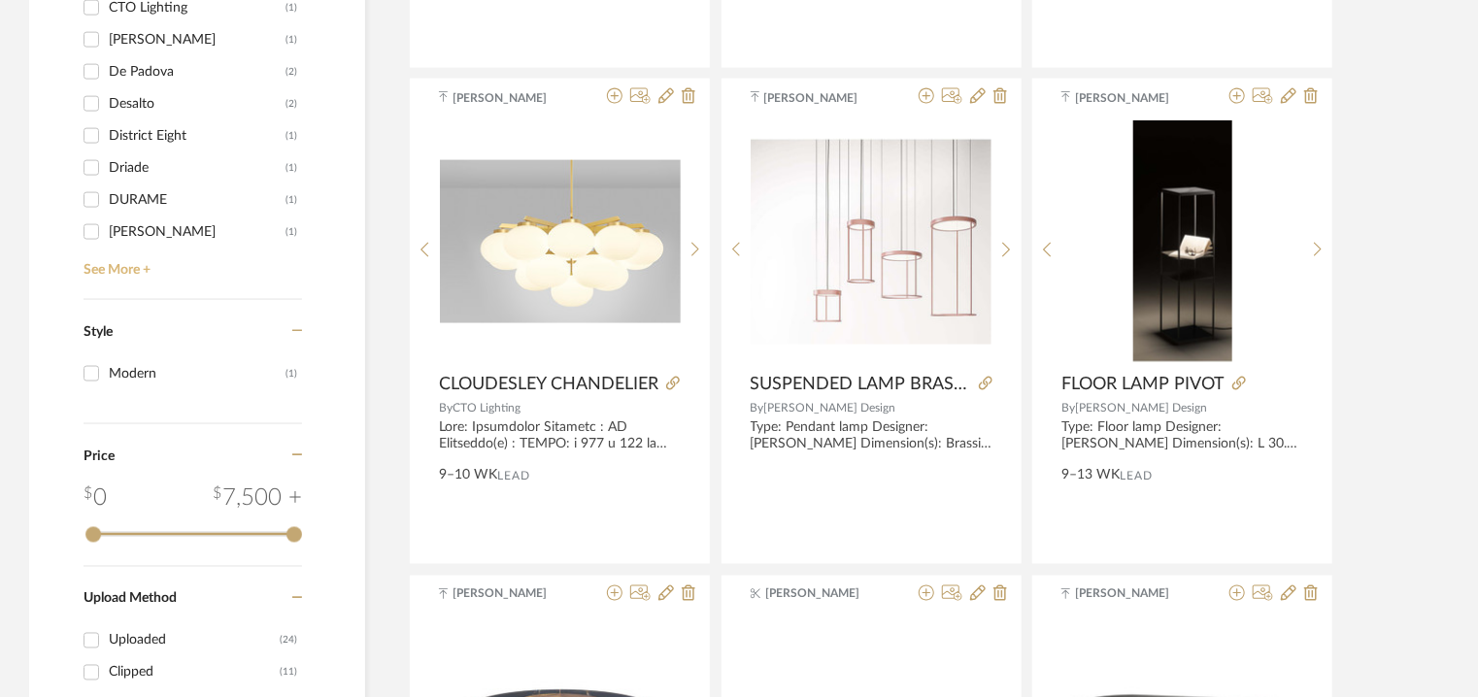
type input "round table"
click at [104, 267] on link "See More +" at bounding box center [190, 263] width 223 height 31
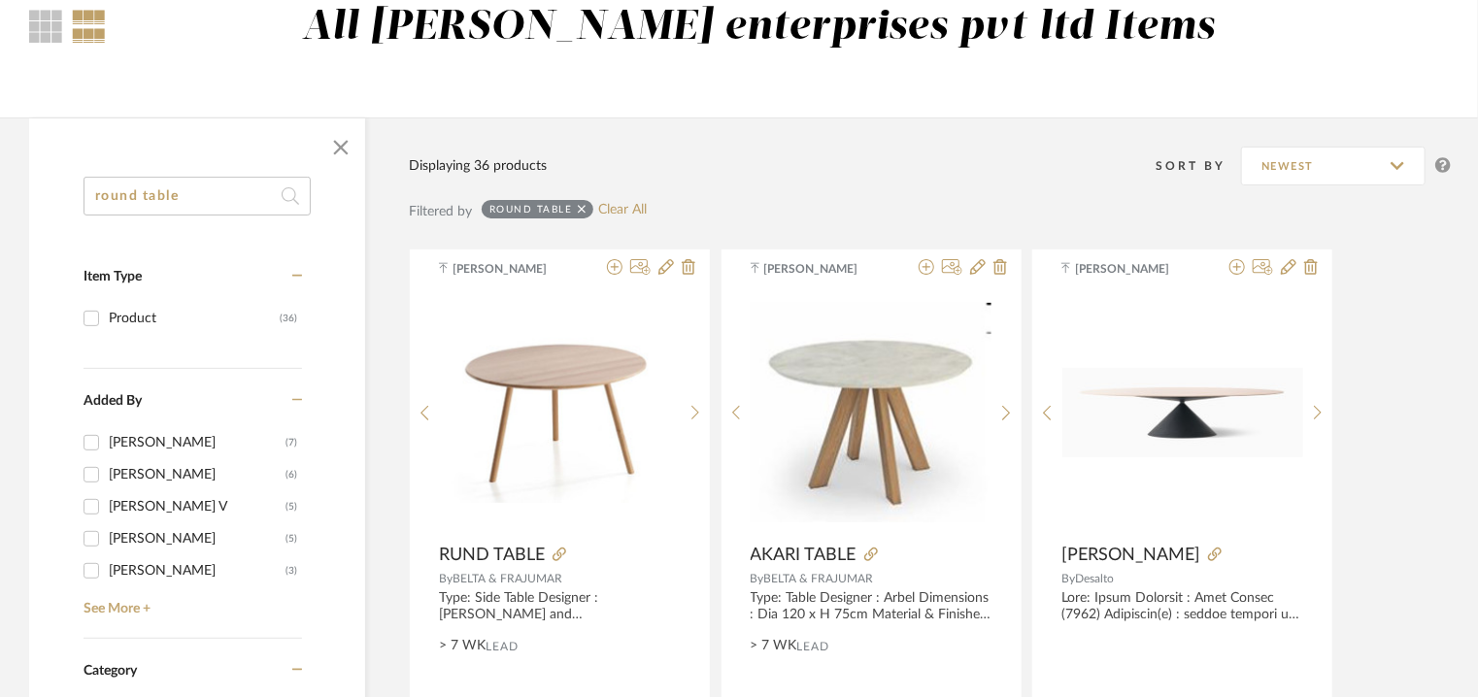
scroll to position [178, 0]
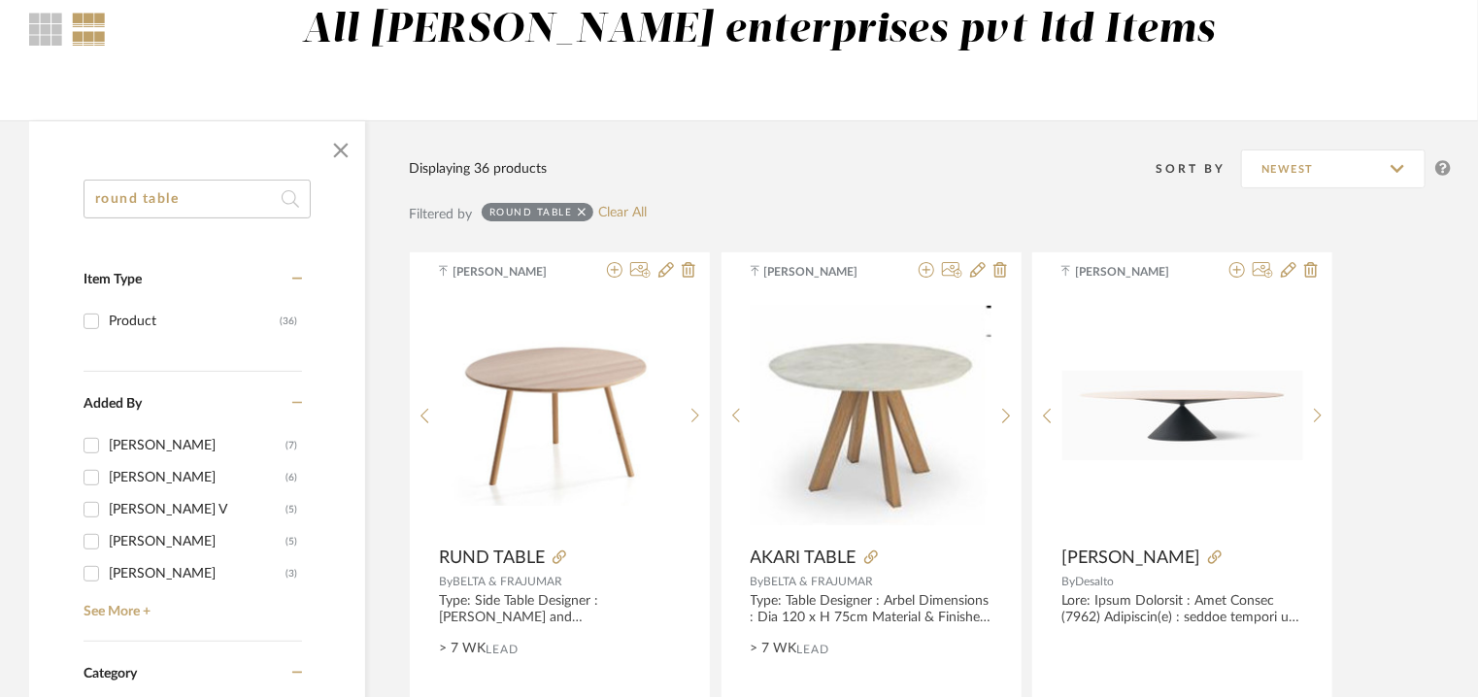
drag, startPoint x: 44, startPoint y: 189, endPoint x: 4, endPoint y: 188, distance: 39.8
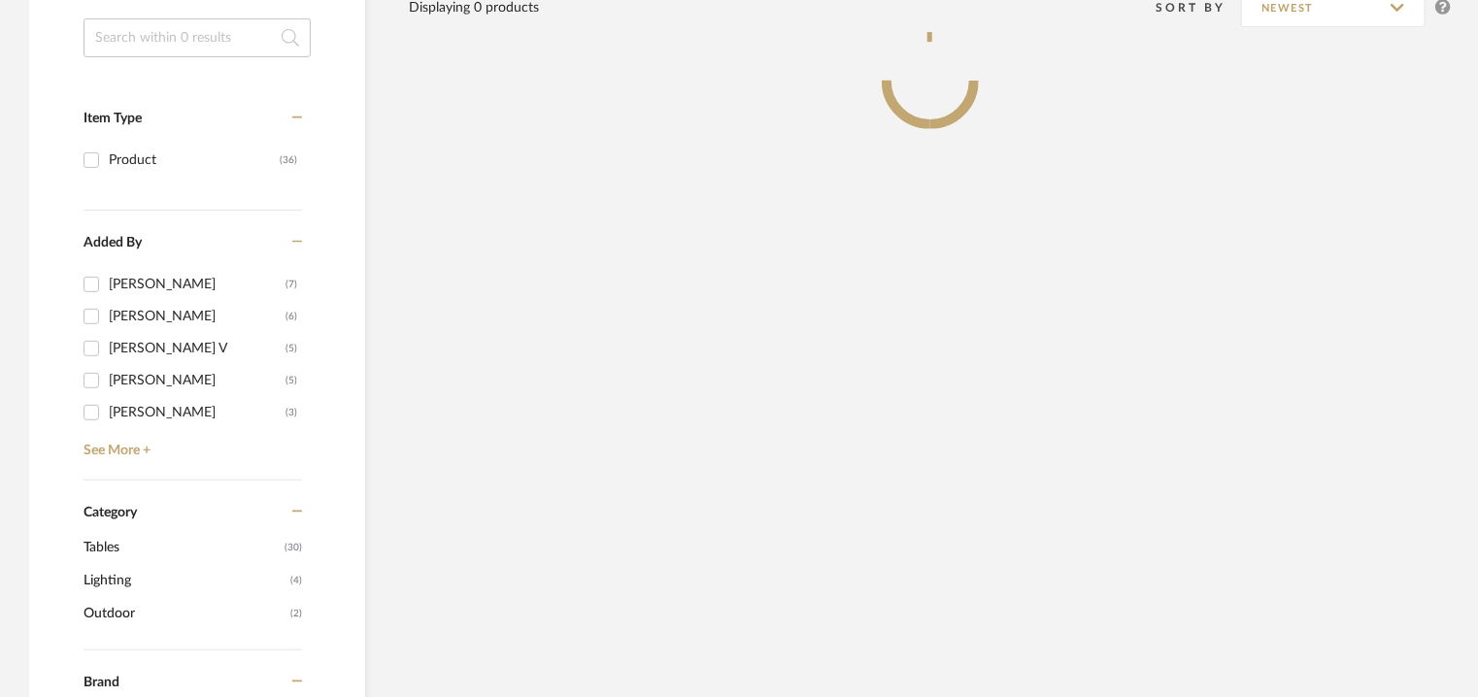
scroll to position [760, 0]
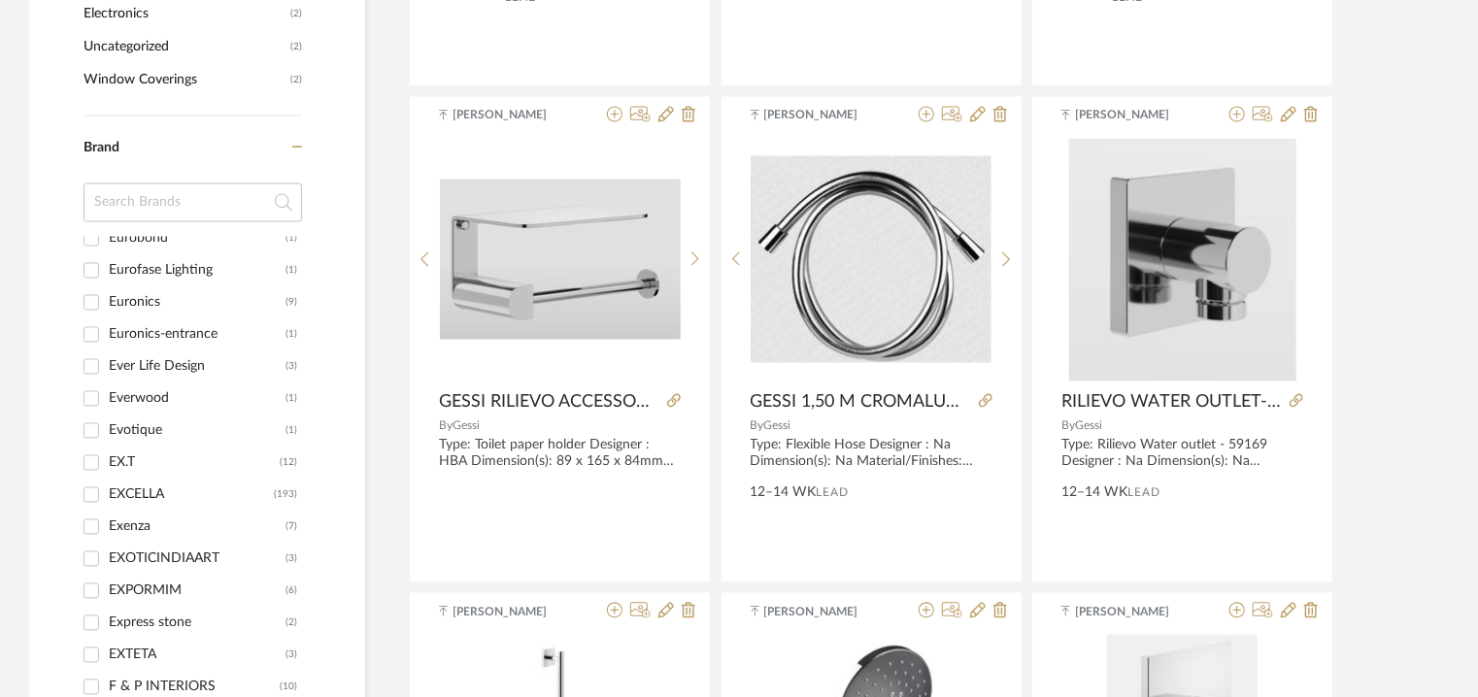
scroll to position [11265, 0]
click at [176, 289] on div "EXCELLA" at bounding box center [191, 301] width 165 height 31
click at [107, 289] on input "EXCELLA (193)" at bounding box center [91, 301] width 31 height 31
checkbox input "true"
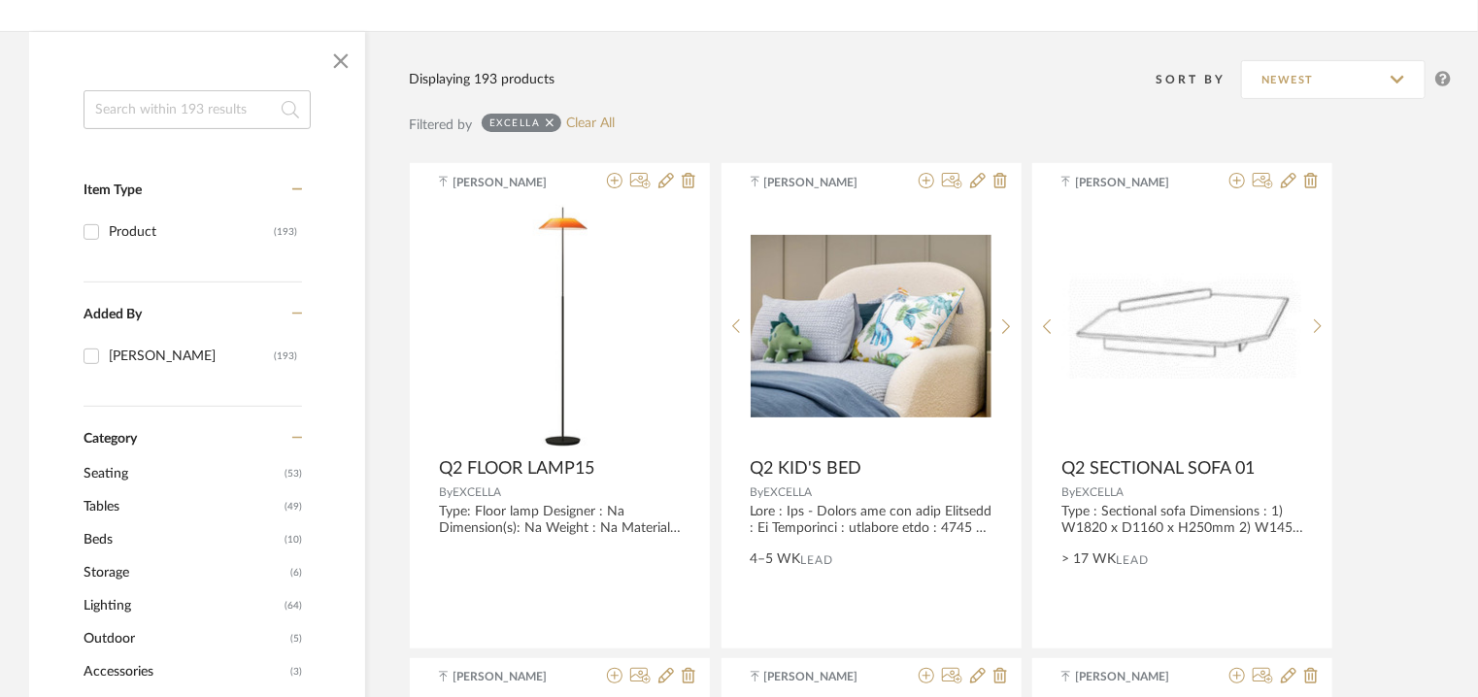
scroll to position [323, 0]
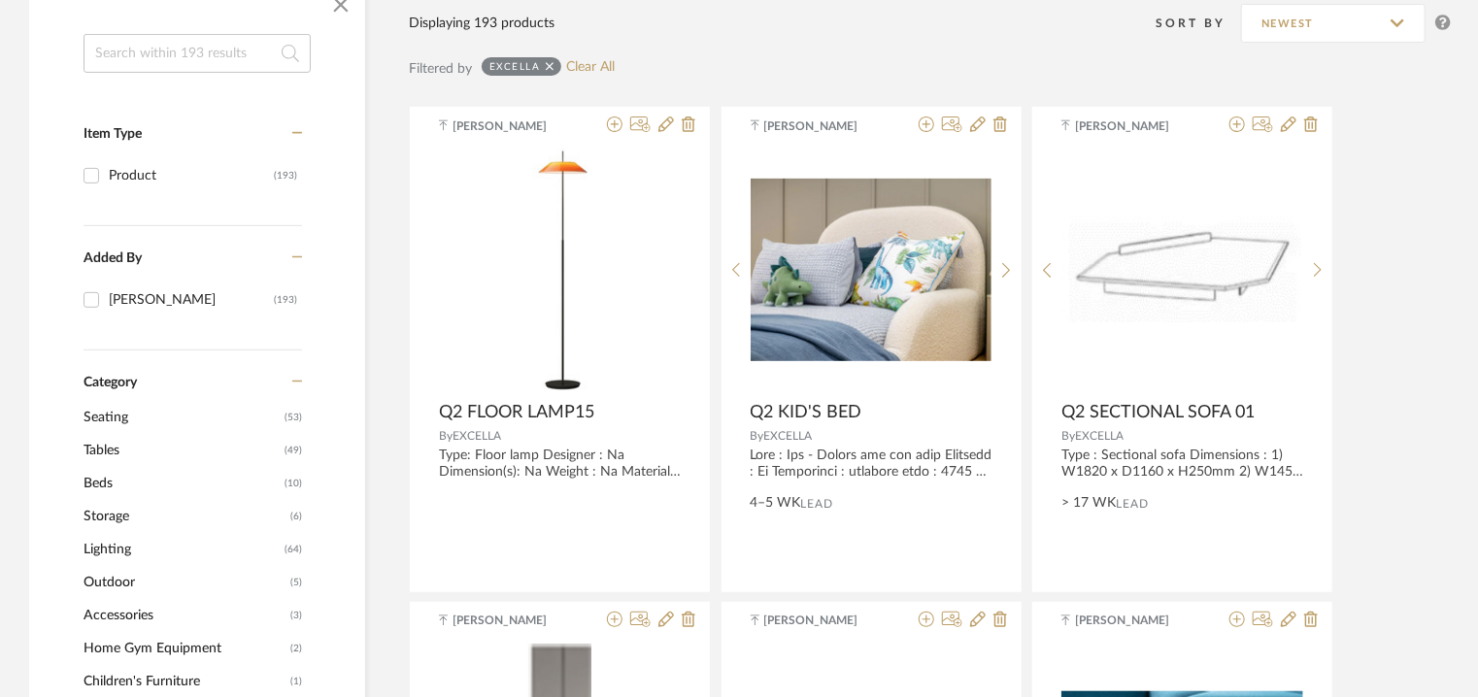
click at [103, 446] on span "Tables" at bounding box center [182, 450] width 196 height 33
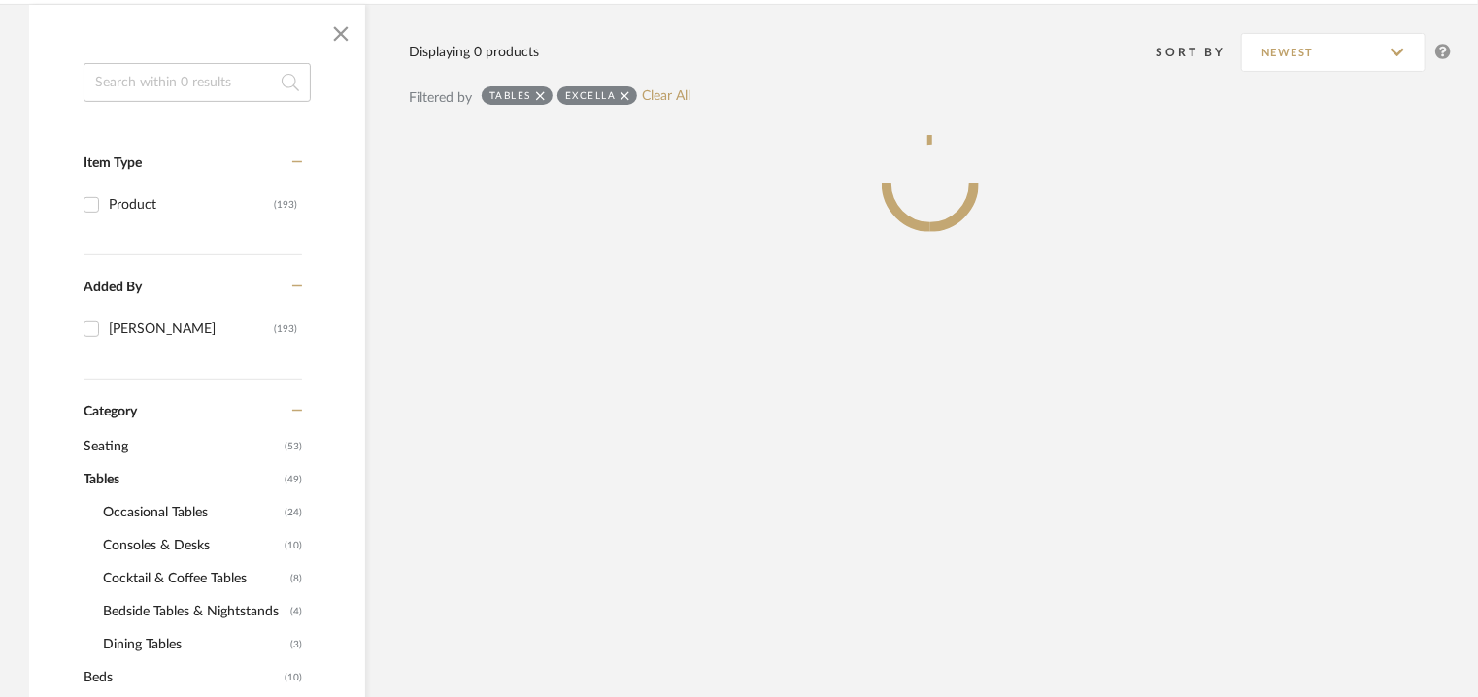
scroll to position [353, 0]
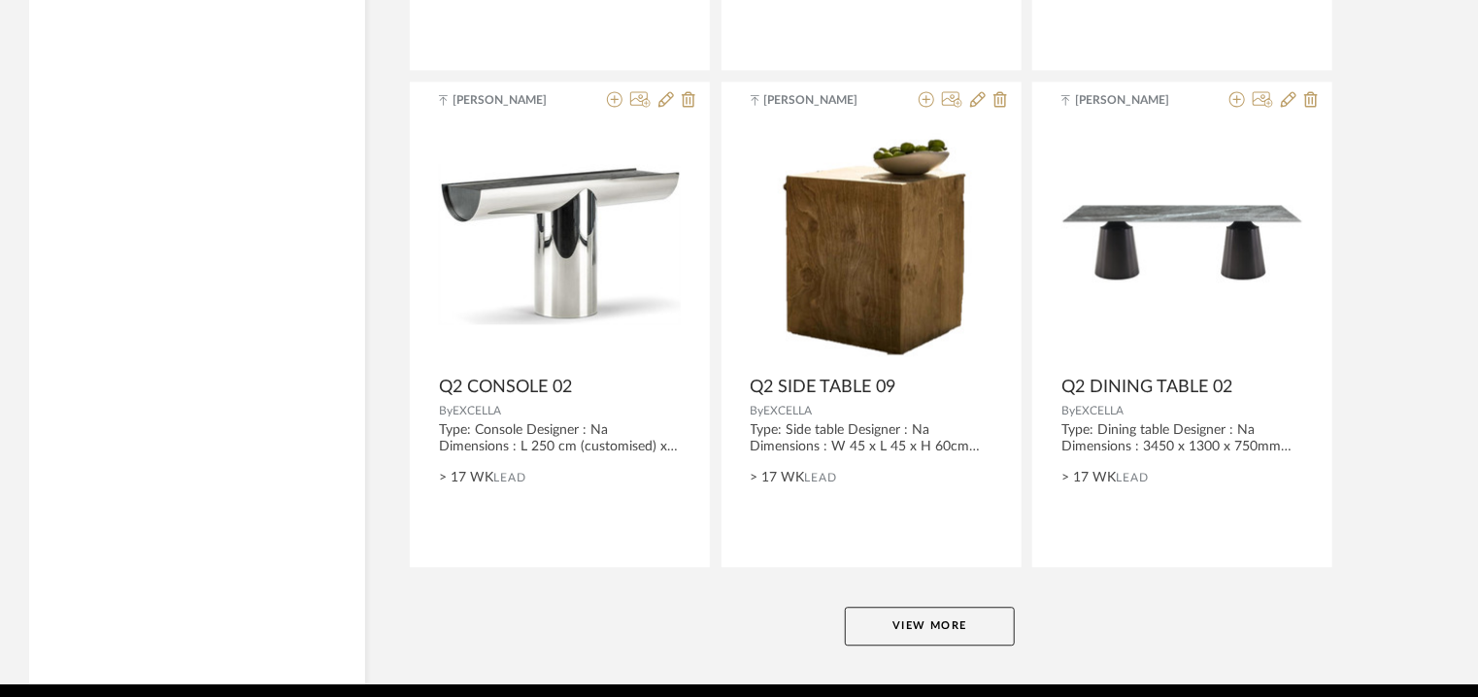
scroll to position [5888, 0]
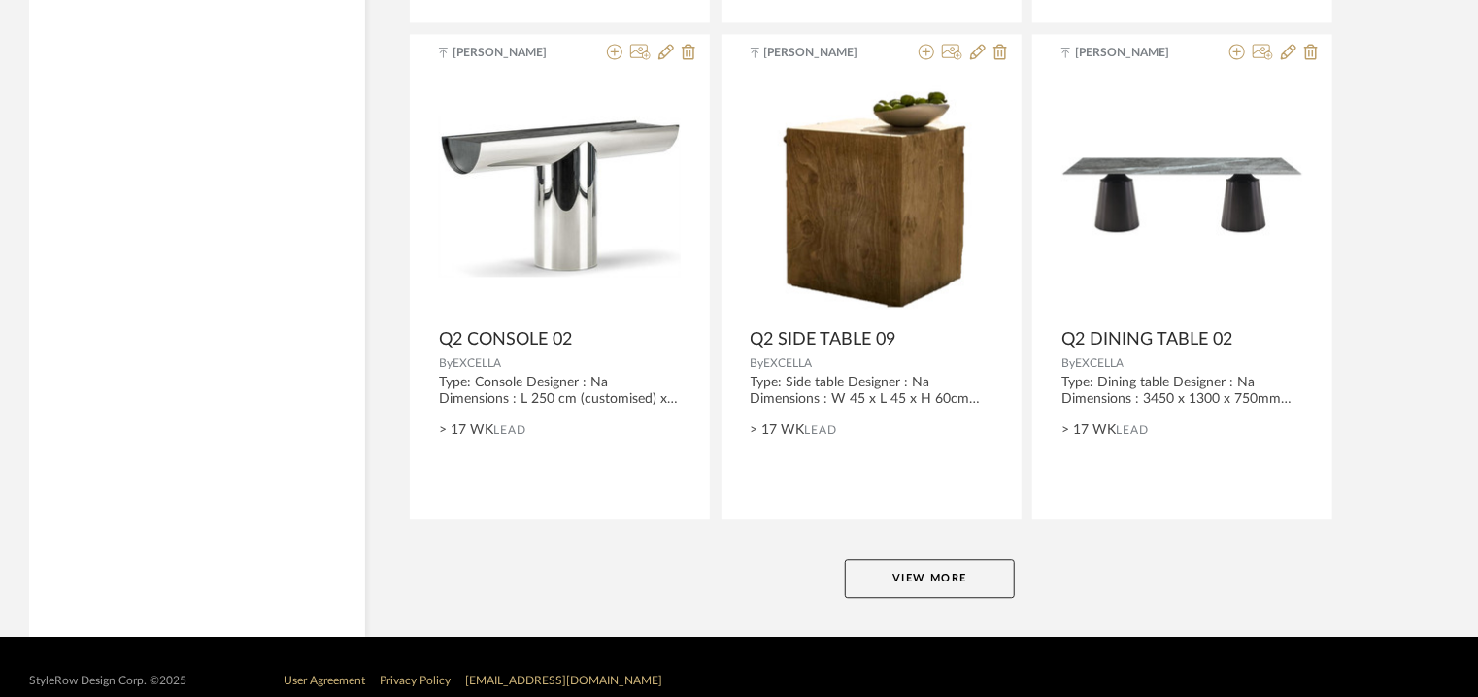
click at [955, 581] on button "View More" at bounding box center [930, 578] width 170 height 39
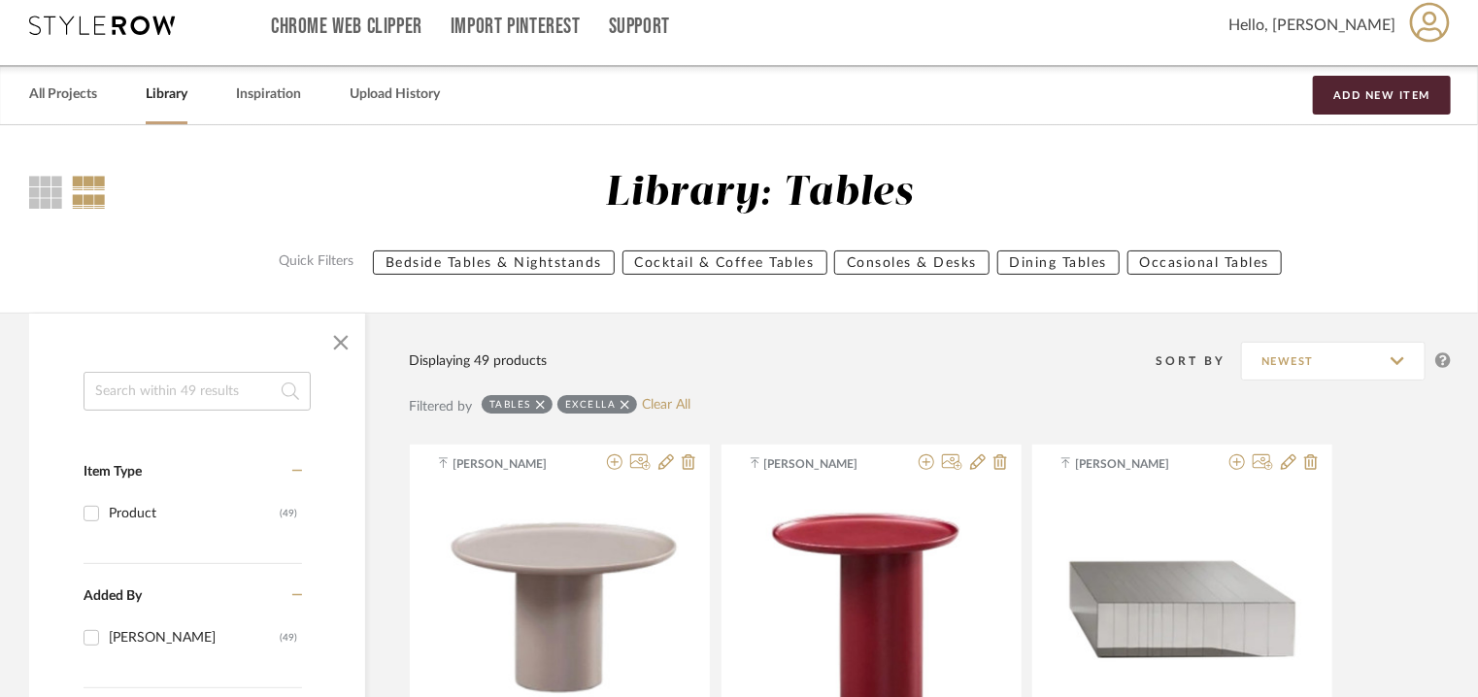
scroll to position [0, 0]
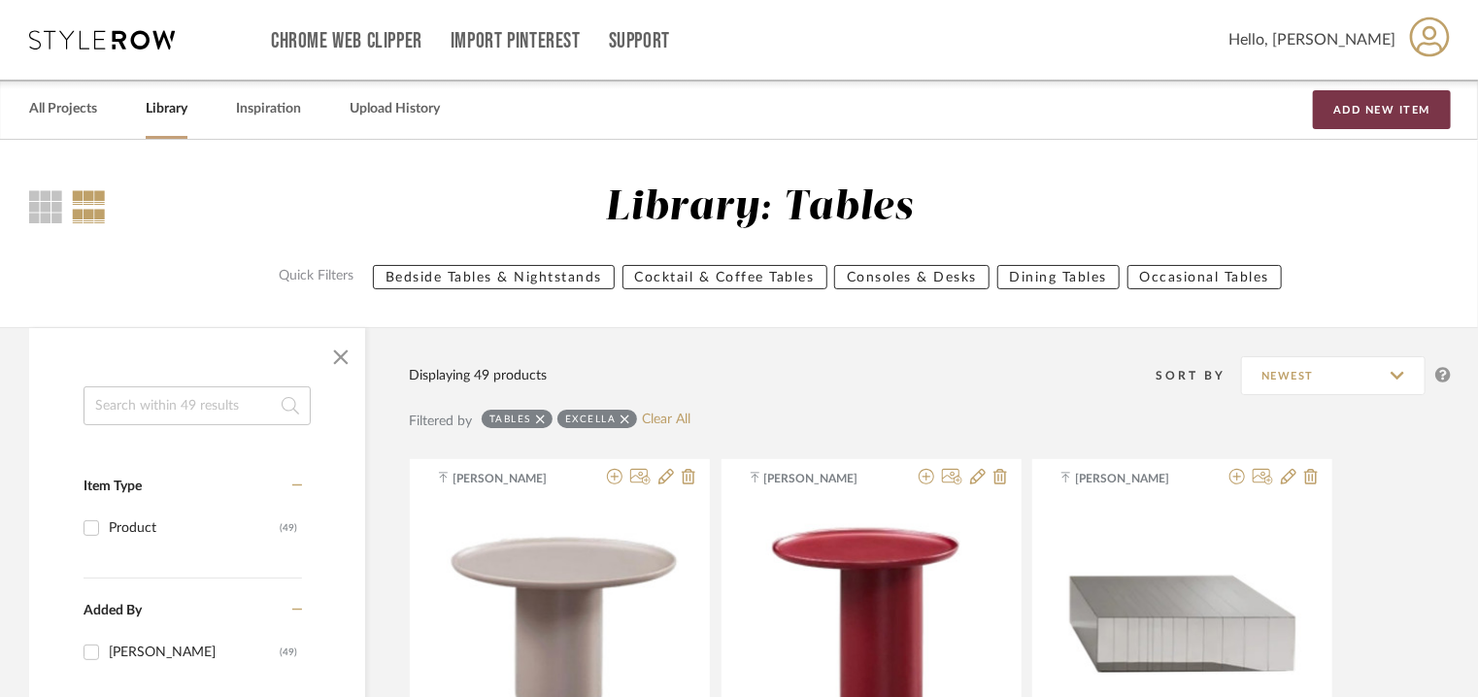
click at [1381, 106] on button "Add New Item" at bounding box center [1382, 109] width 138 height 39
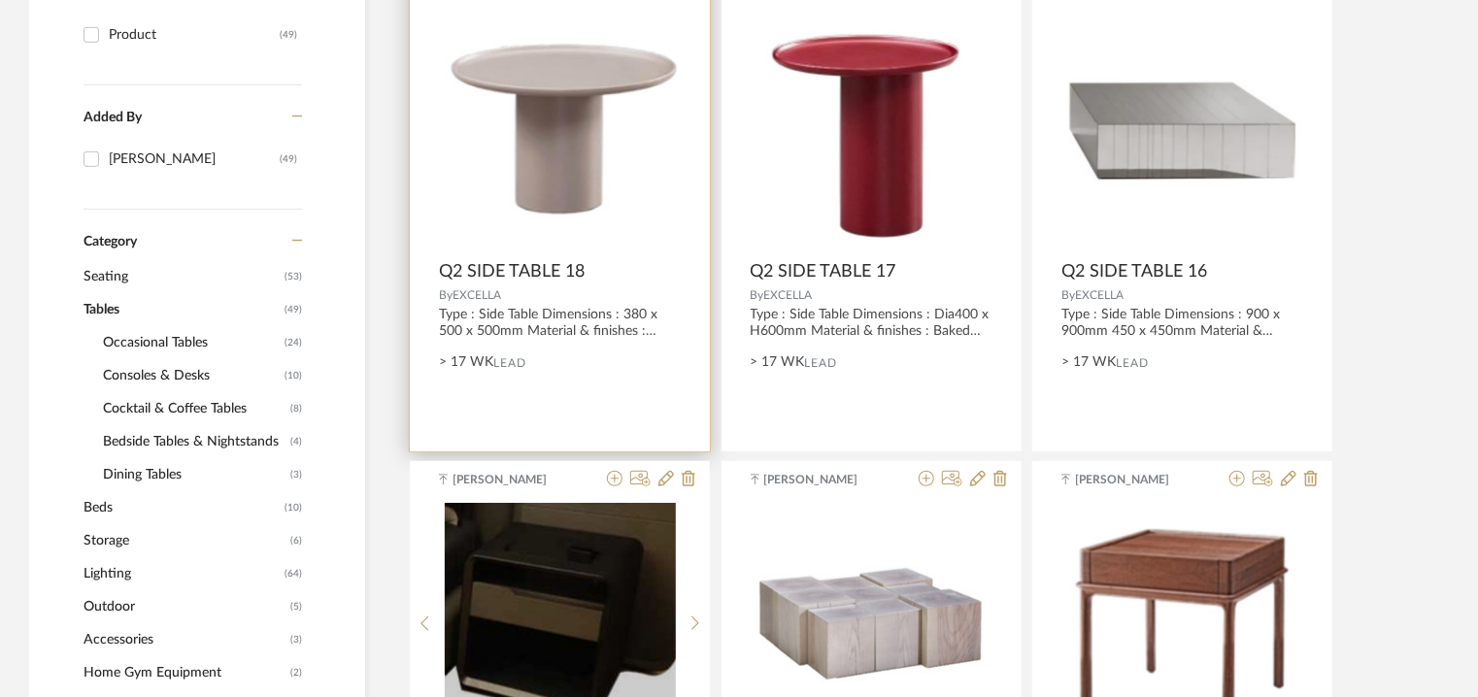
scroll to position [777, 0]
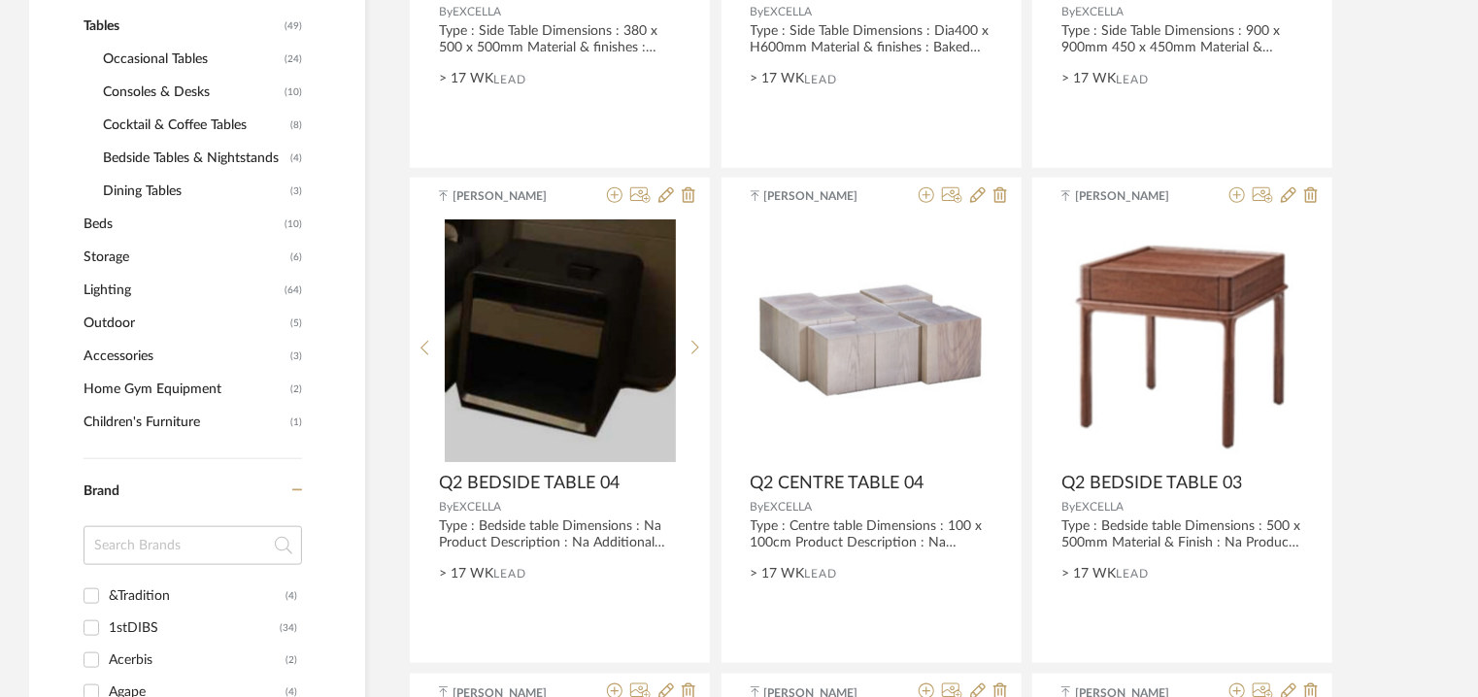
click at [182, 121] on span "Cocktail & Coffee Tables" at bounding box center [194, 125] width 183 height 33
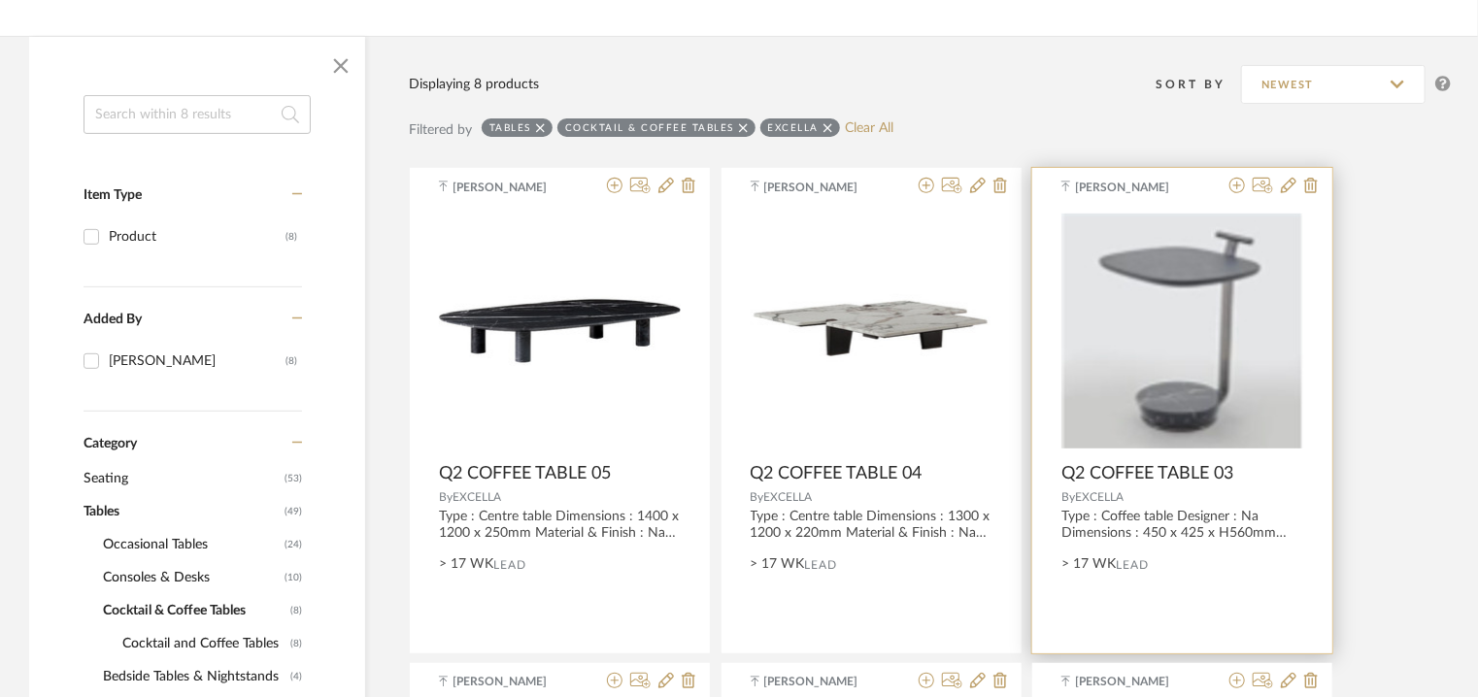
scroll to position [291, 0]
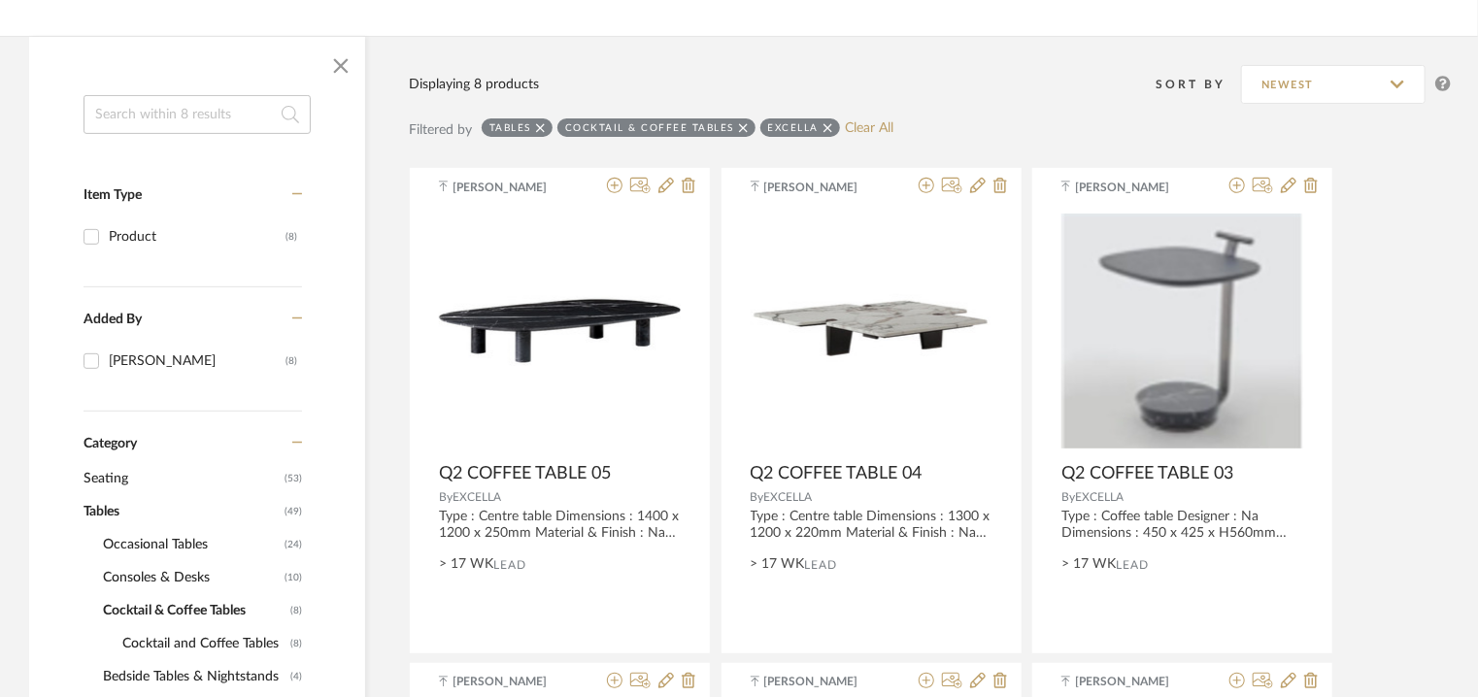
click at [168, 121] on input at bounding box center [197, 114] width 227 height 39
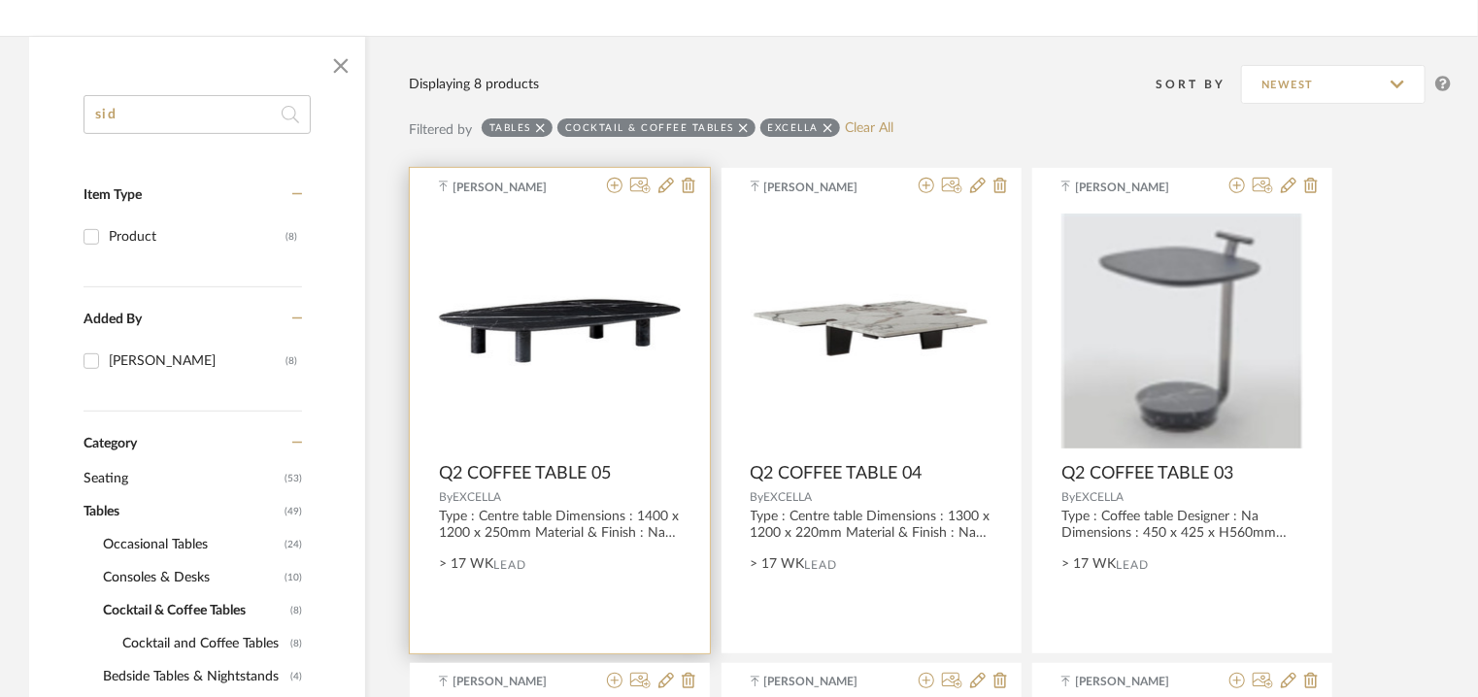
type input "side"
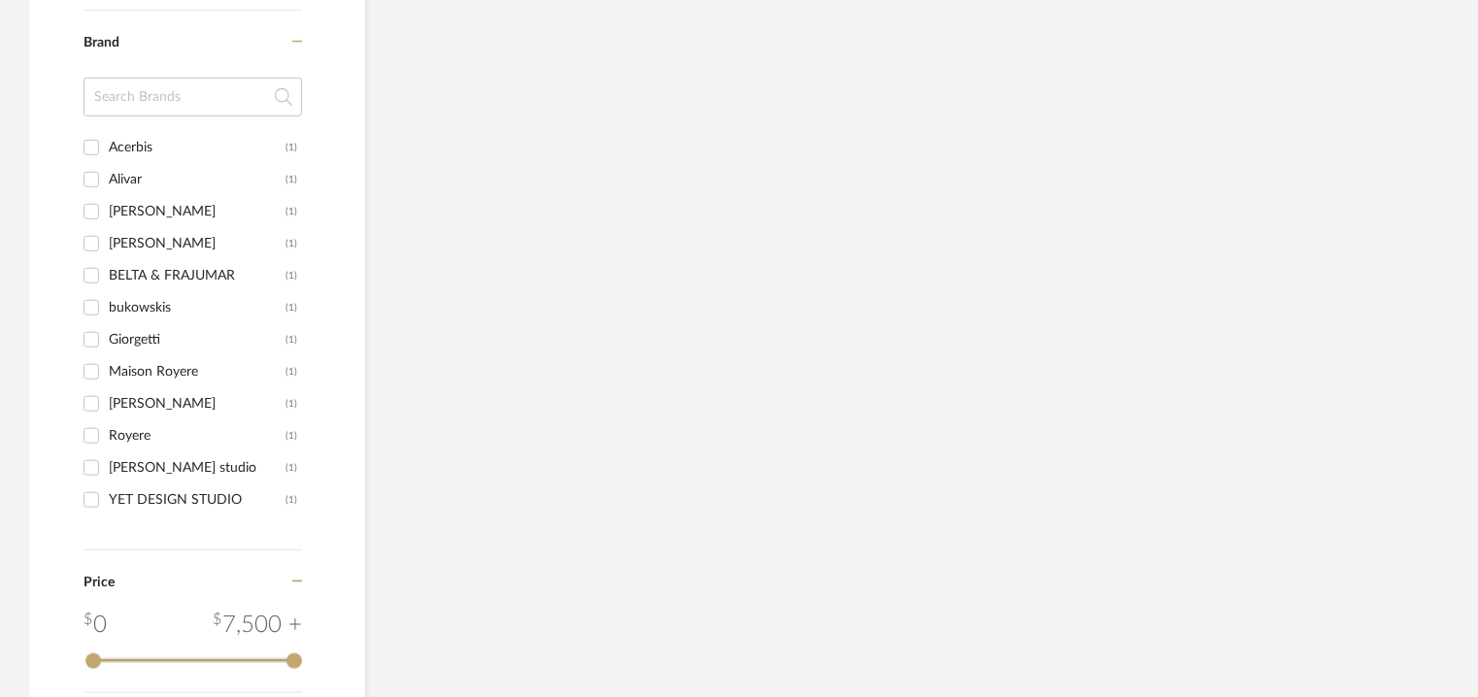
scroll to position [777, 0]
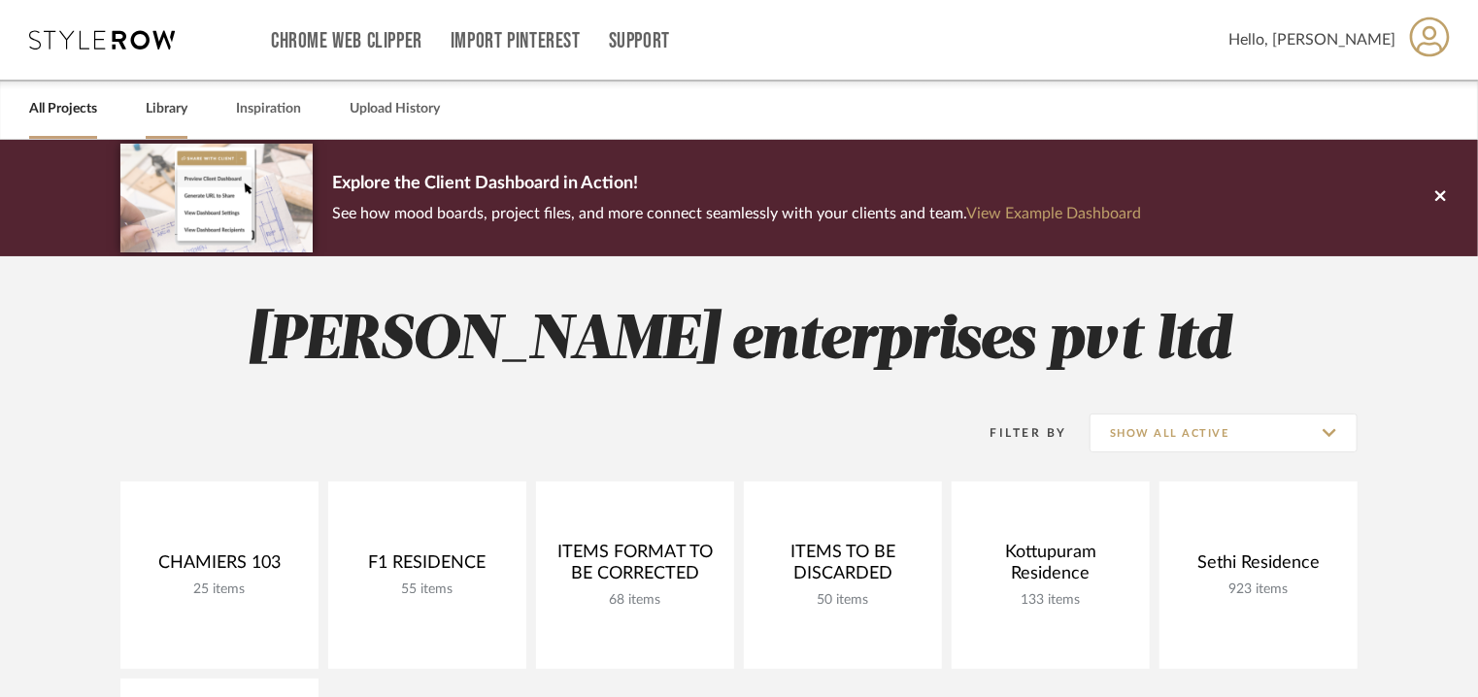
click at [154, 105] on link "Library" at bounding box center [167, 109] width 42 height 26
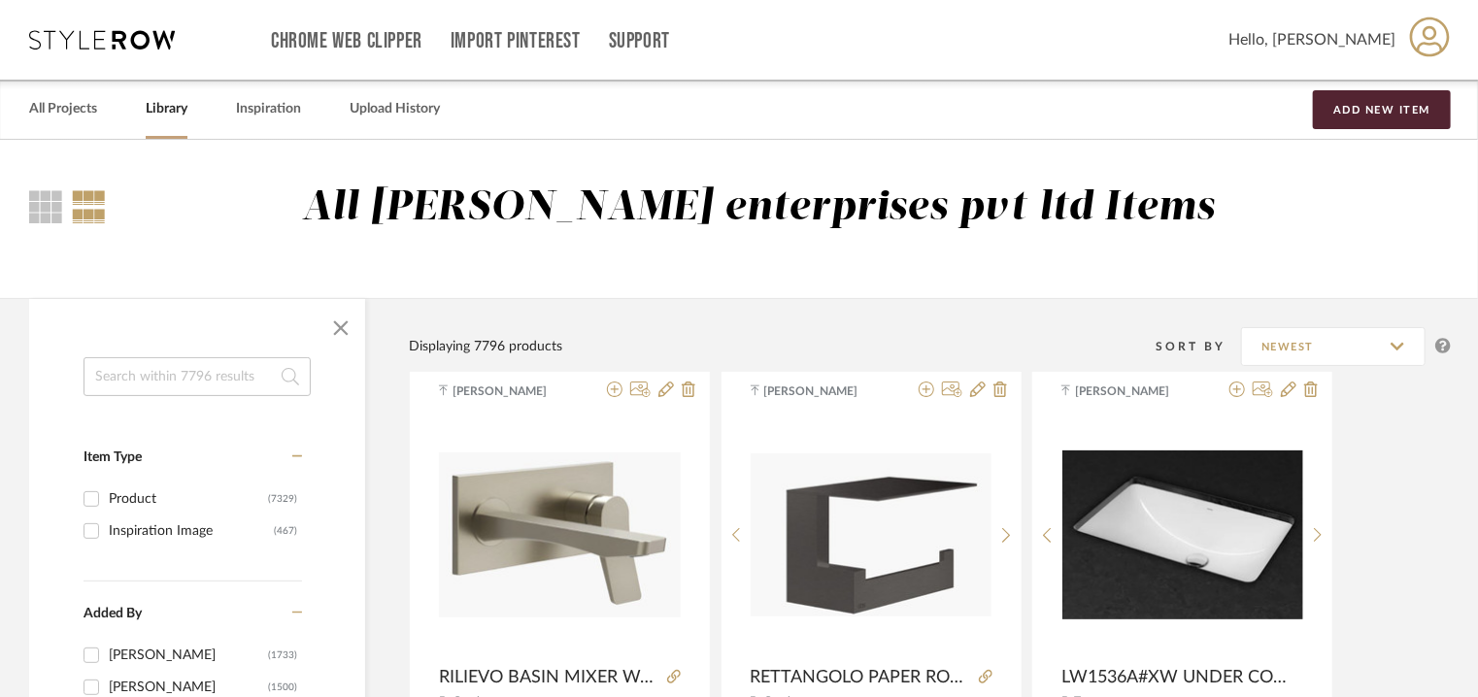
click at [165, 382] on input at bounding box center [197, 376] width 227 height 39
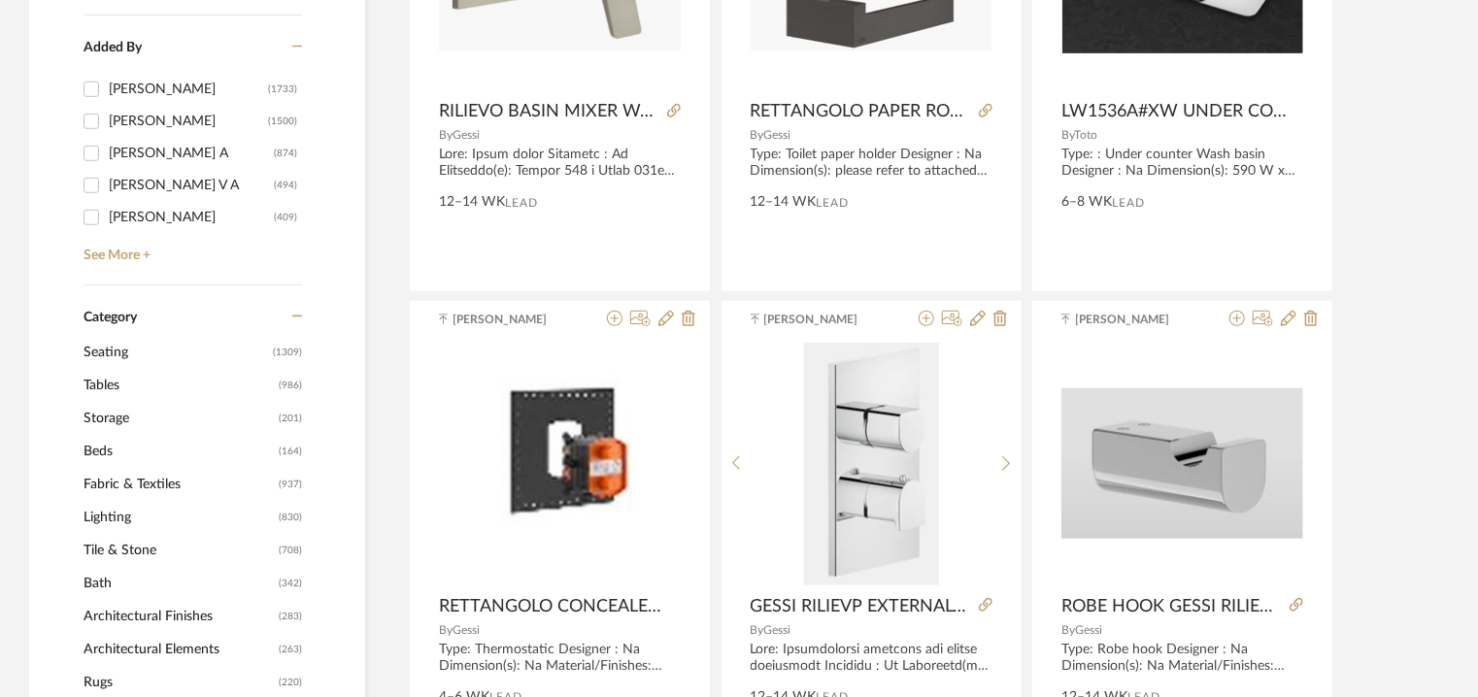
scroll to position [583, 0]
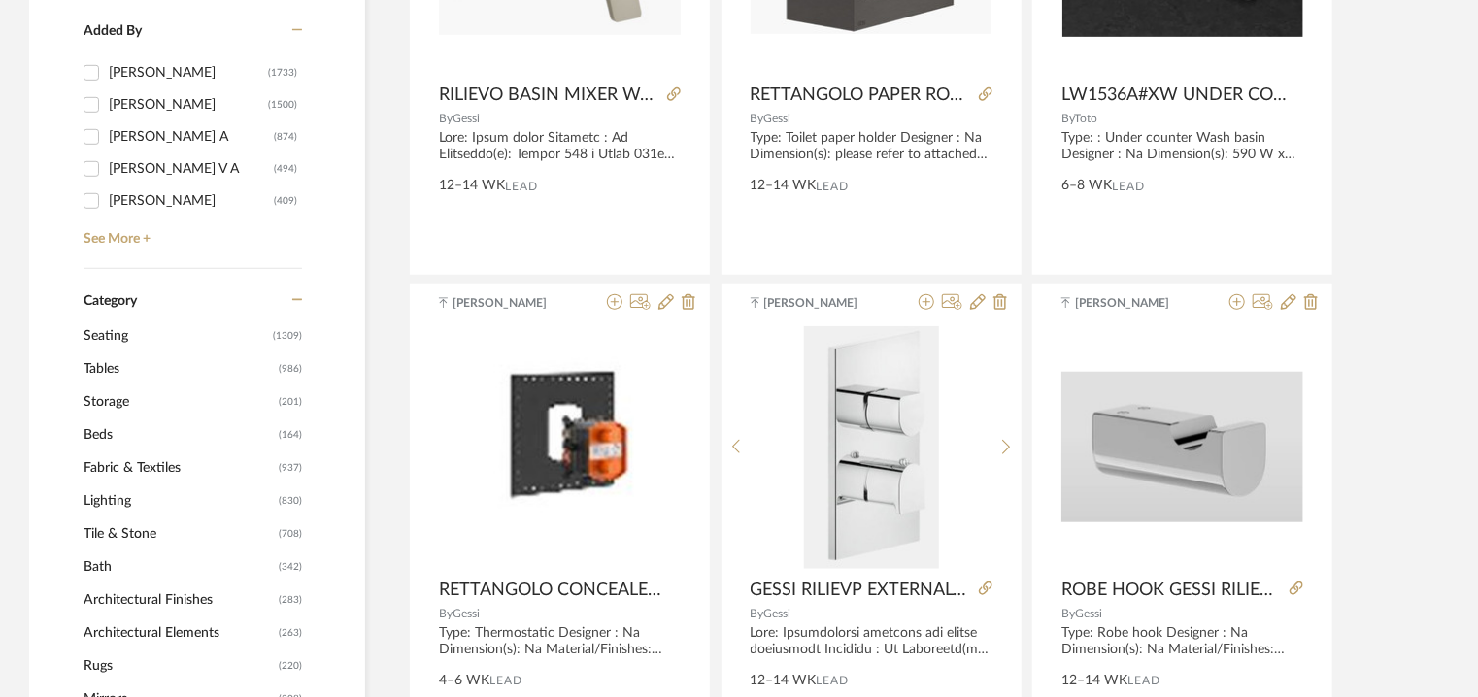
click at [99, 363] on span "Tables" at bounding box center [179, 369] width 190 height 33
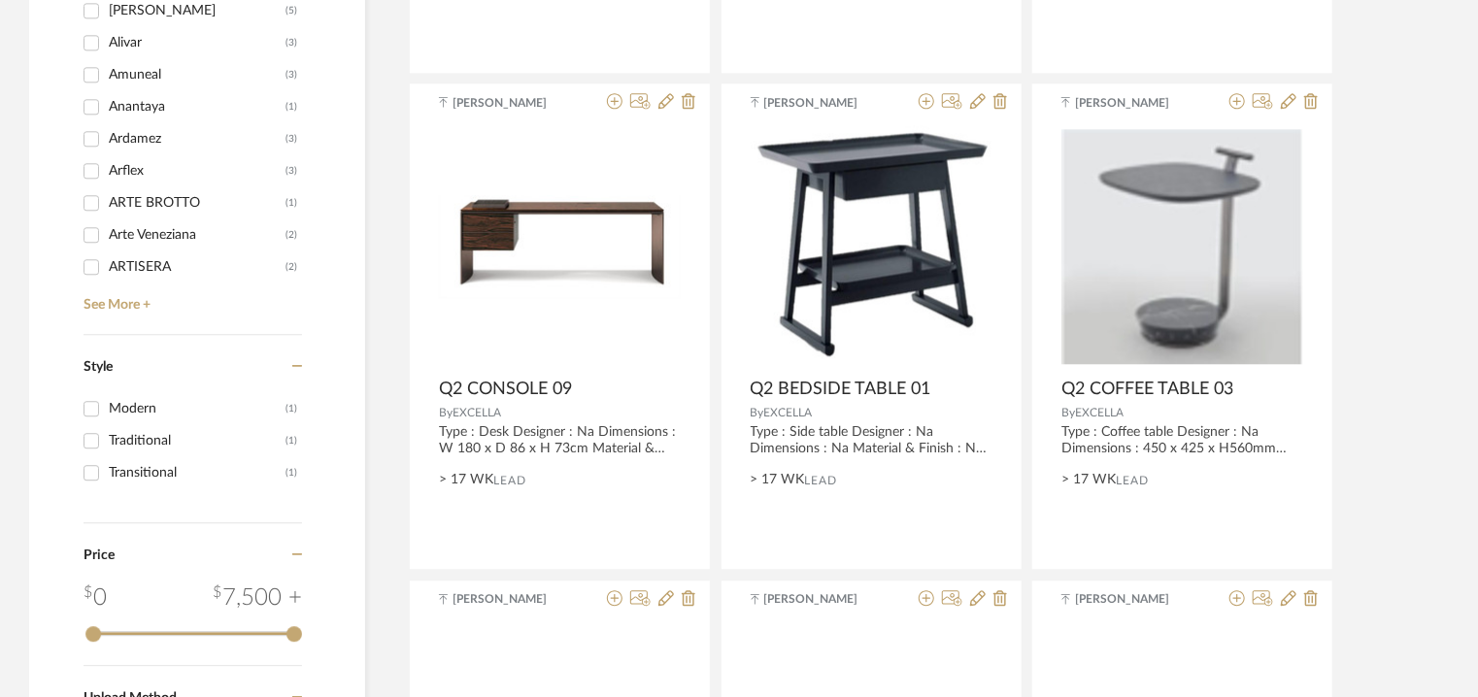
scroll to position [2618, 0]
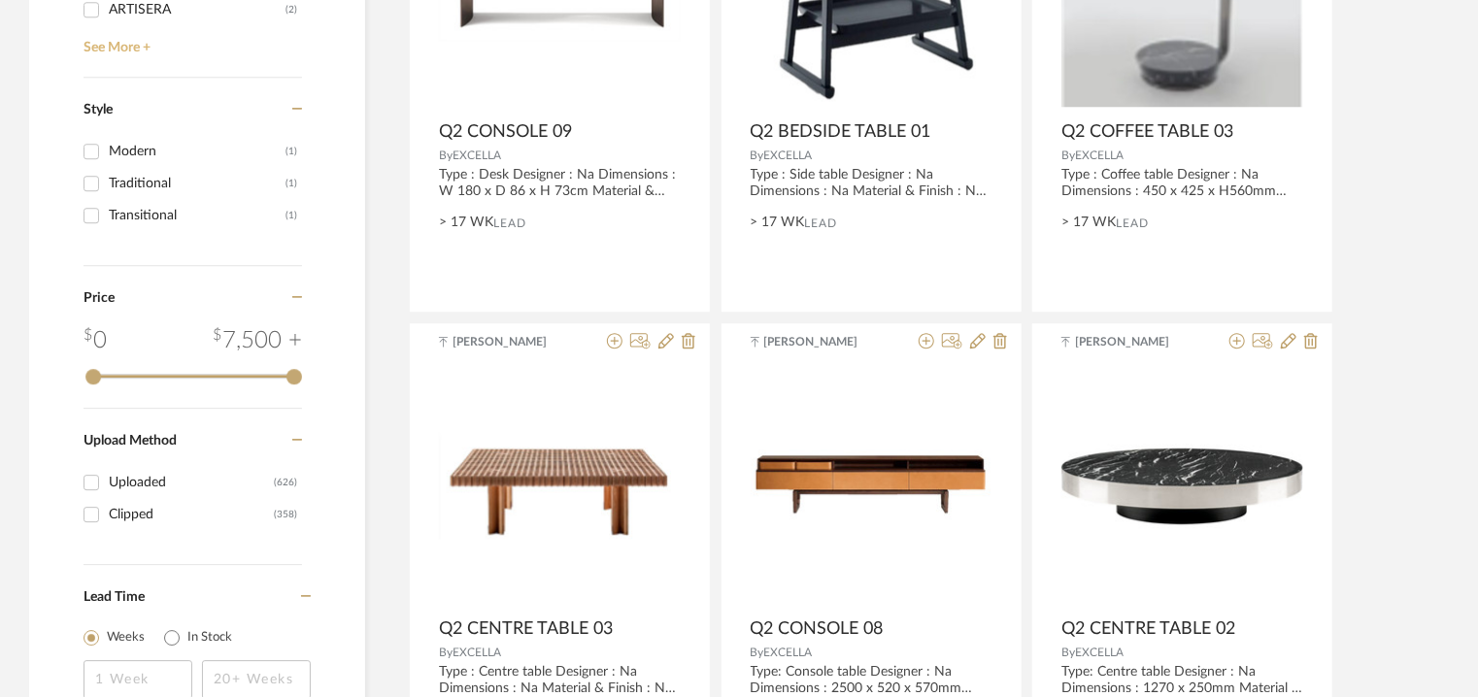
click at [124, 45] on link "See More +" at bounding box center [190, 40] width 223 height 31
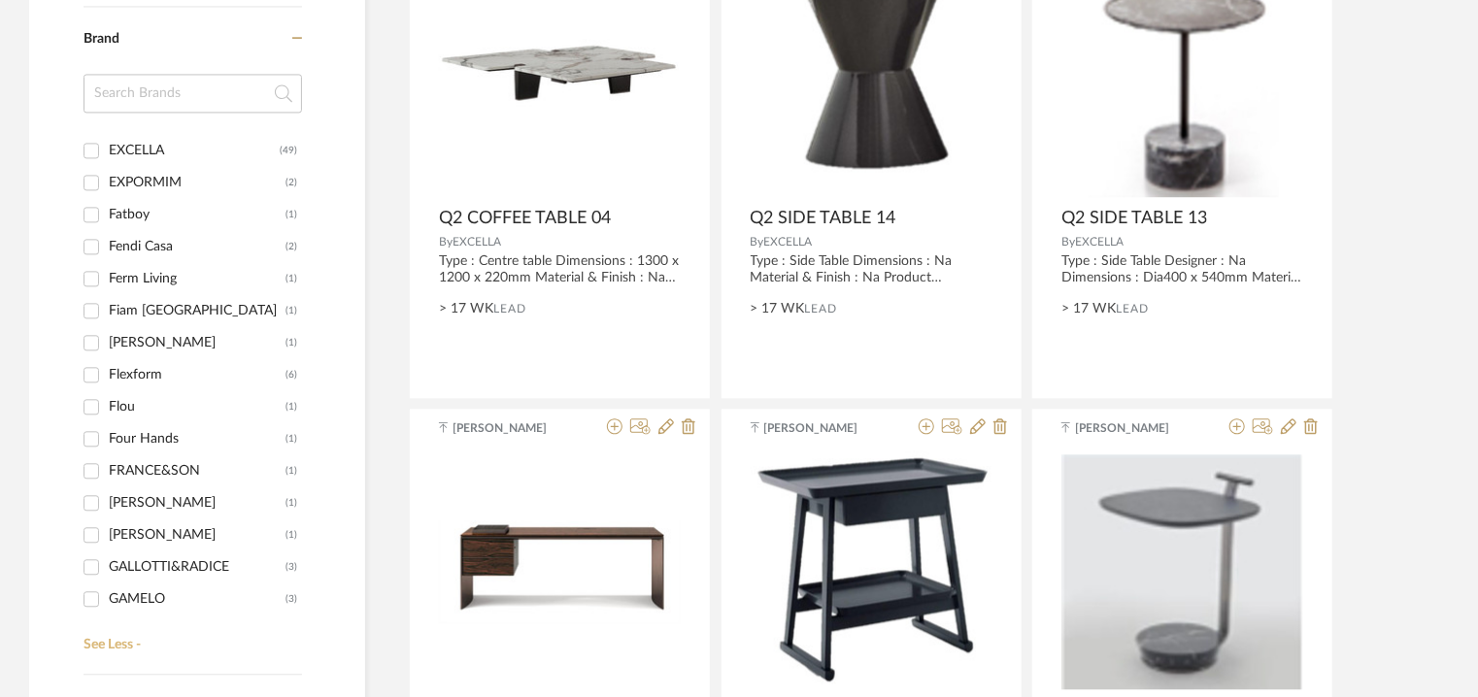
scroll to position [2428, 0]
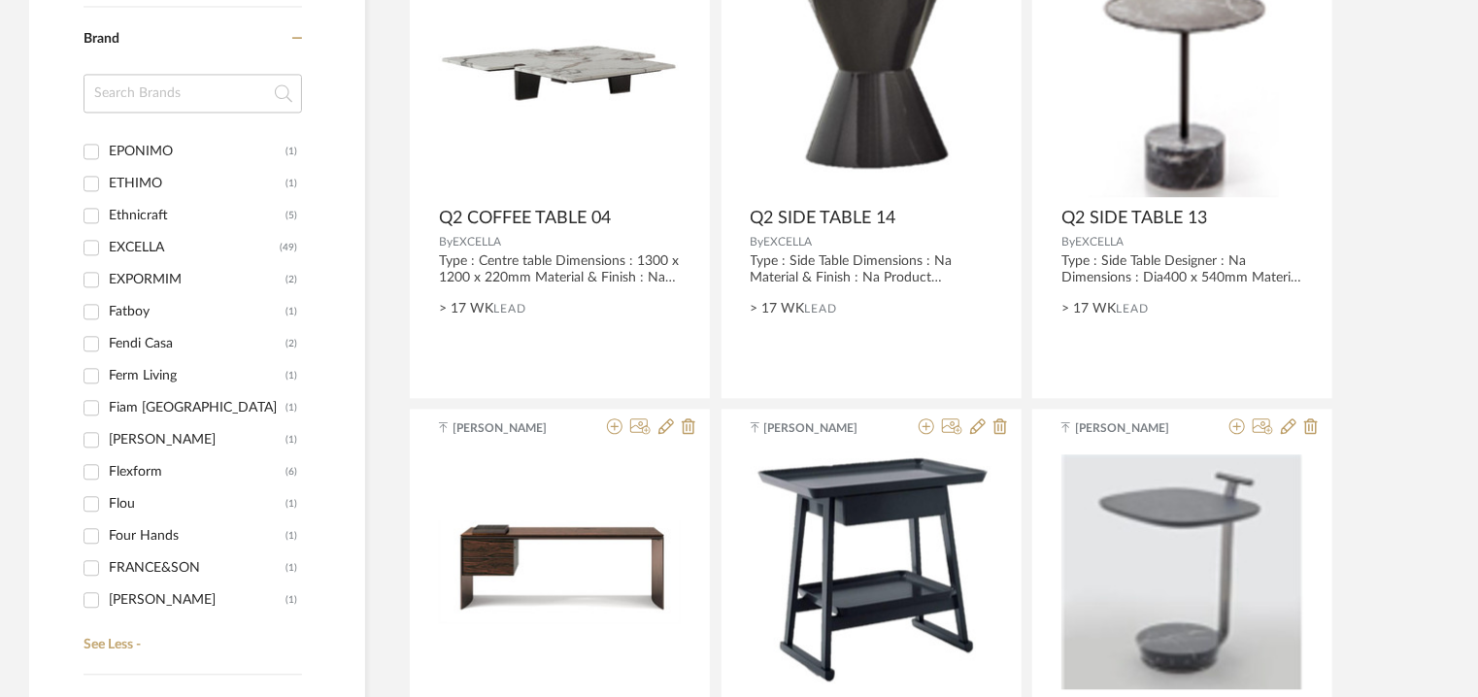
click at [167, 239] on div "EXCELLA" at bounding box center [194, 247] width 171 height 31
click at [107, 239] on input "EXCELLA (49)" at bounding box center [91, 247] width 31 height 31
checkbox input "true"
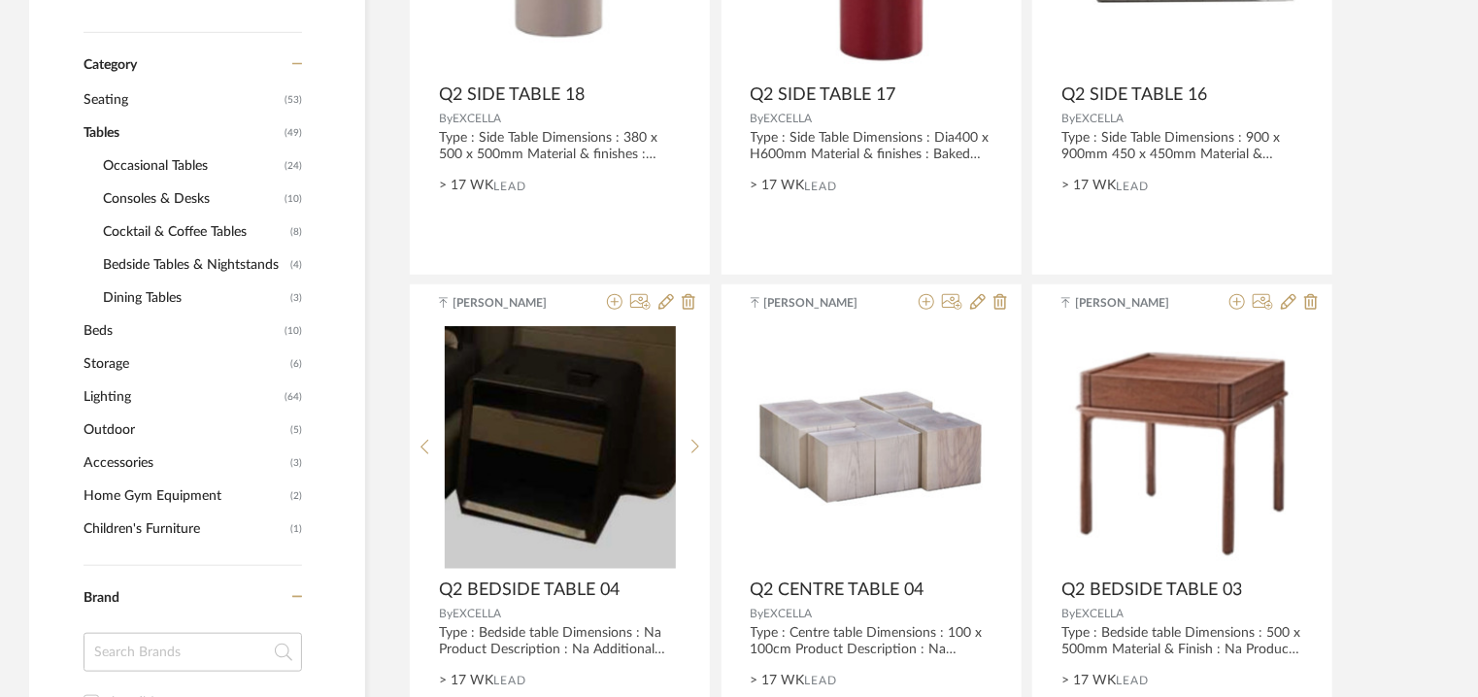
scroll to position [628, 0]
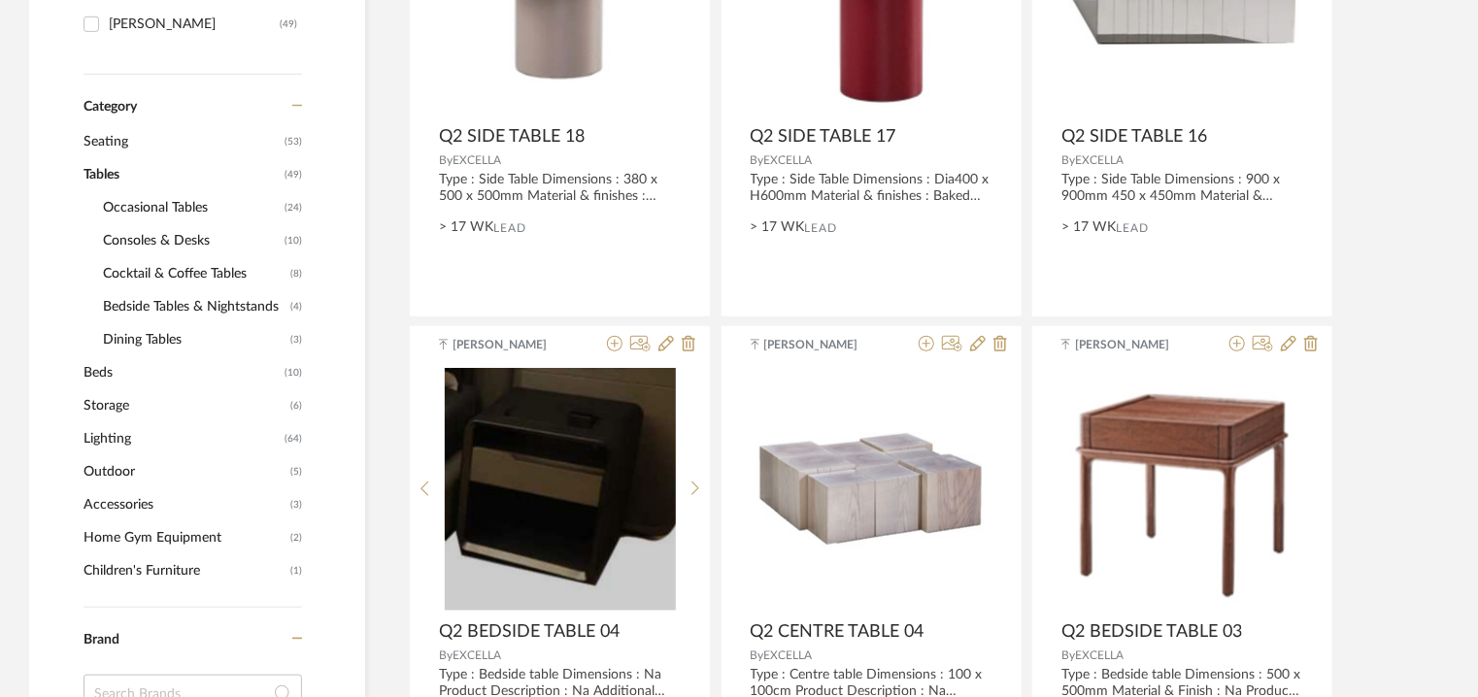
click at [187, 205] on span "Occasional Tables" at bounding box center [191, 207] width 177 height 33
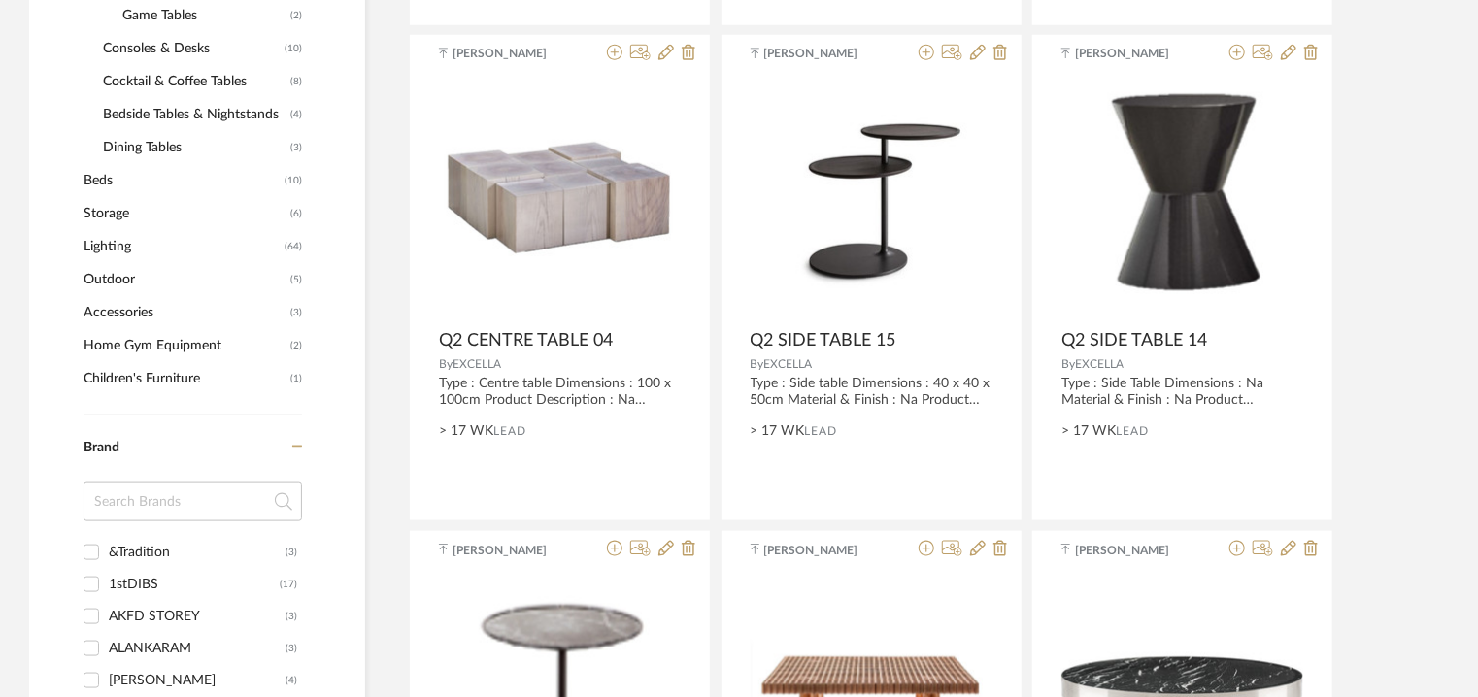
scroll to position [46, 0]
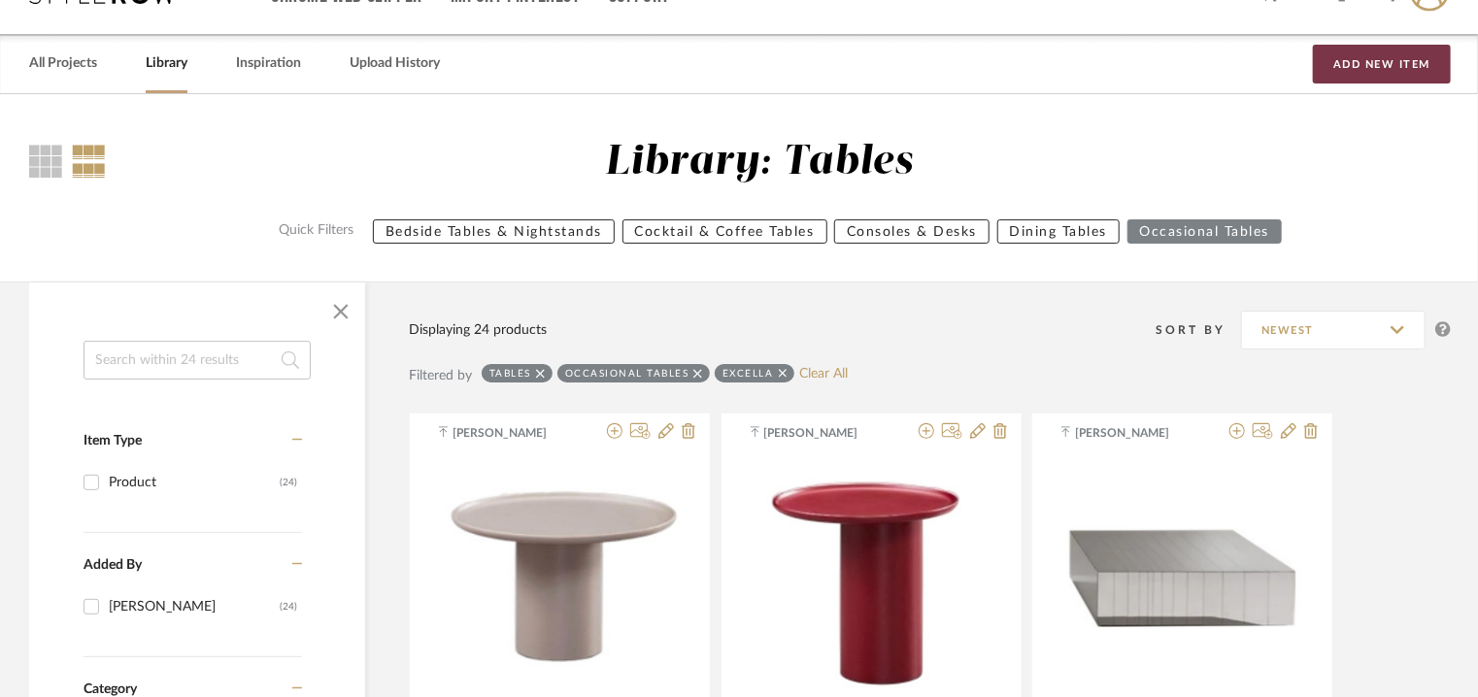
drag, startPoint x: 1380, startPoint y: 62, endPoint x: 1358, endPoint y: 94, distance: 39.1
click at [1382, 62] on button "Add New Item" at bounding box center [1382, 64] width 138 height 39
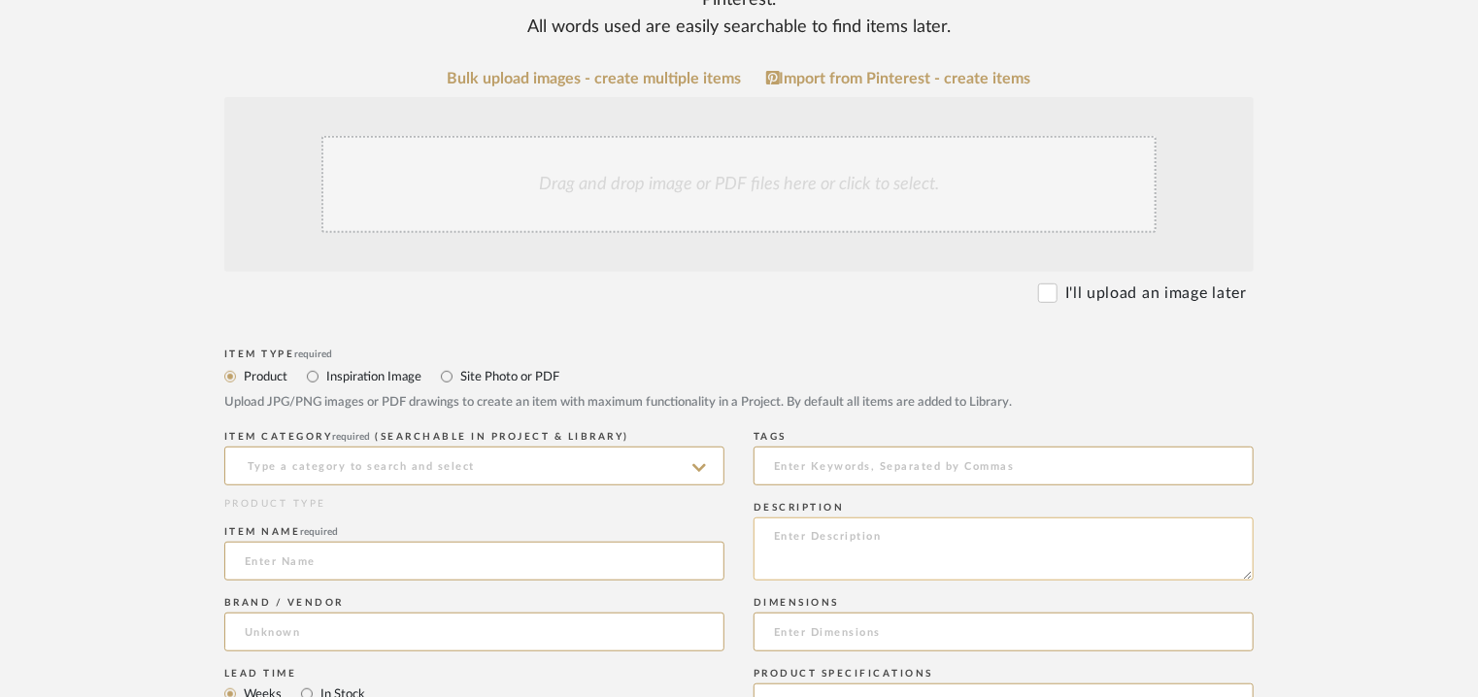
scroll to position [388, 0]
